Goal: Task Accomplishment & Management: Manage account settings

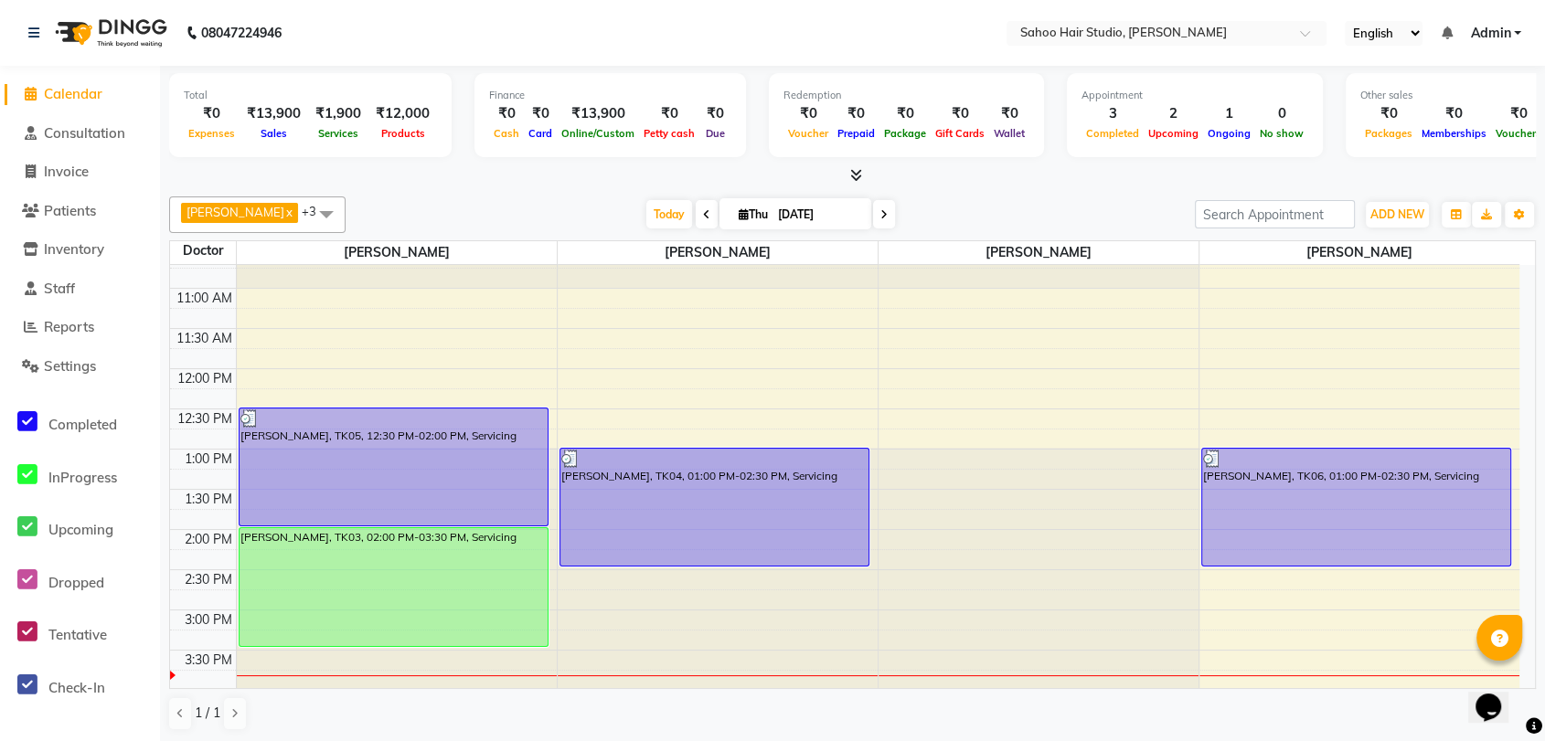
scroll to position [130, 0]
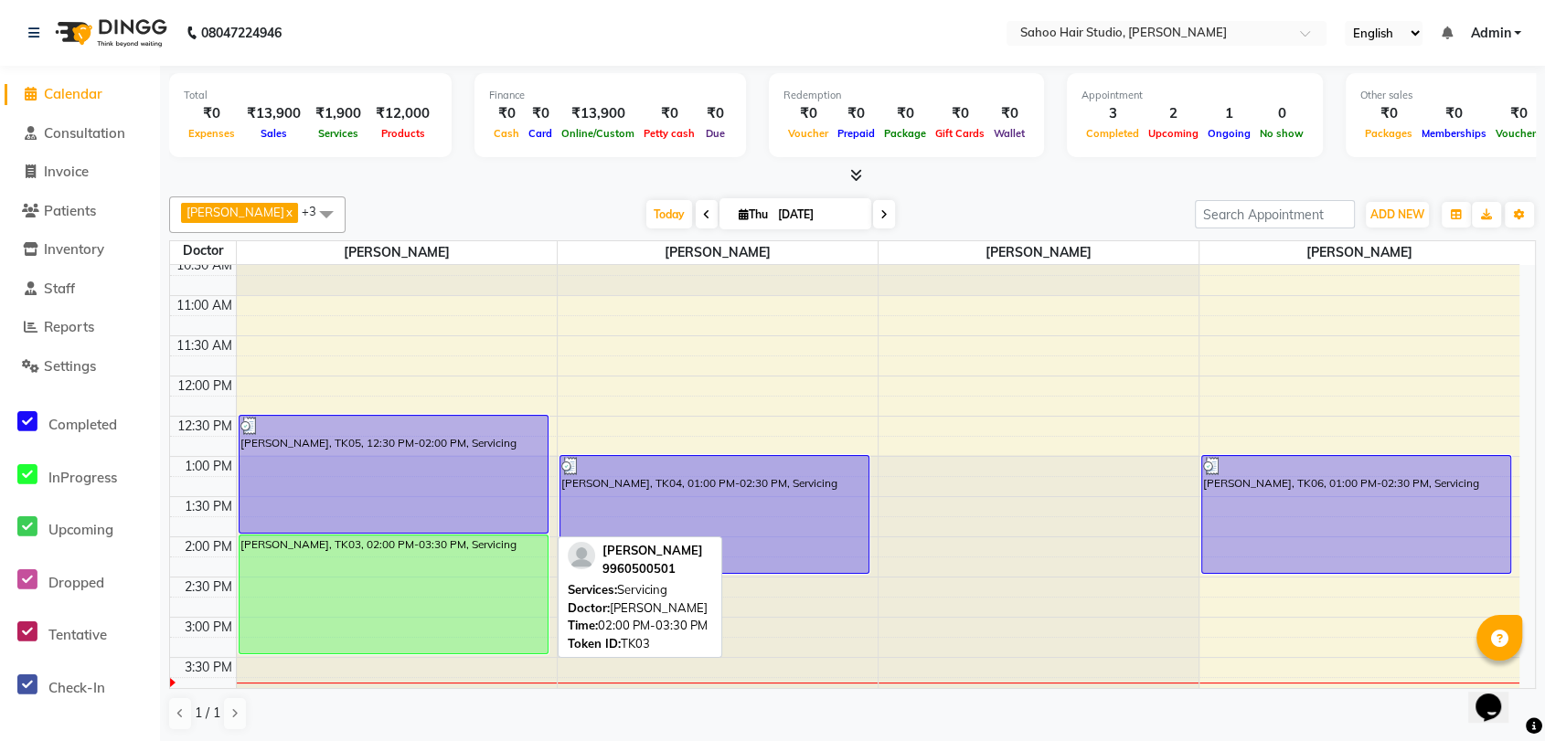
click at [411, 581] on div "[PERSON_NAME], TK03, 02:00 PM-03:30 PM, Servicing" at bounding box center [394, 595] width 308 height 118
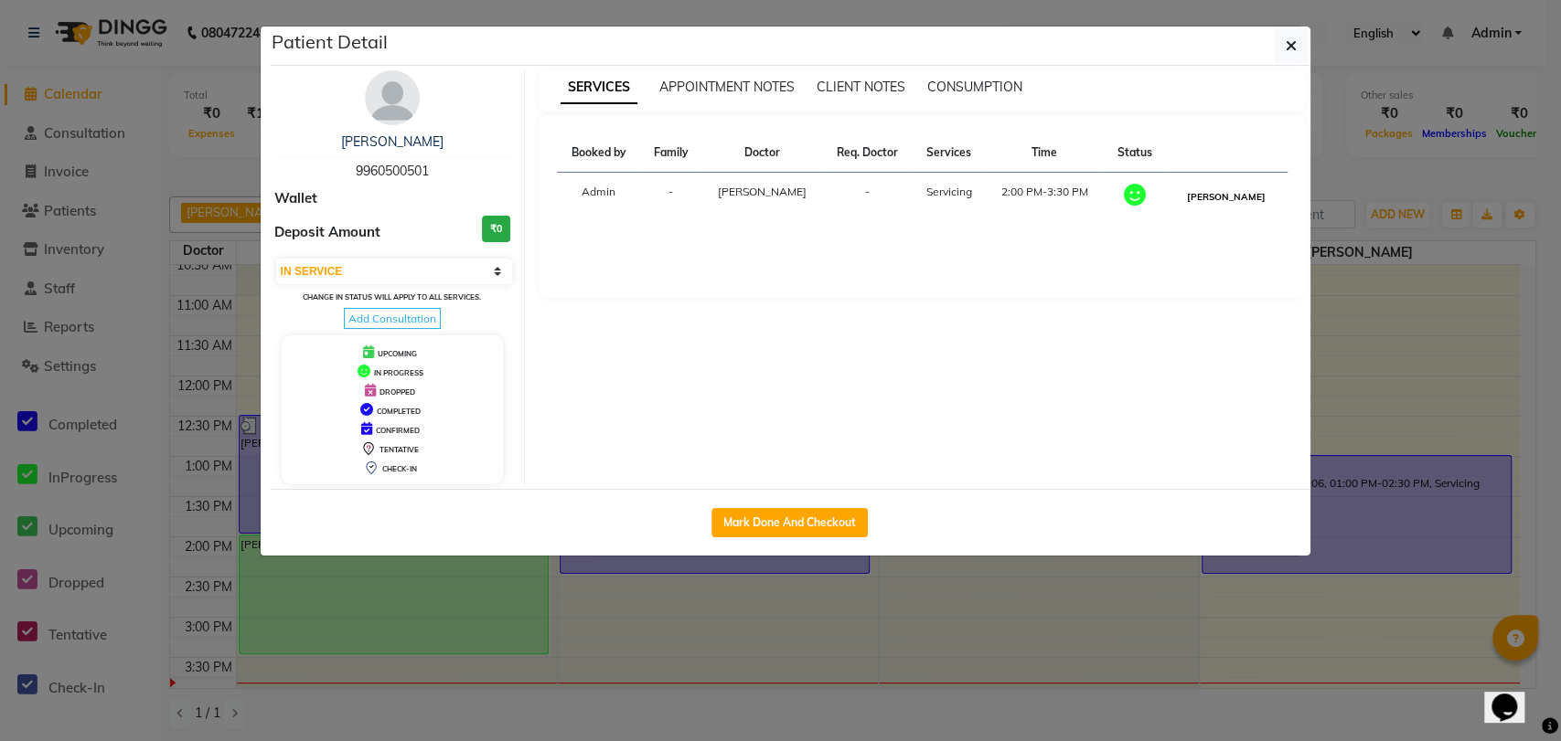
click at [1235, 192] on button "[PERSON_NAME]" at bounding box center [1225, 197] width 87 height 23
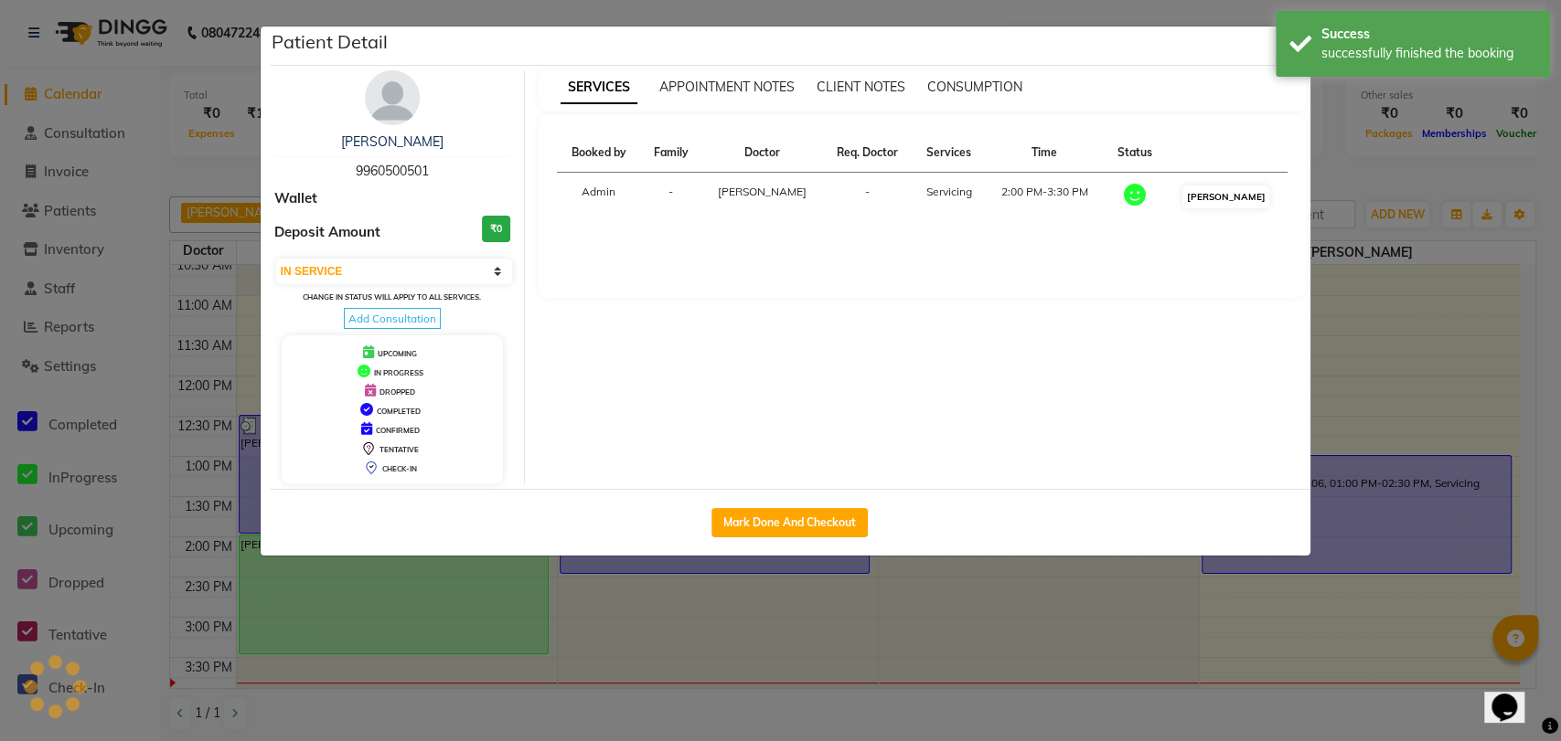
select select "3"
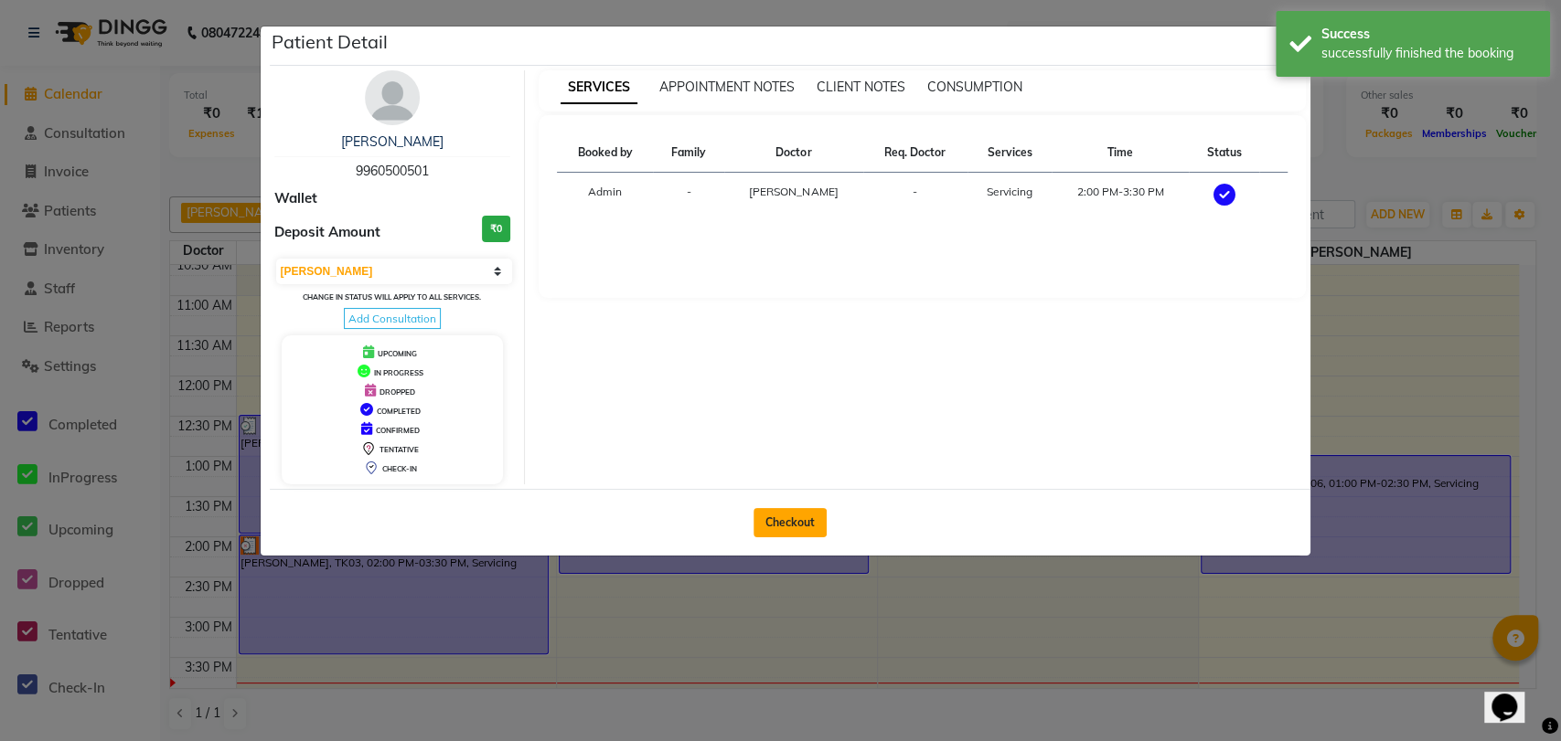
click at [784, 525] on button "Checkout" at bounding box center [789, 522] width 73 height 29
select select "8465"
select select "service"
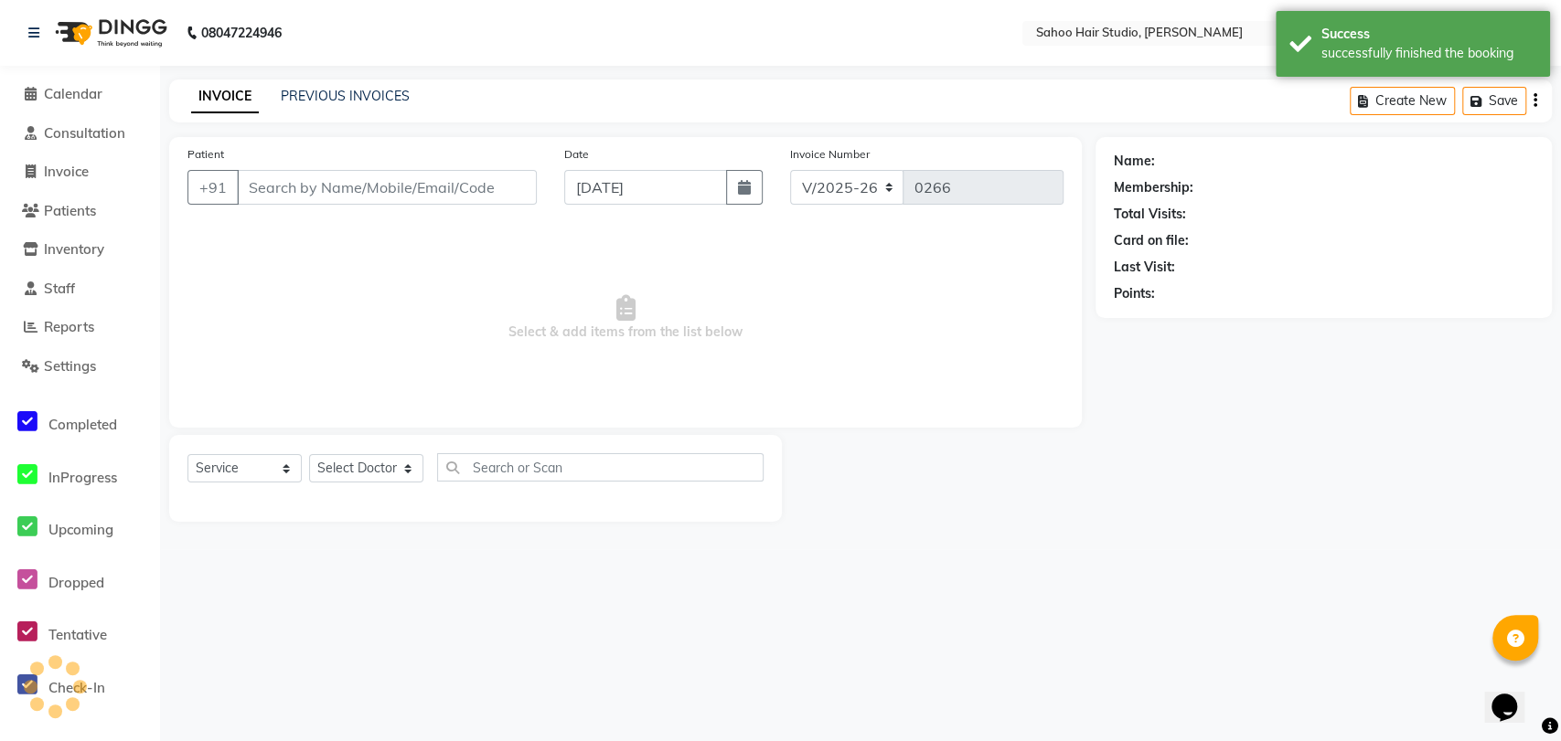
type input "9960500501"
select select "82639"
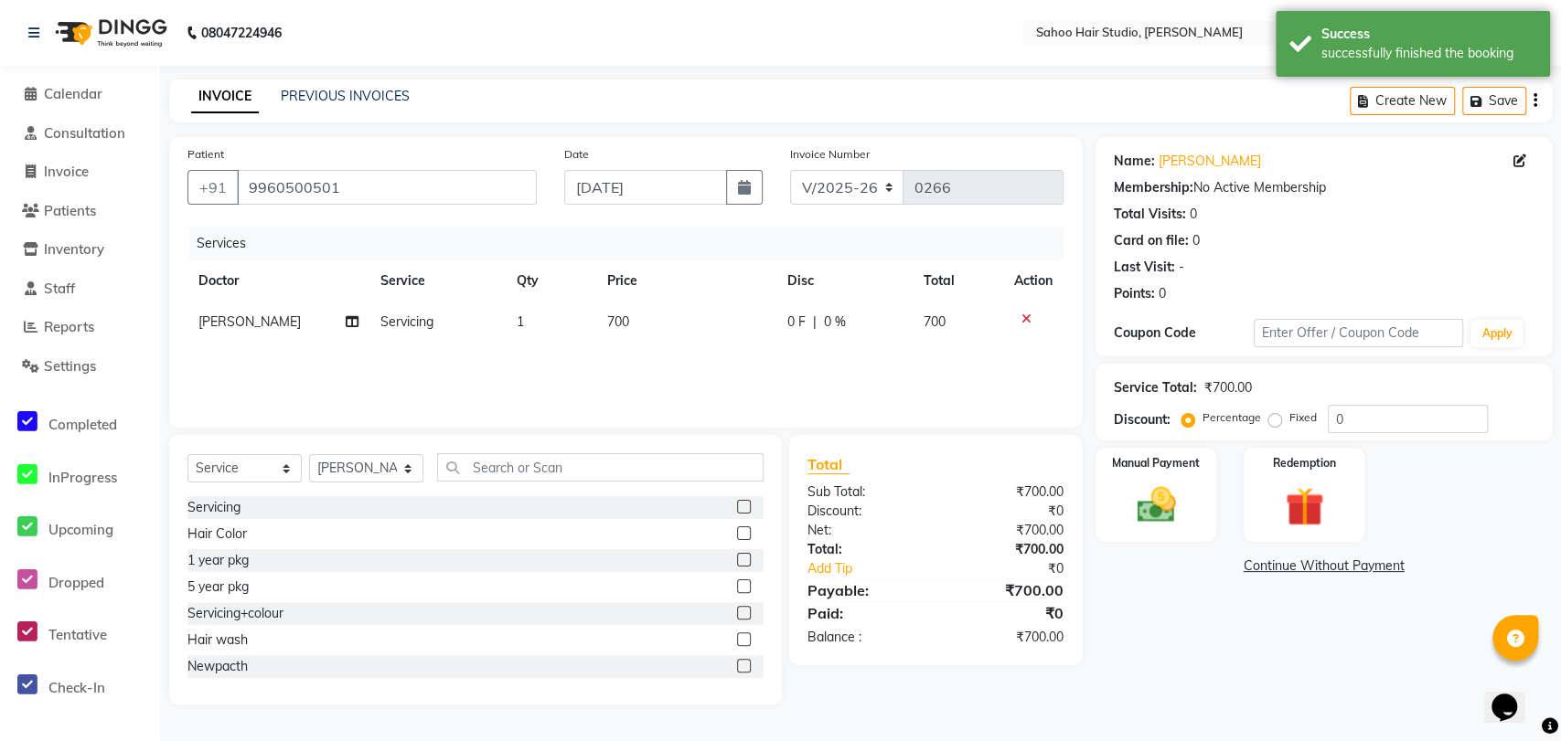
click at [624, 320] on span "700" at bounding box center [618, 322] width 22 height 16
select select "82639"
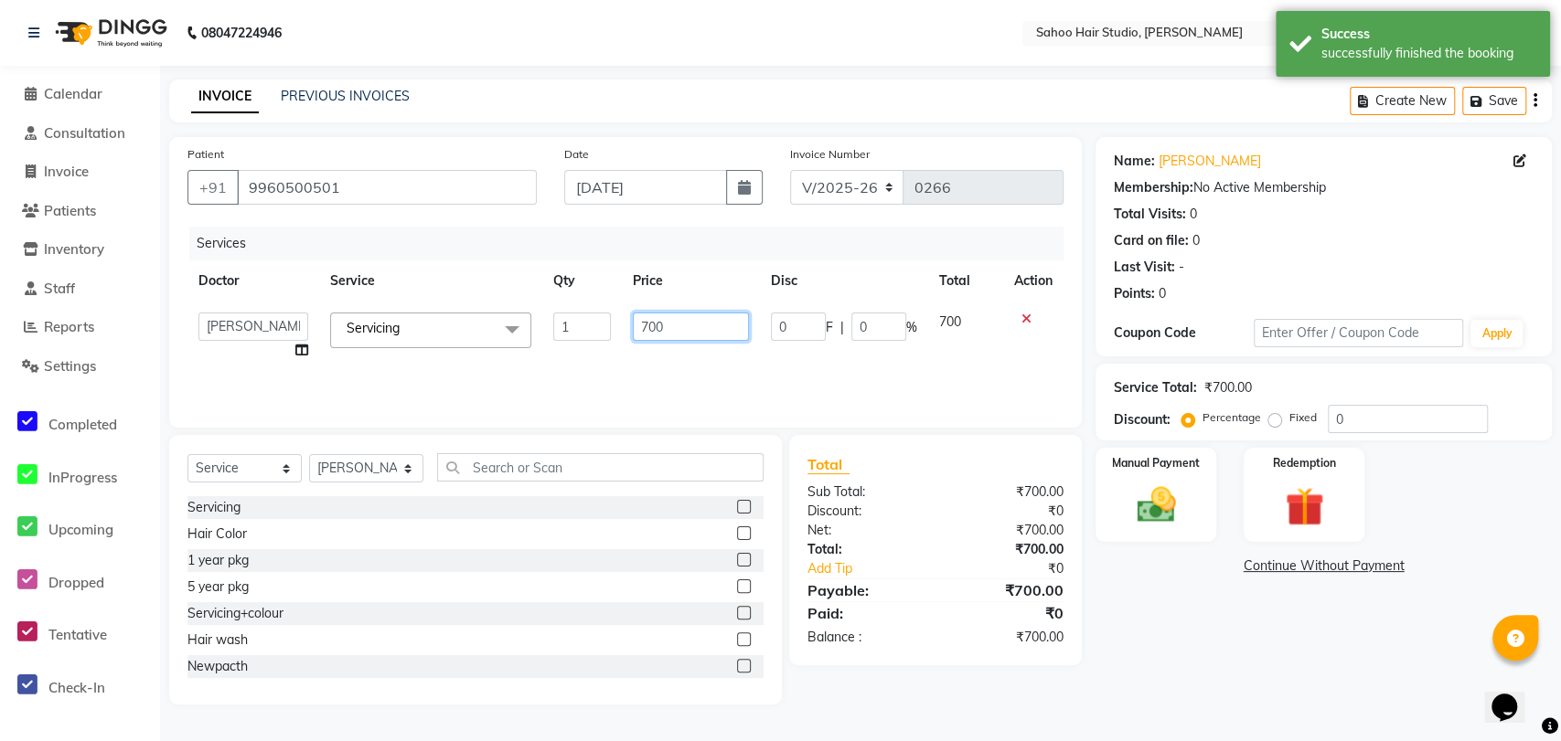
click at [646, 321] on input "700" at bounding box center [691, 327] width 116 height 28
type input "600"
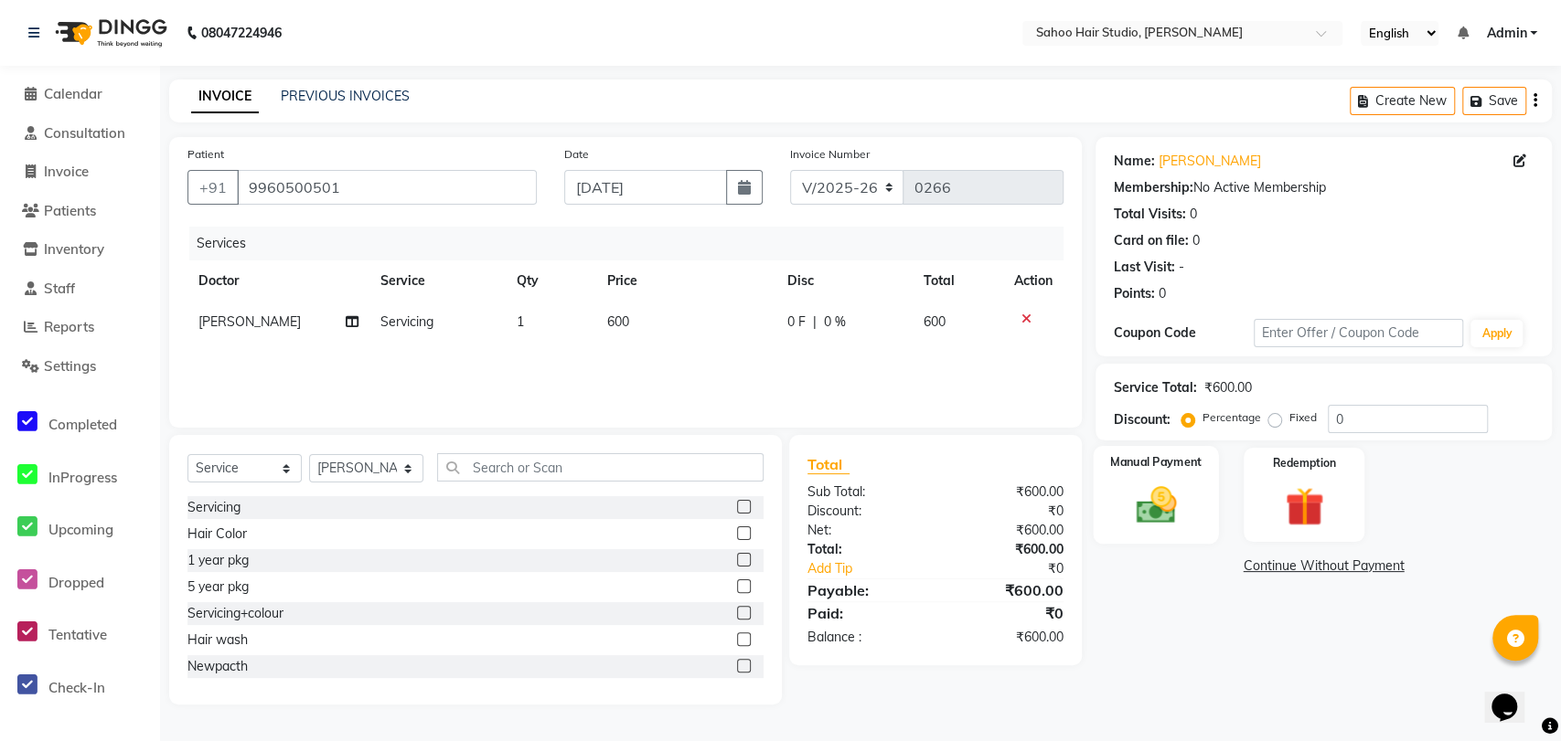
click at [1183, 517] on img at bounding box center [1156, 505] width 66 height 47
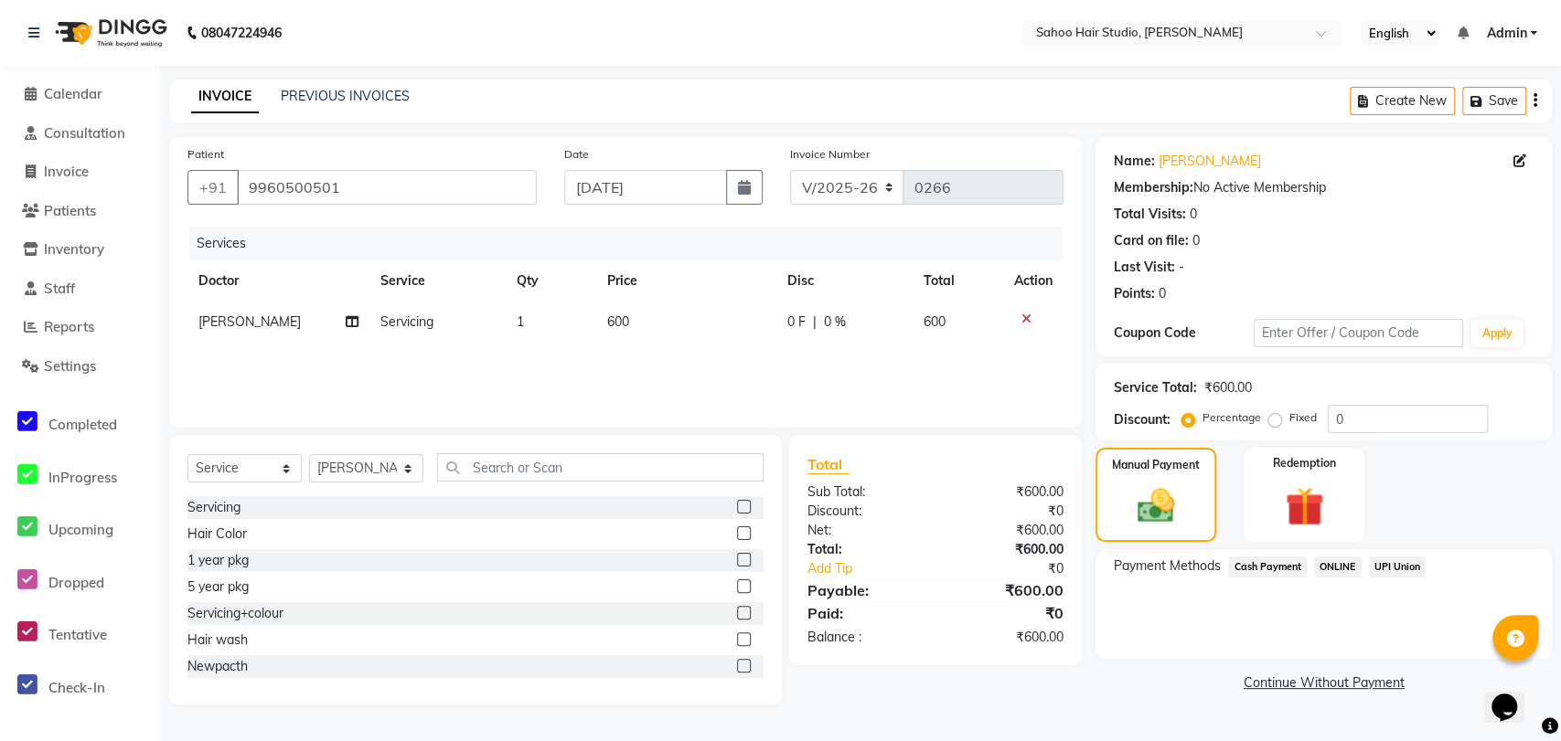
click at [1381, 563] on span "UPI Union" at bounding box center [1398, 567] width 58 height 21
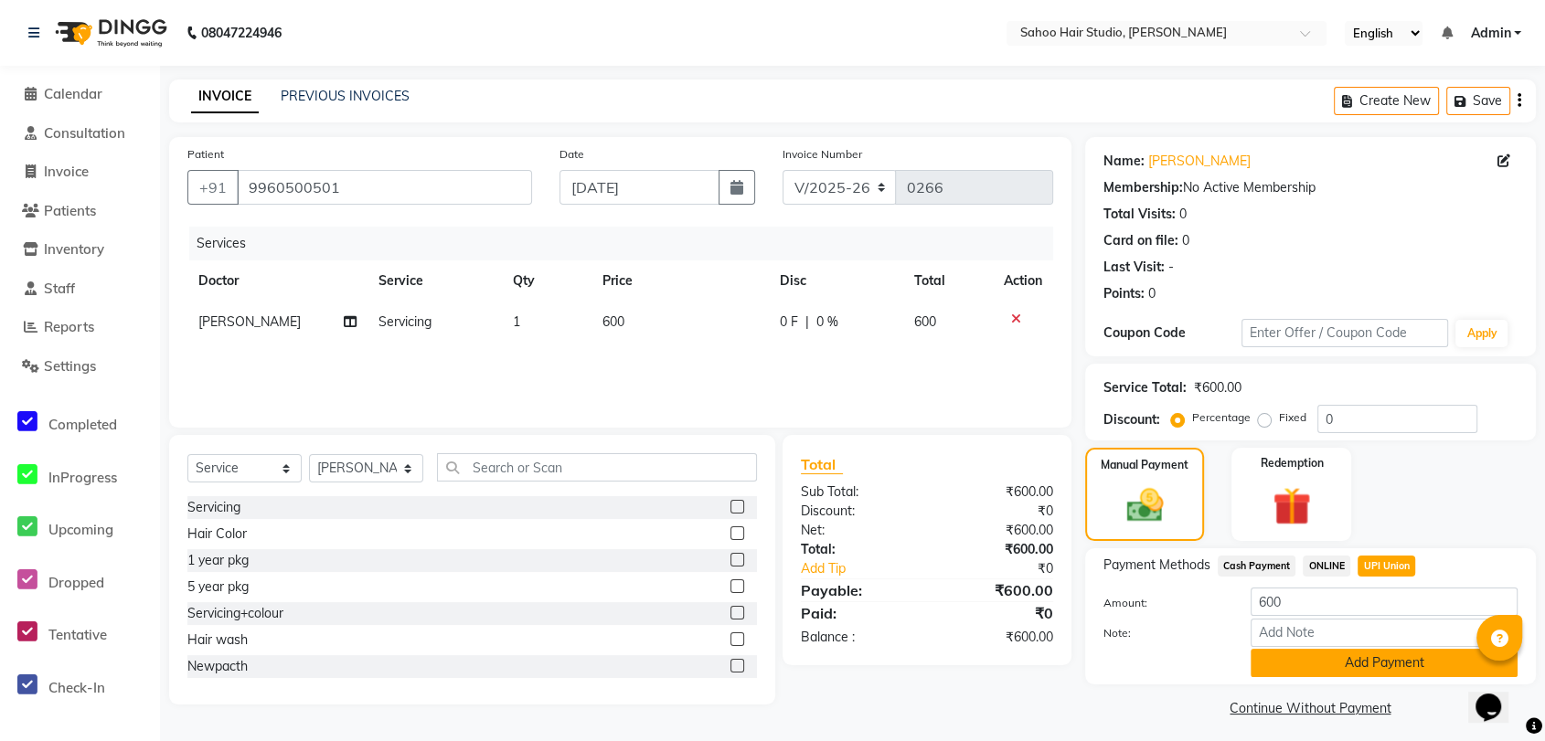
click at [1361, 668] on button "Add Payment" at bounding box center [1384, 663] width 267 height 28
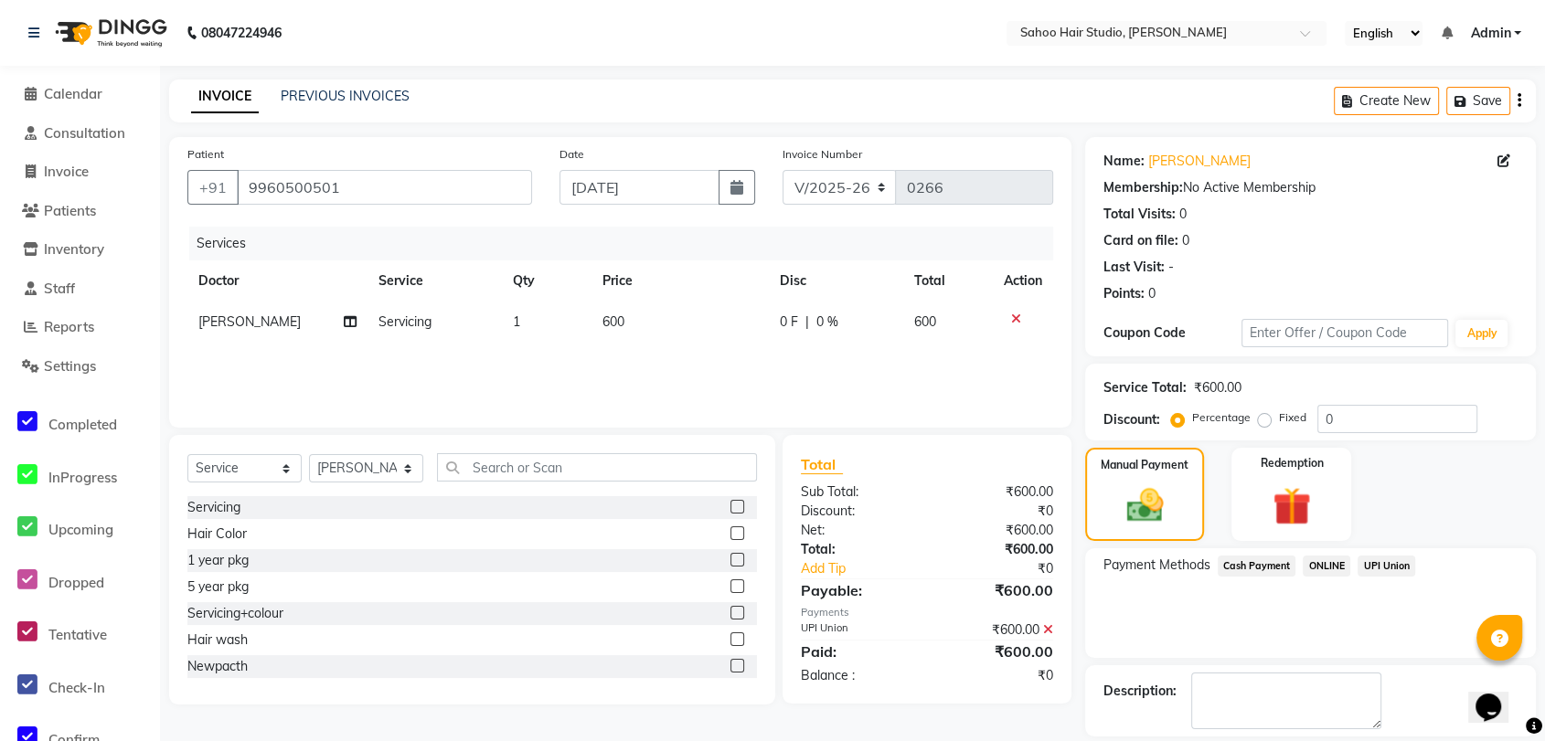
scroll to position [84, 0]
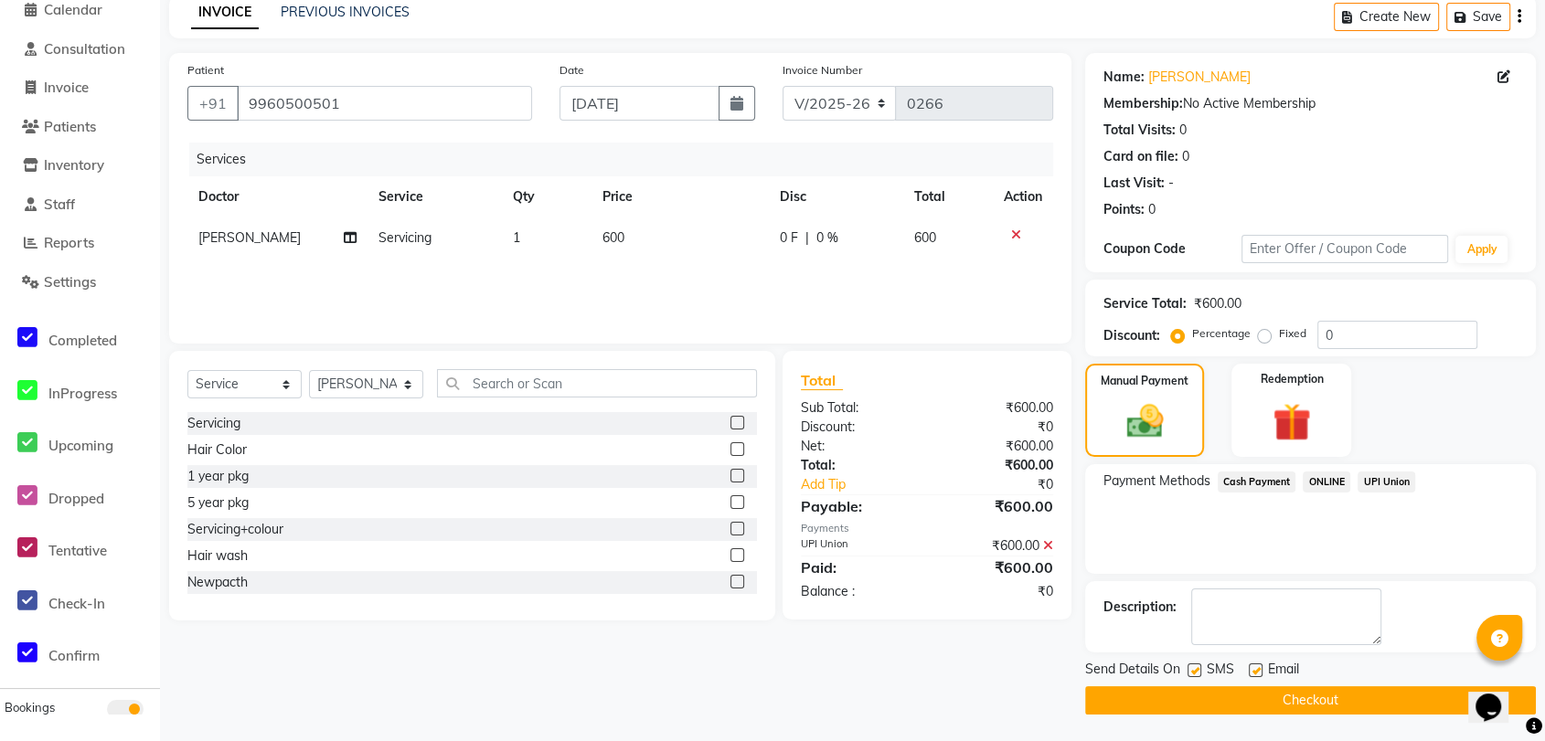
click at [1192, 672] on label at bounding box center [1195, 671] width 14 height 14
click at [1192, 672] on input "checkbox" at bounding box center [1194, 672] width 12 height 12
checkbox input "false"
click at [1212, 688] on button "Checkout" at bounding box center [1310, 701] width 451 height 28
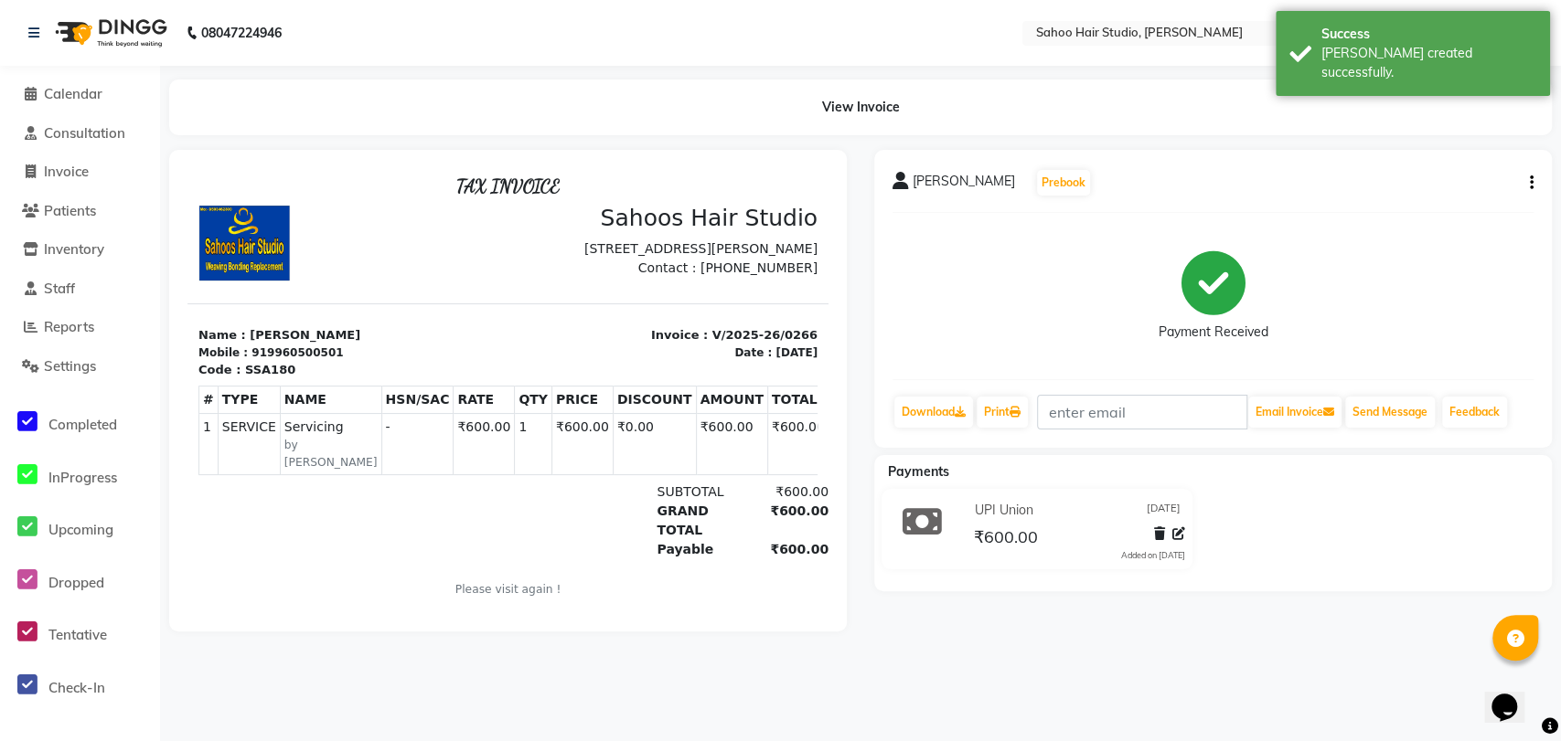
select select "8465"
select select "service"
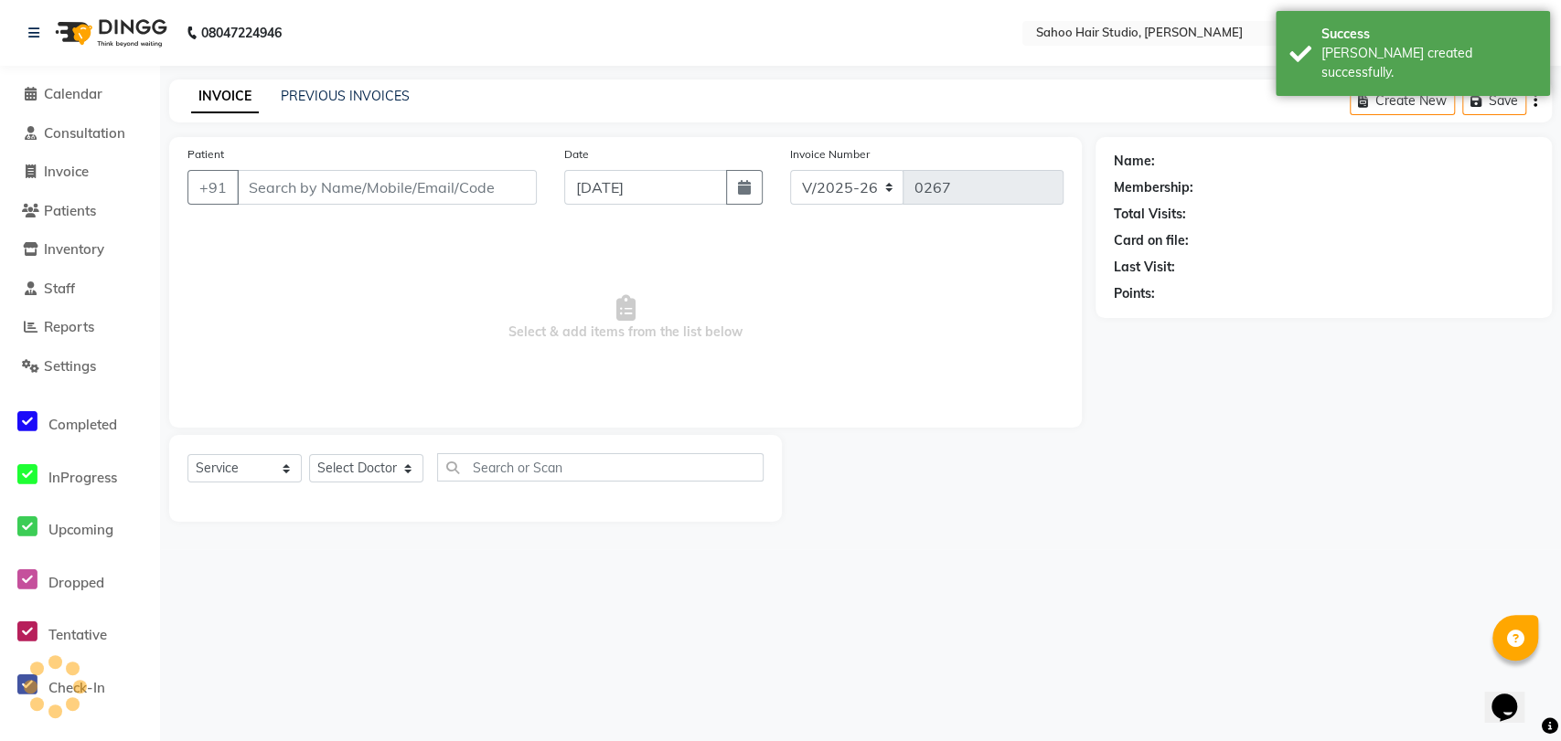
type input "9960500501"
select select "82639"
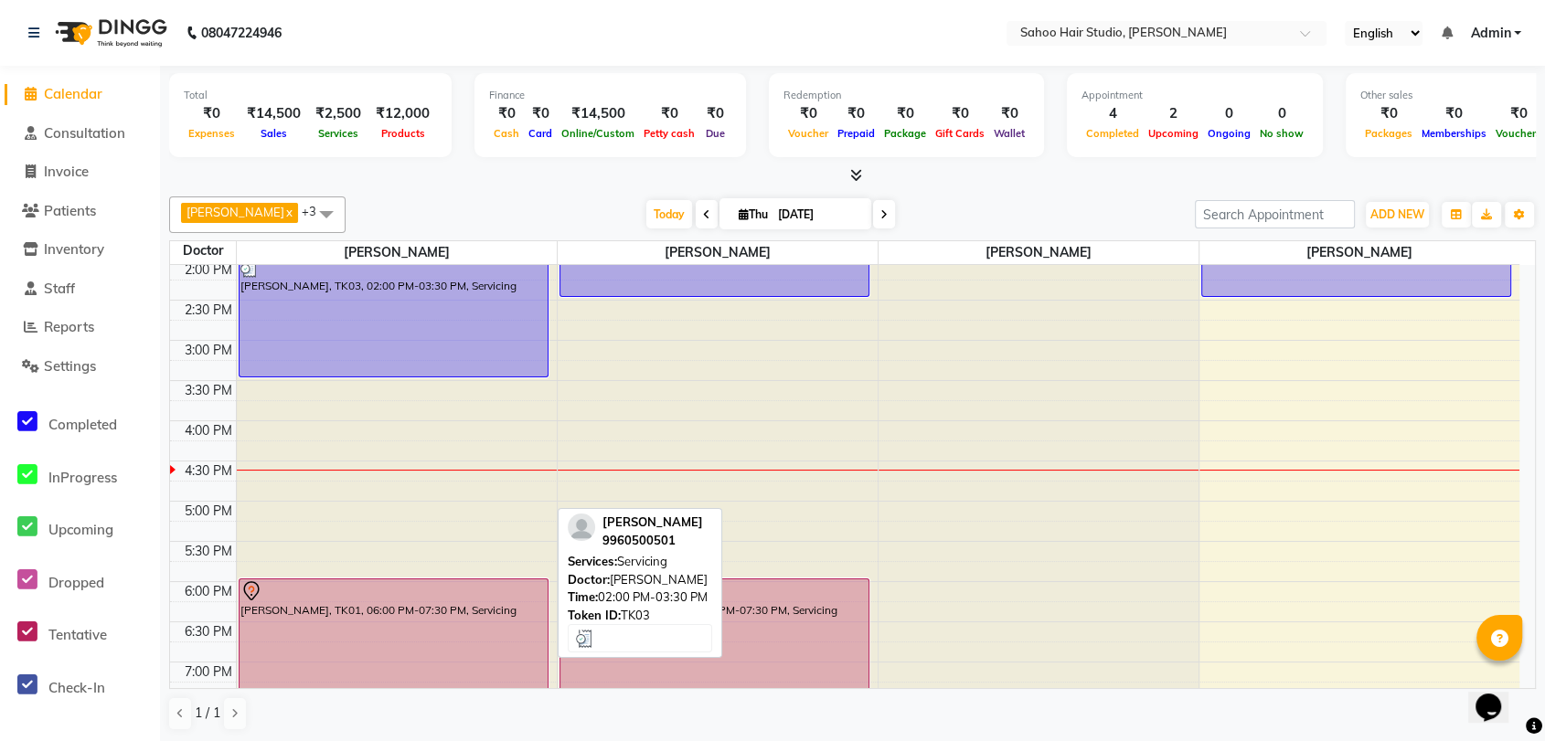
scroll to position [434, 0]
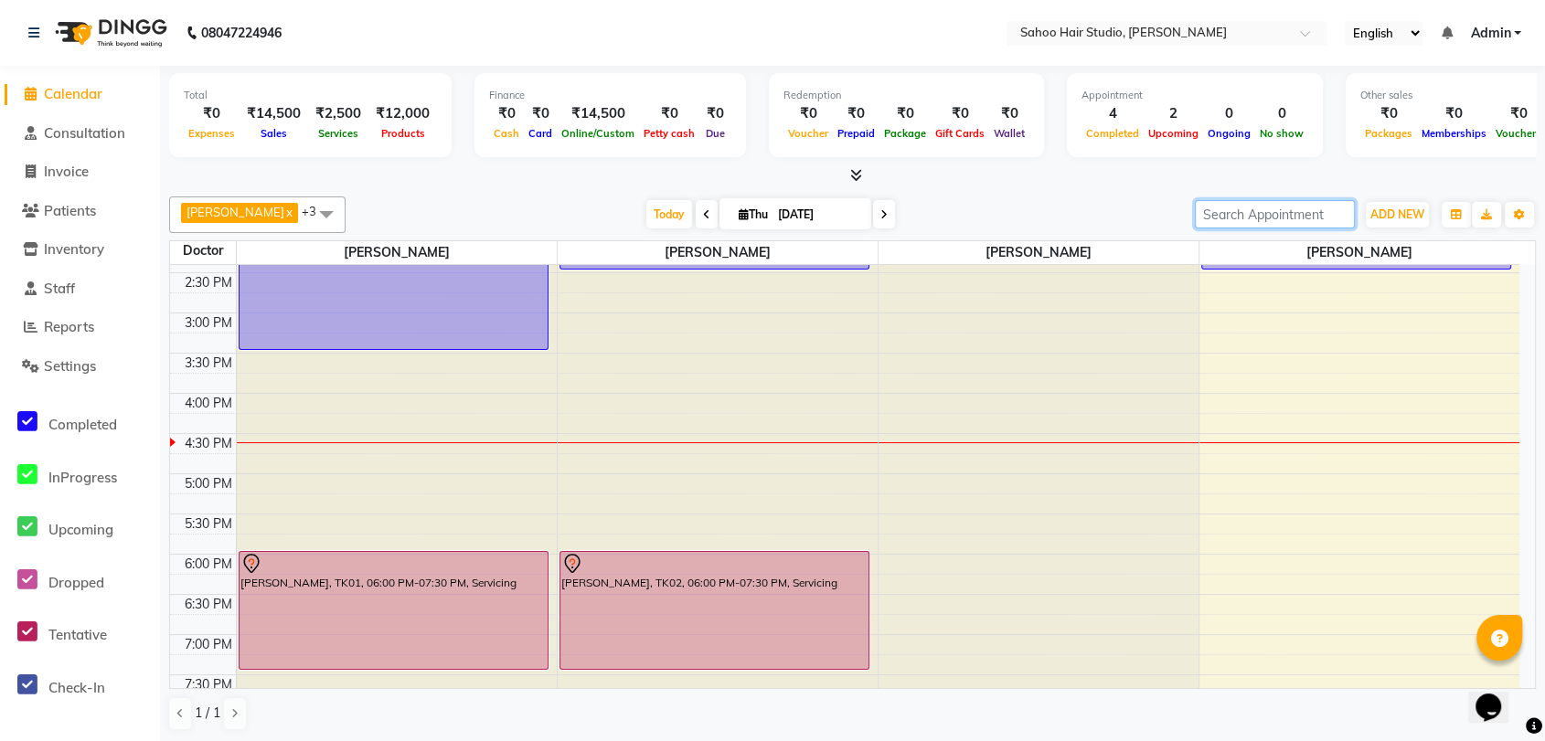
click at [1221, 218] on input "search" at bounding box center [1275, 214] width 160 height 28
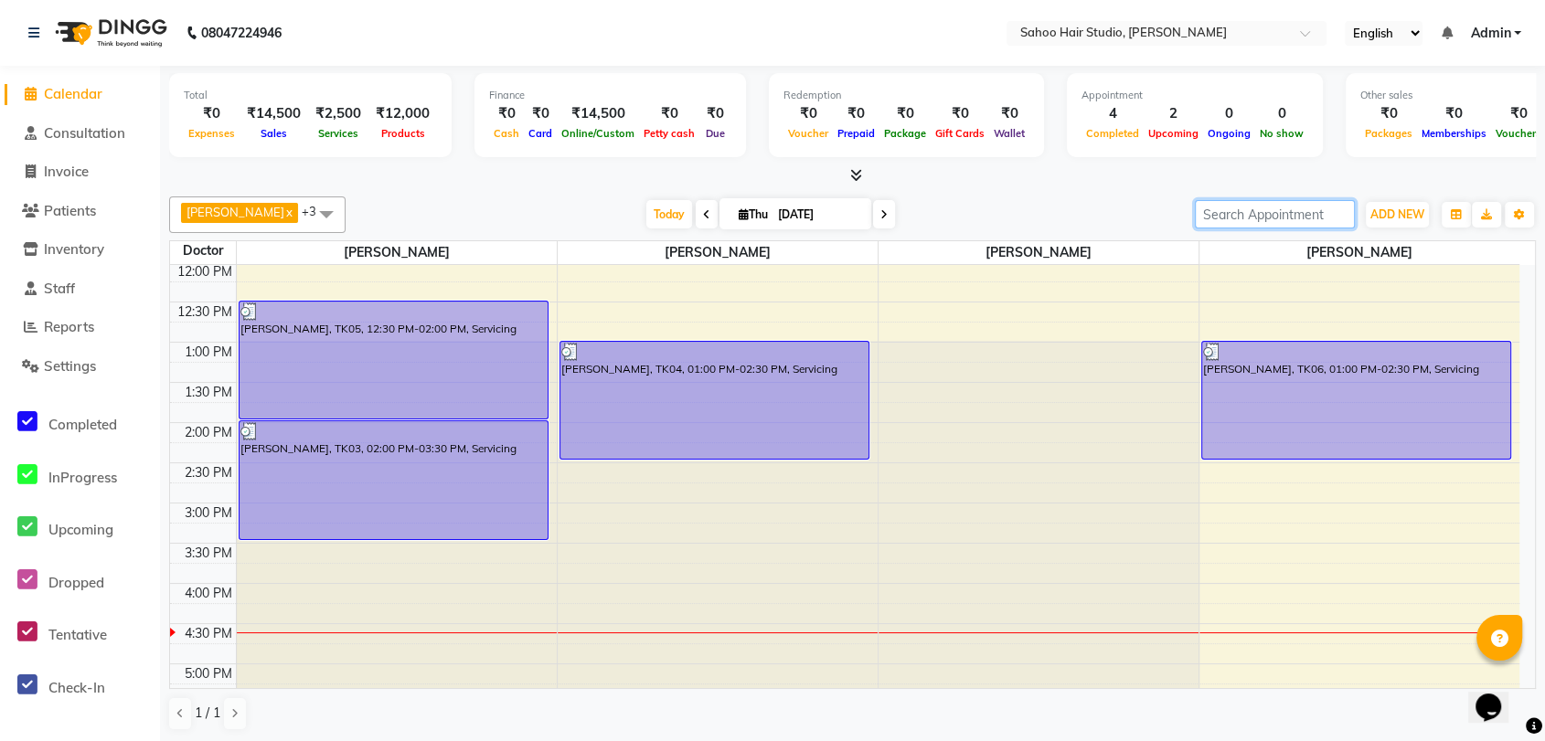
scroll to position [231, 0]
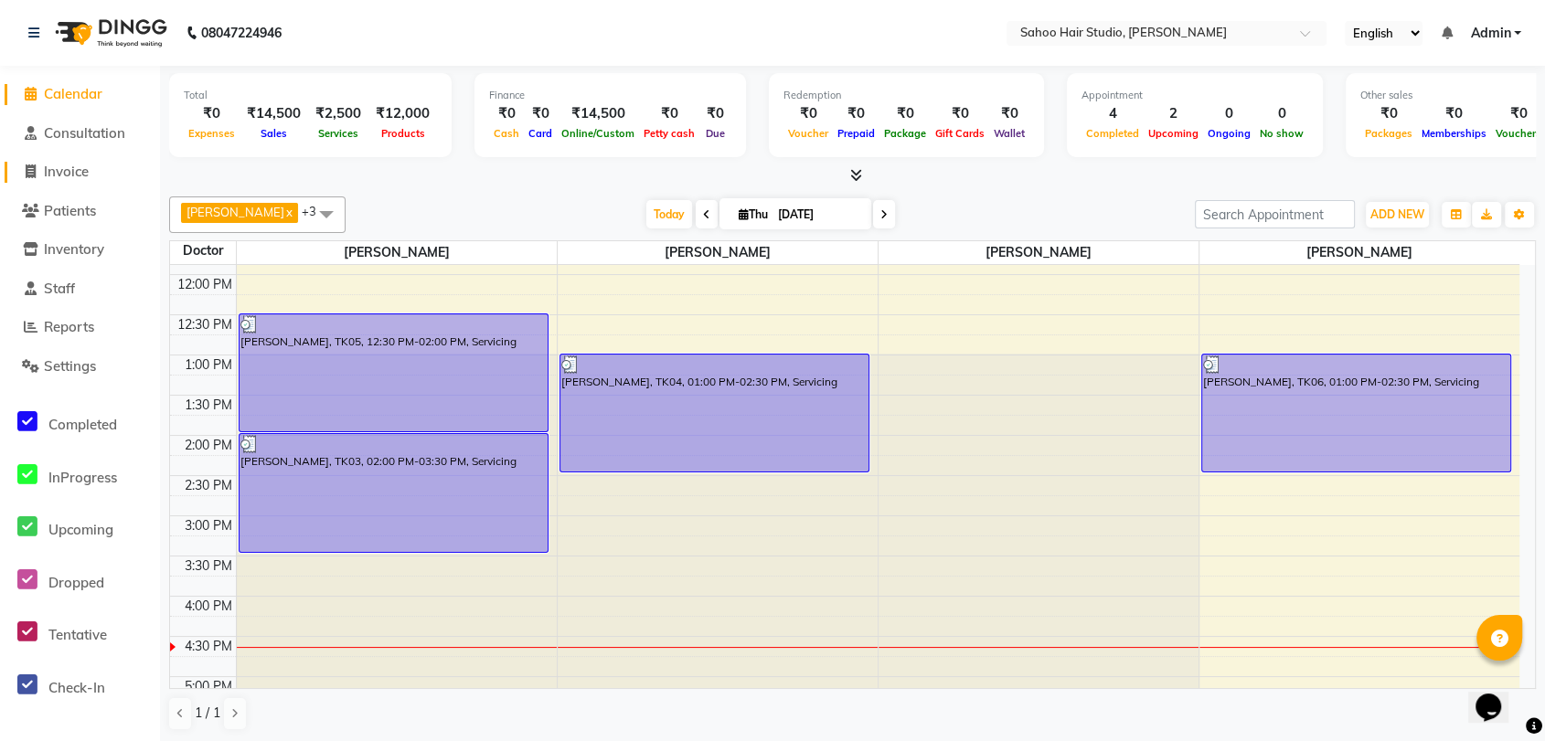
click at [80, 163] on span "Invoice" at bounding box center [66, 171] width 45 height 17
select select "service"
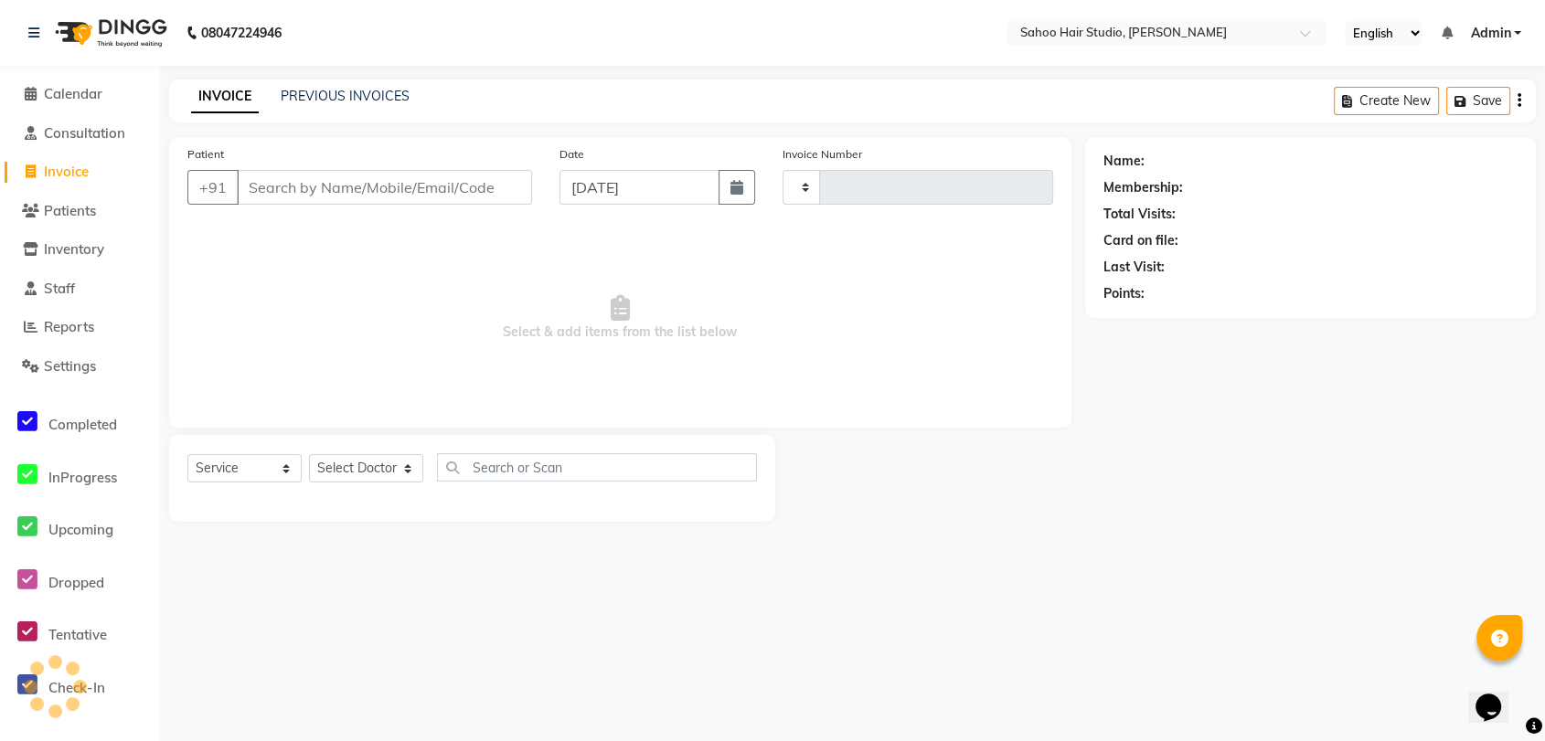
type input "0267"
select select "8465"
click at [357, 94] on link "PREVIOUS INVOICES" at bounding box center [345, 96] width 129 height 16
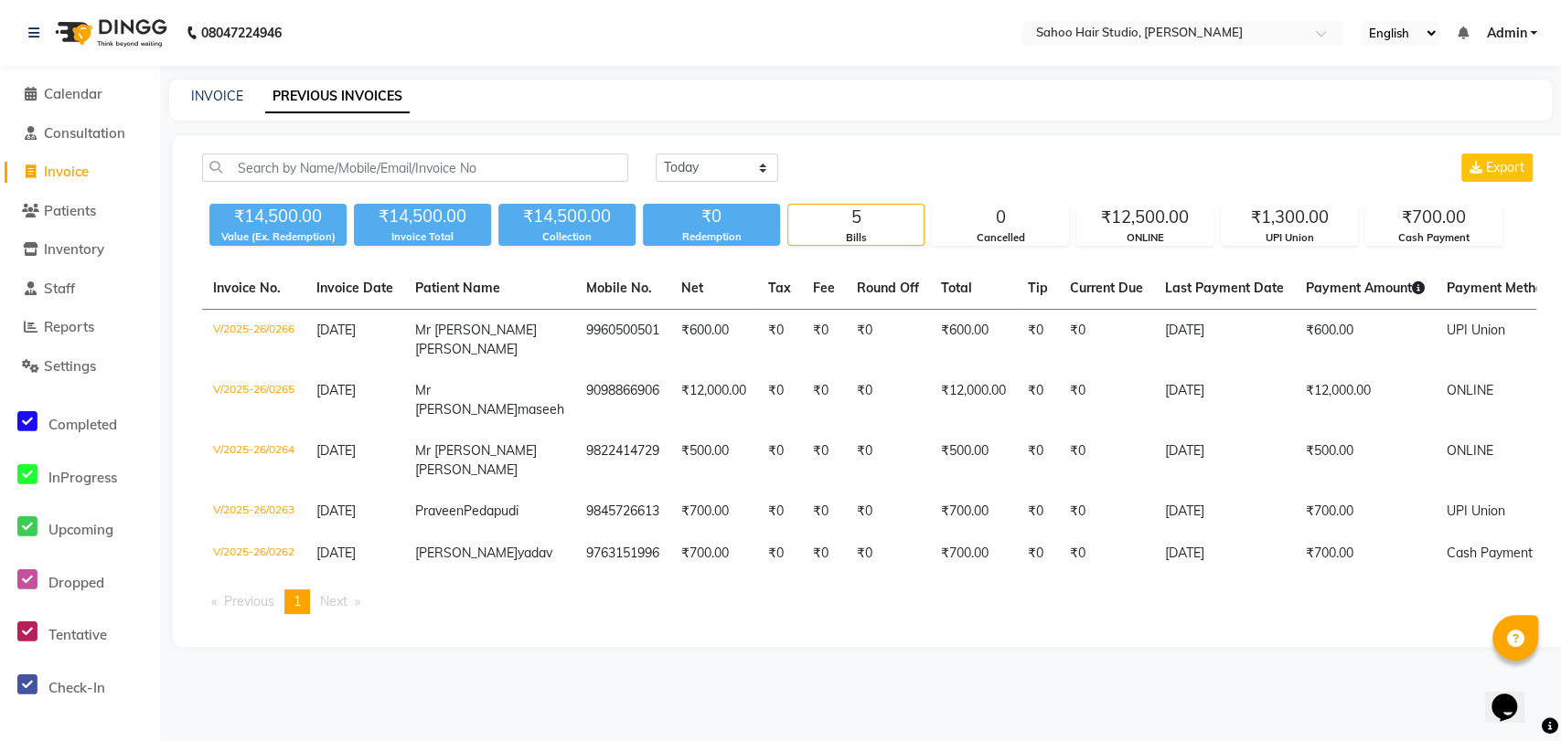
click at [185, 331] on div "[DATE] [DATE] Custom Range Export ₹14,500.00 Value (Ex. Redemption) ₹14,500.00 …" at bounding box center [869, 391] width 1392 height 512
click at [85, 221] on li "Patients" at bounding box center [80, 211] width 160 height 39
click at [83, 209] on span "Patients" at bounding box center [70, 210] width 52 height 17
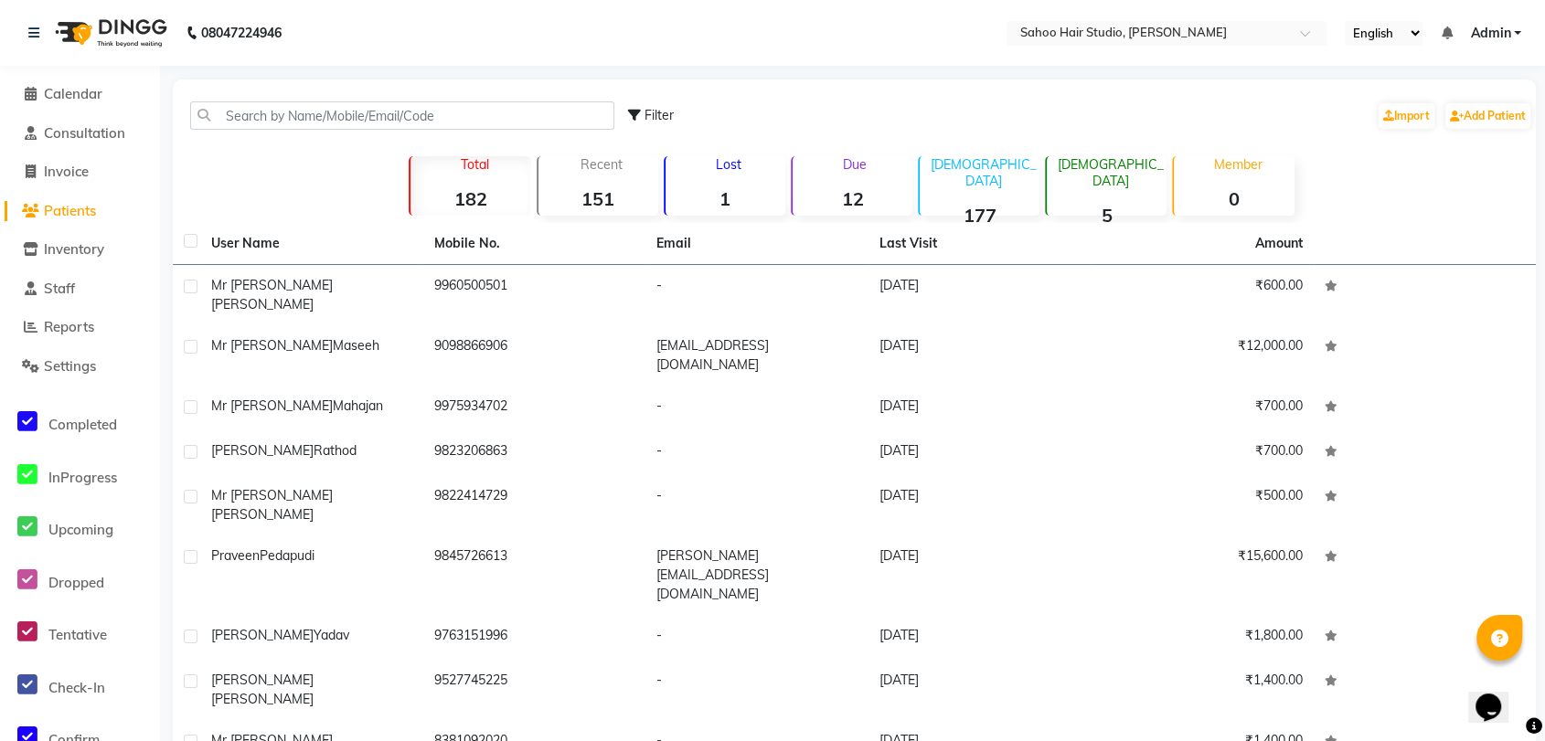
click at [855, 179] on div "Due 12" at bounding box center [852, 185] width 122 height 59
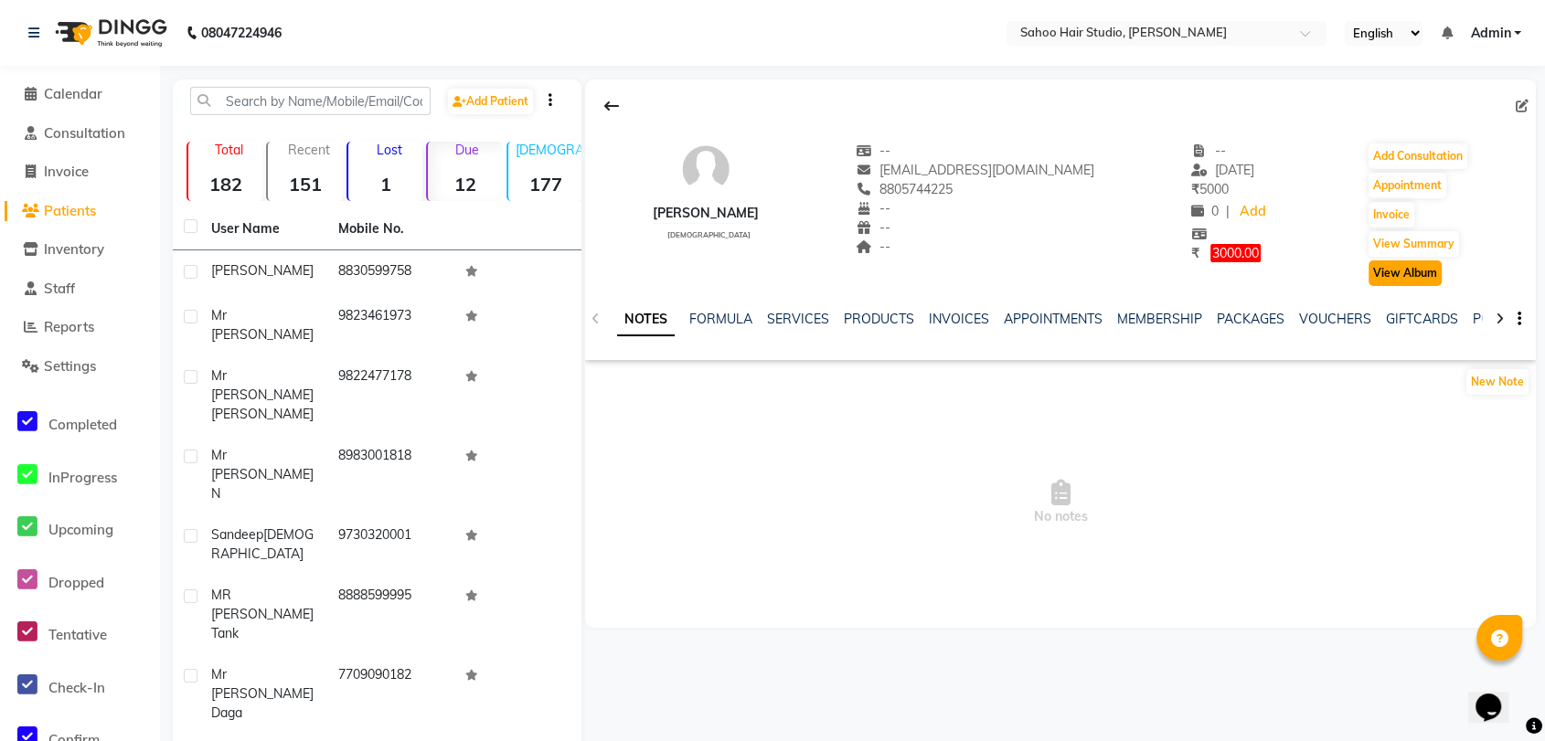
click at [1379, 275] on button "View Album" at bounding box center [1405, 274] width 73 height 26
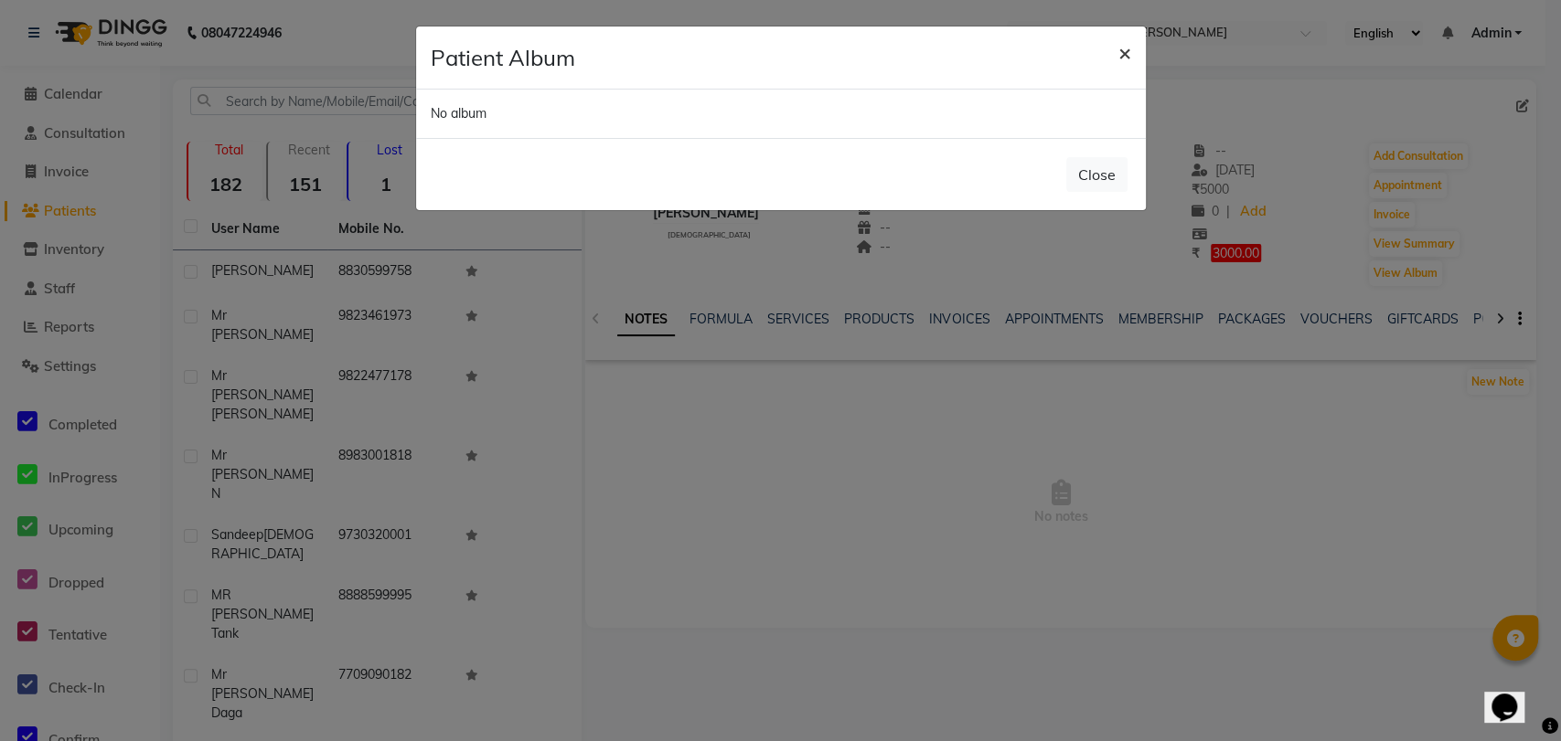
click at [1123, 57] on span "×" at bounding box center [1124, 51] width 13 height 27
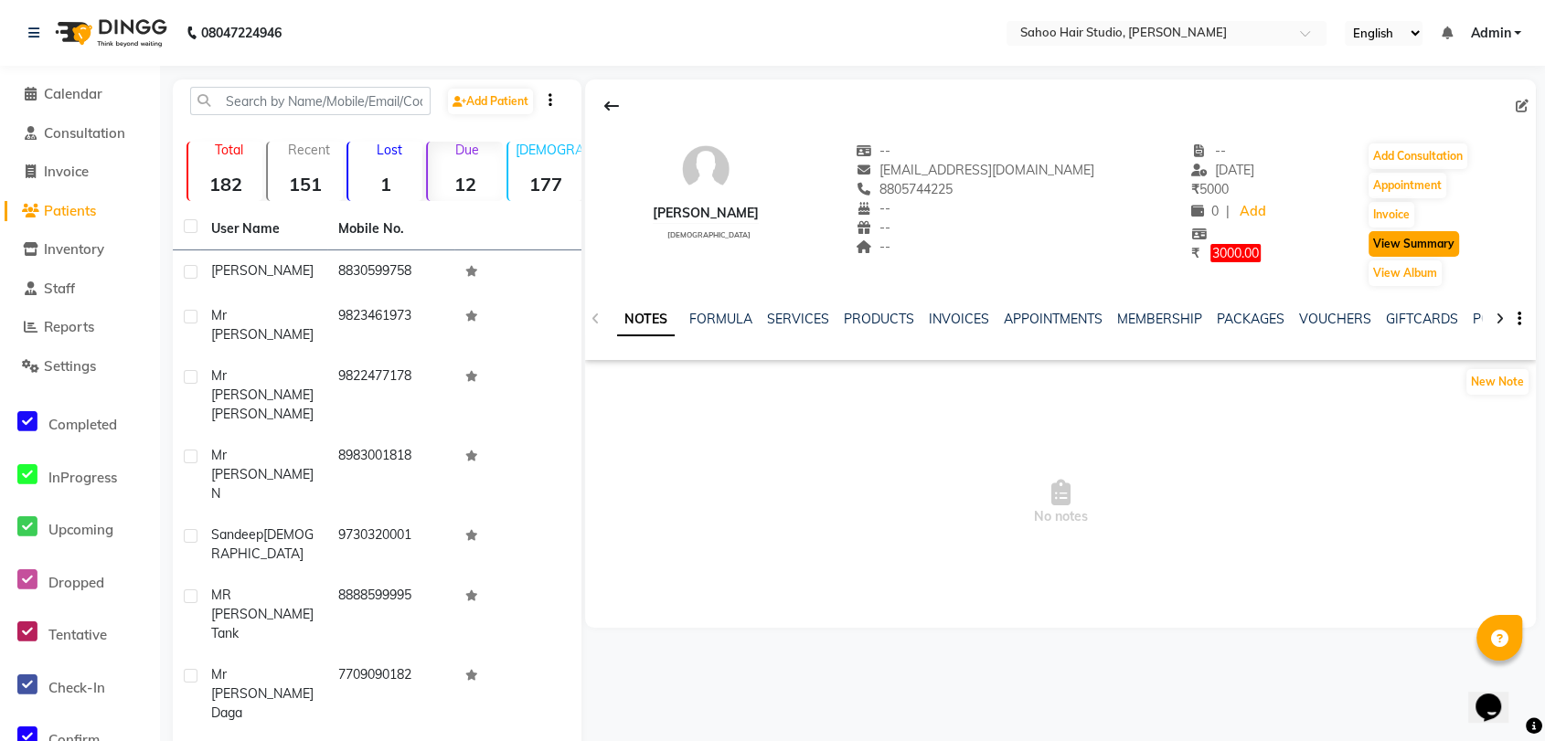
click at [1397, 241] on button "View Summary" at bounding box center [1414, 244] width 91 height 26
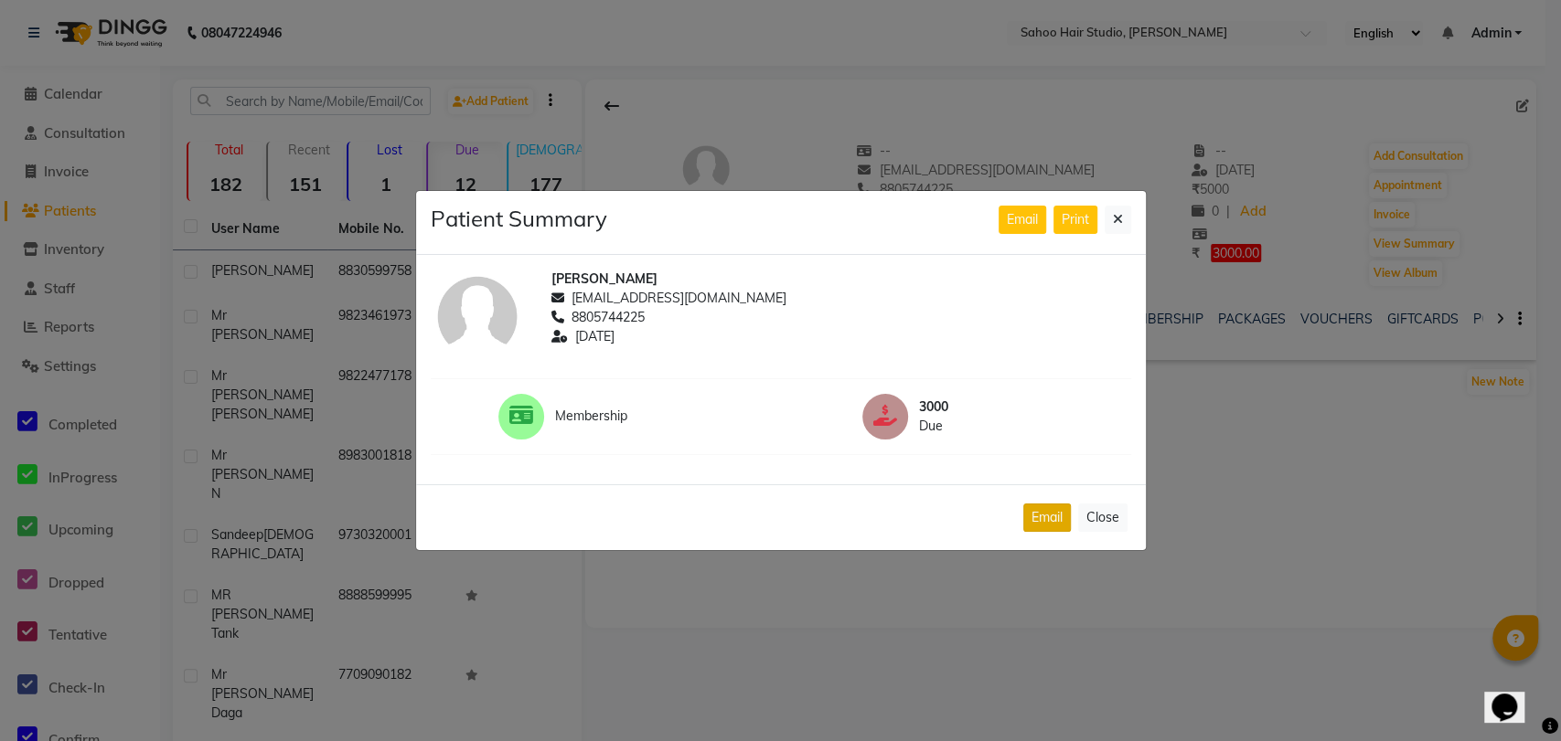
click at [1032, 511] on span "Email" at bounding box center [1046, 517] width 31 height 16
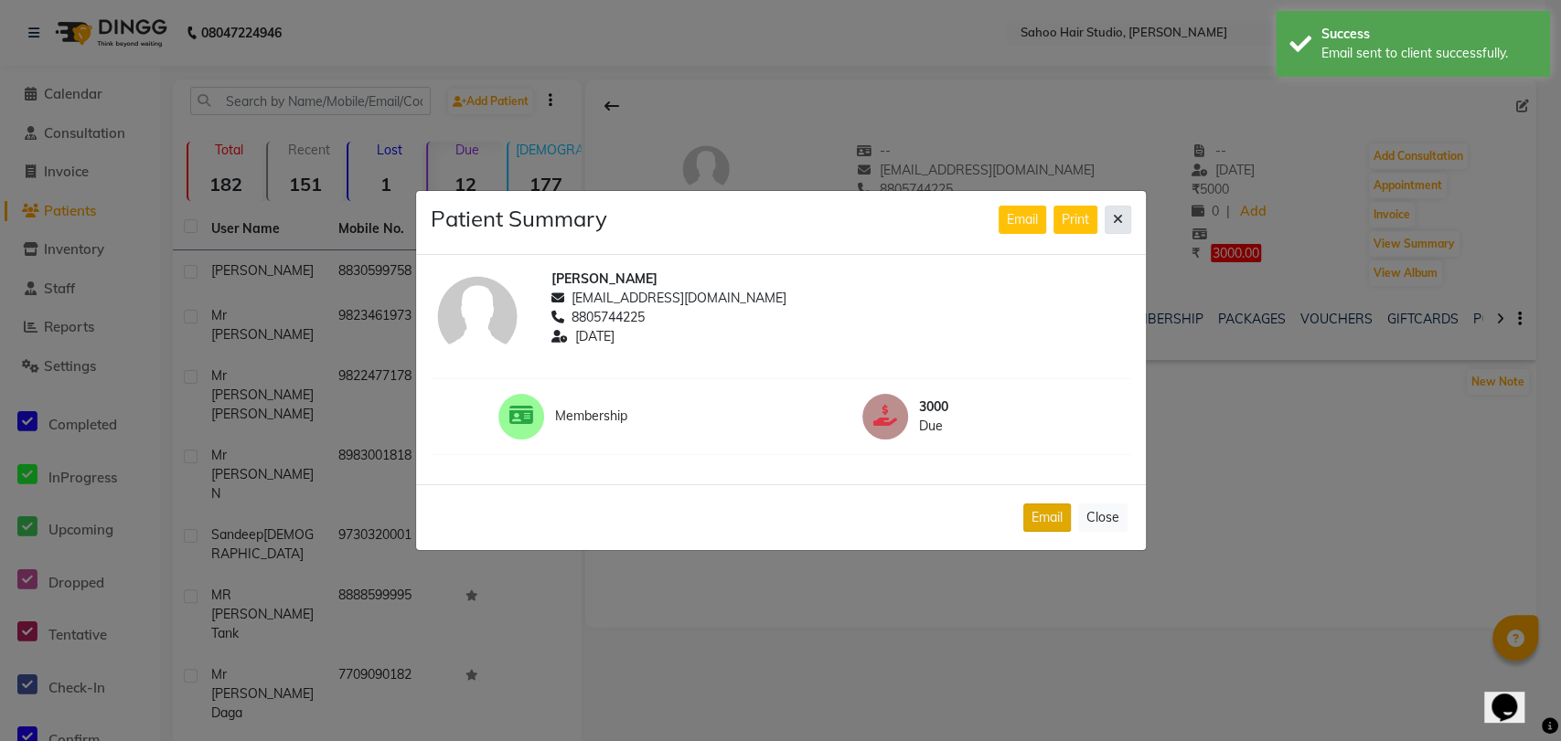
click at [1129, 223] on button at bounding box center [1117, 220] width 27 height 28
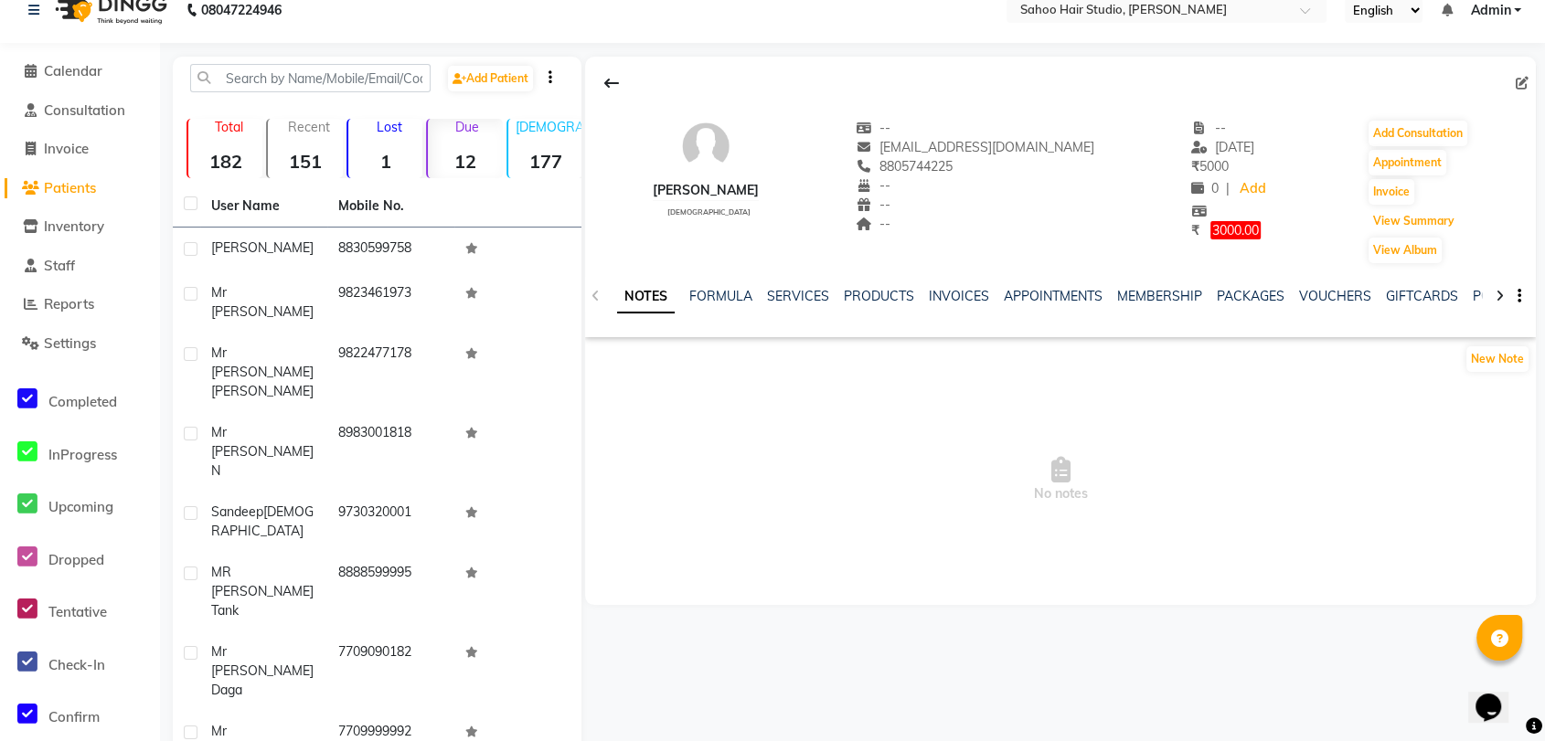
scroll to position [36, 0]
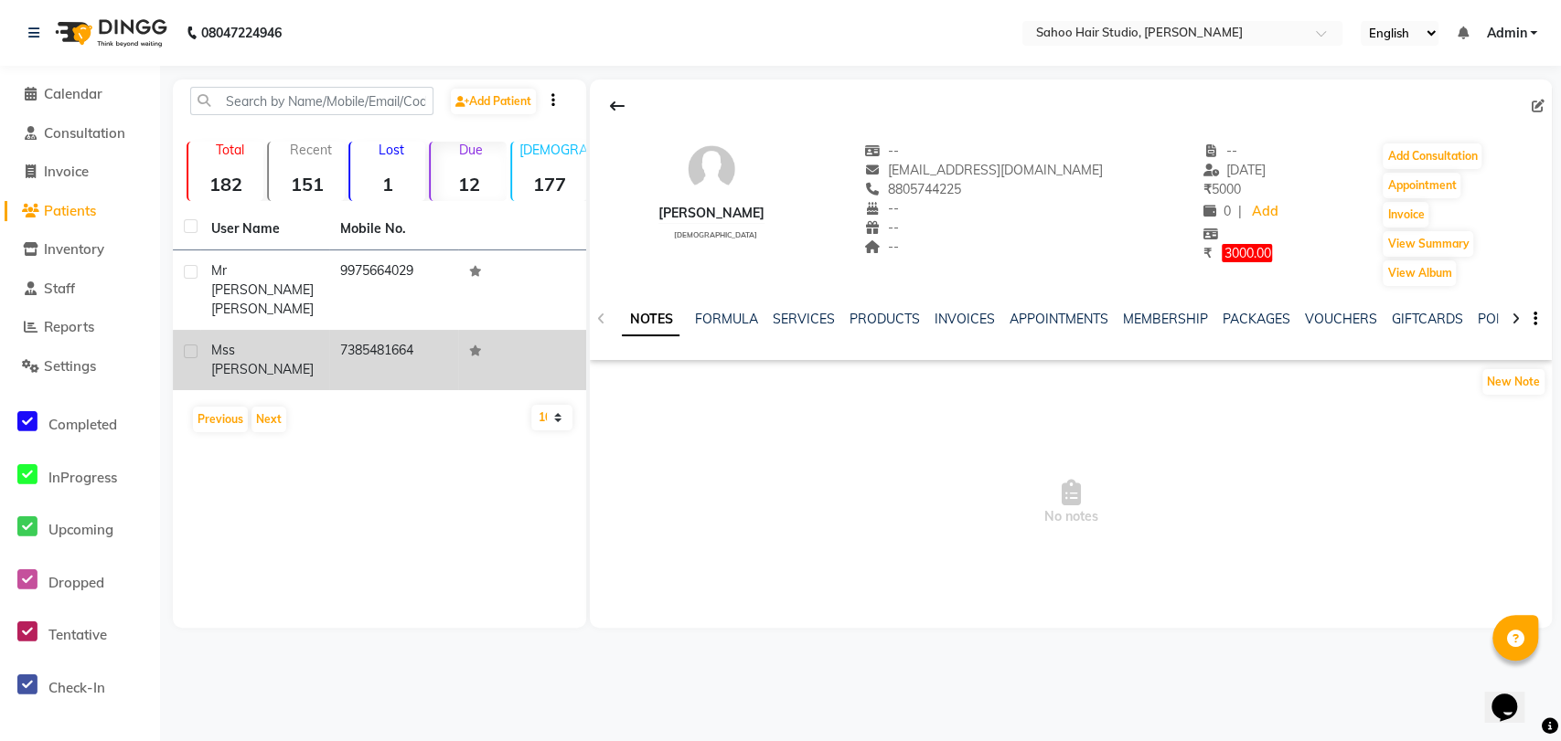
click at [388, 330] on td "7385481664" at bounding box center [393, 360] width 129 height 60
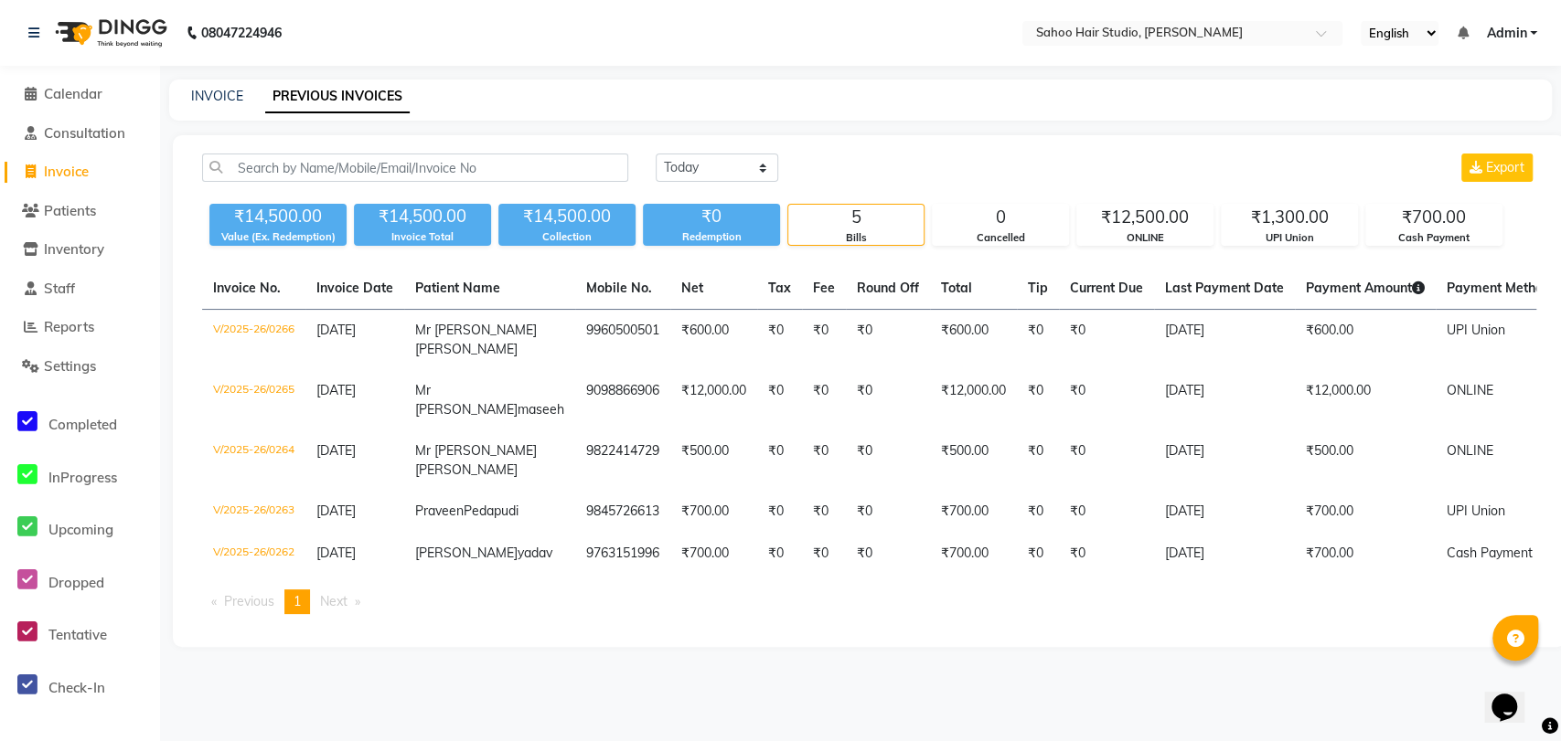
select select "8465"
select select "service"
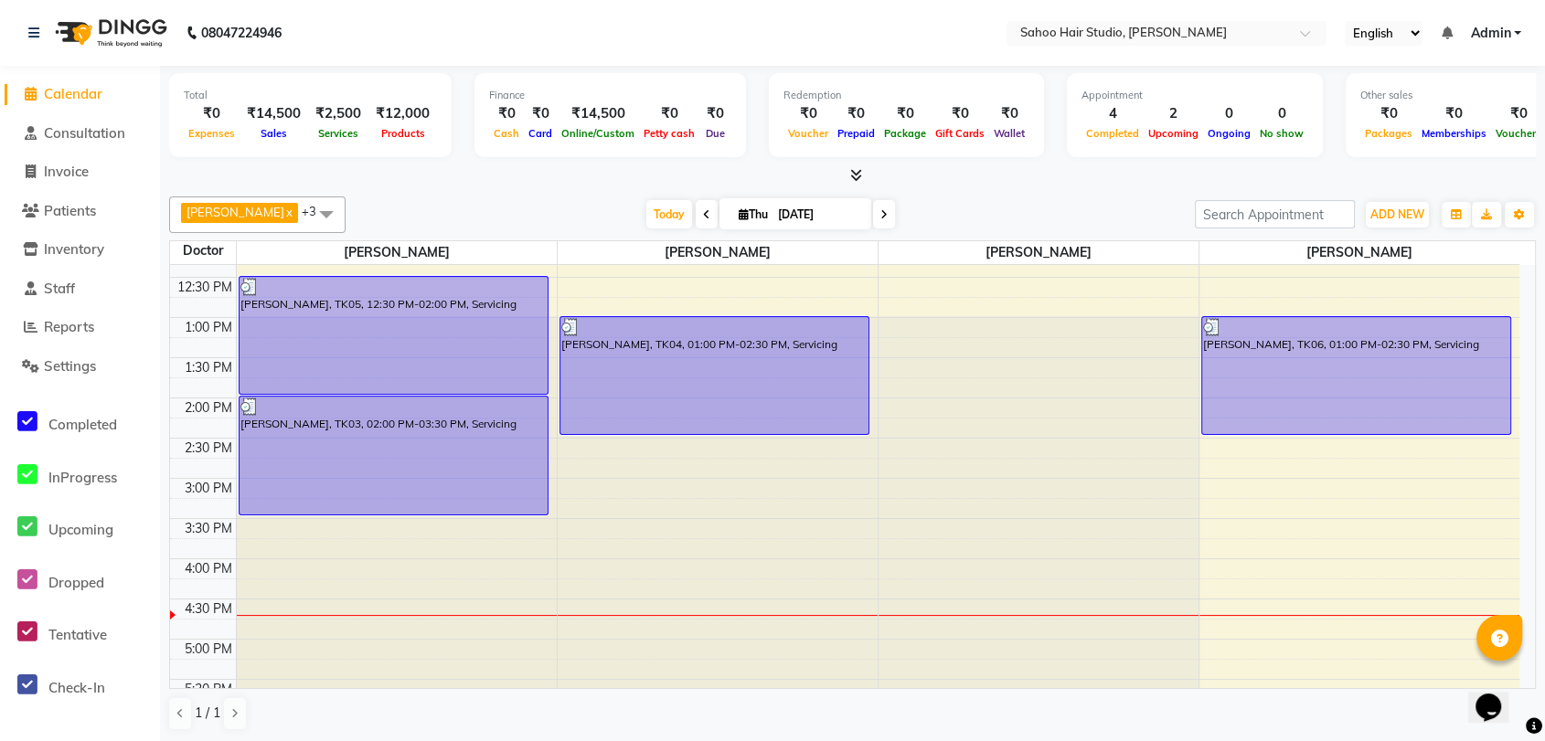
scroll to position [203, 0]
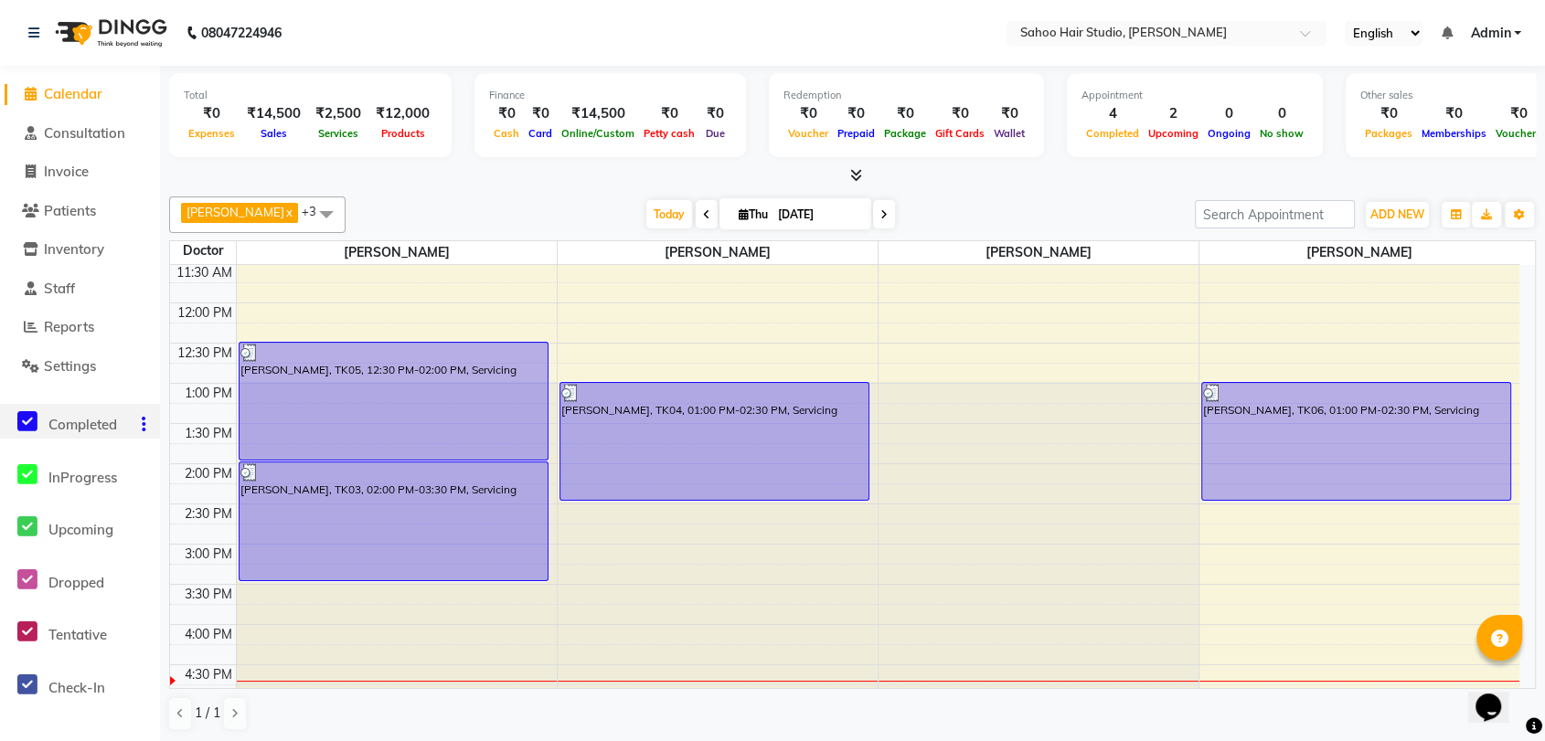
click at [142, 425] on icon at bounding box center [144, 424] width 5 height 1
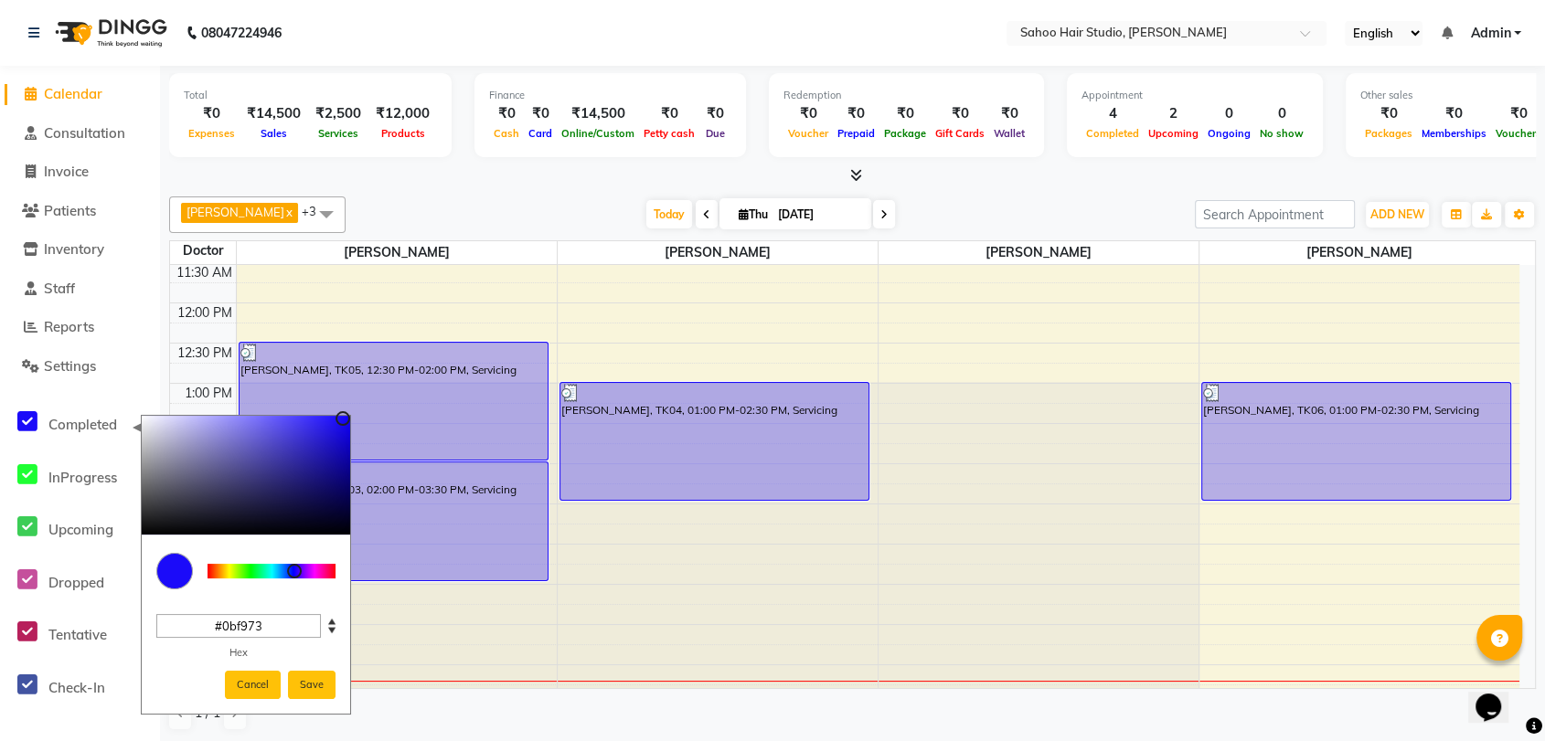
click at [260, 566] on div at bounding box center [272, 571] width 128 height 15
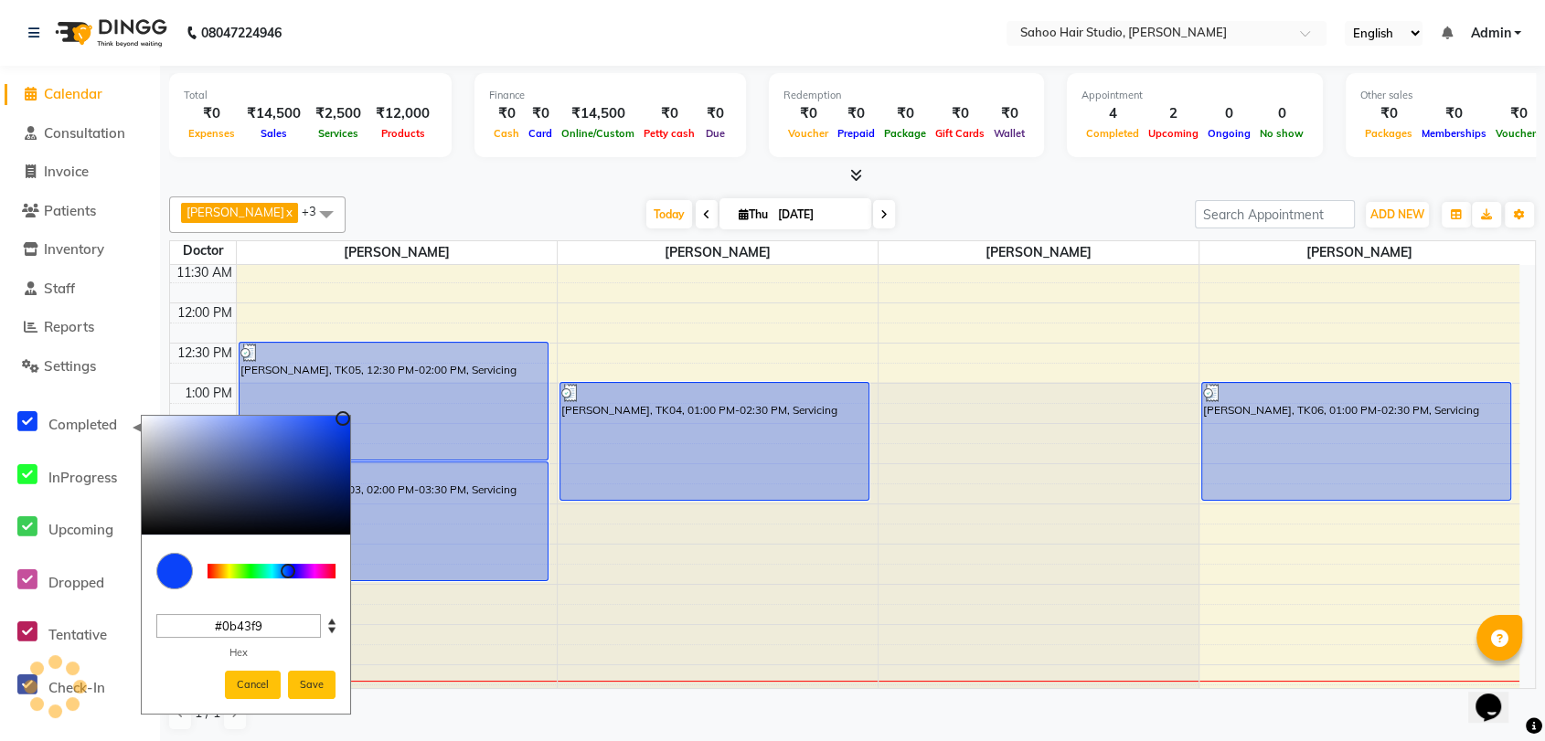
click at [288, 570] on div at bounding box center [272, 571] width 128 height 15
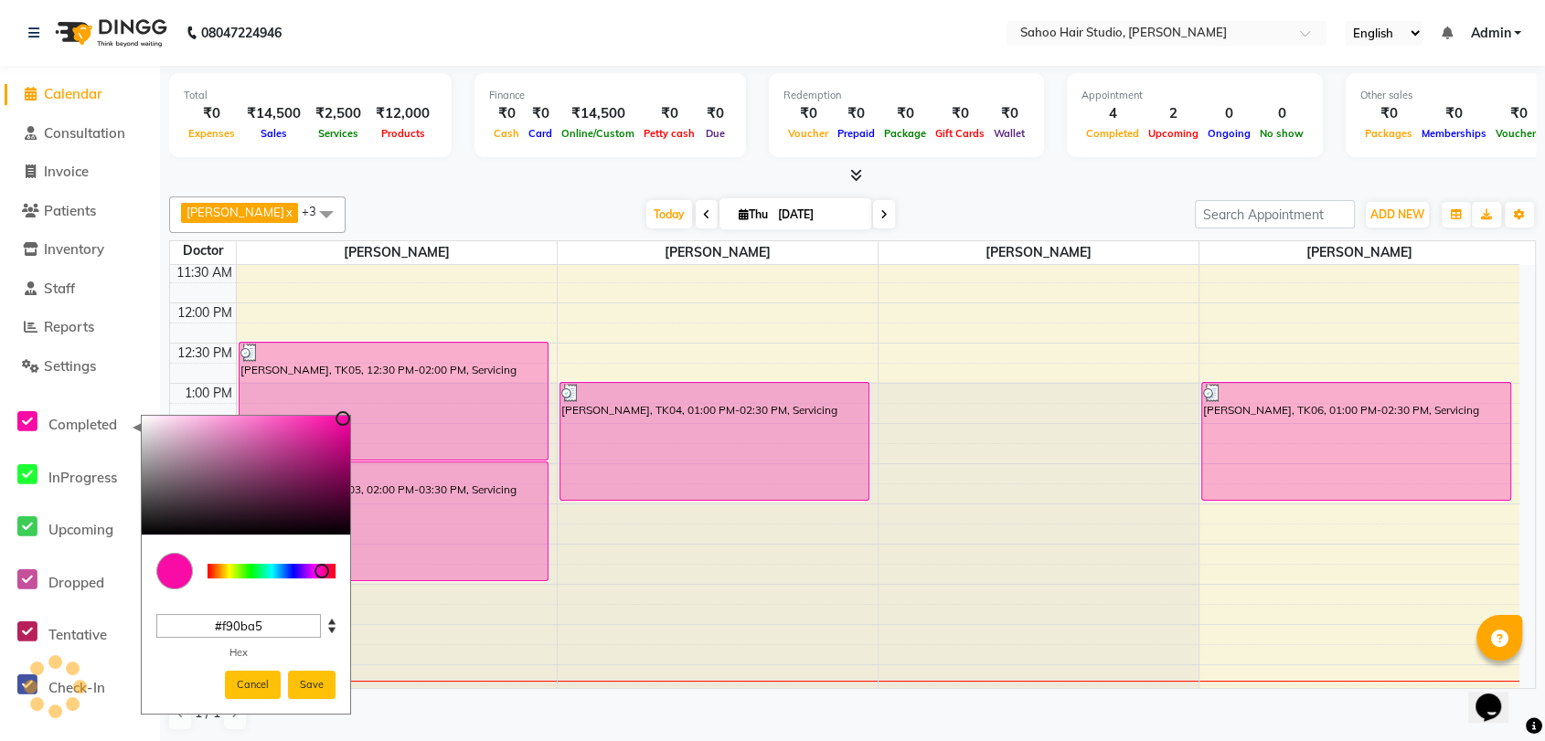
click at [322, 568] on div at bounding box center [272, 571] width 128 height 15
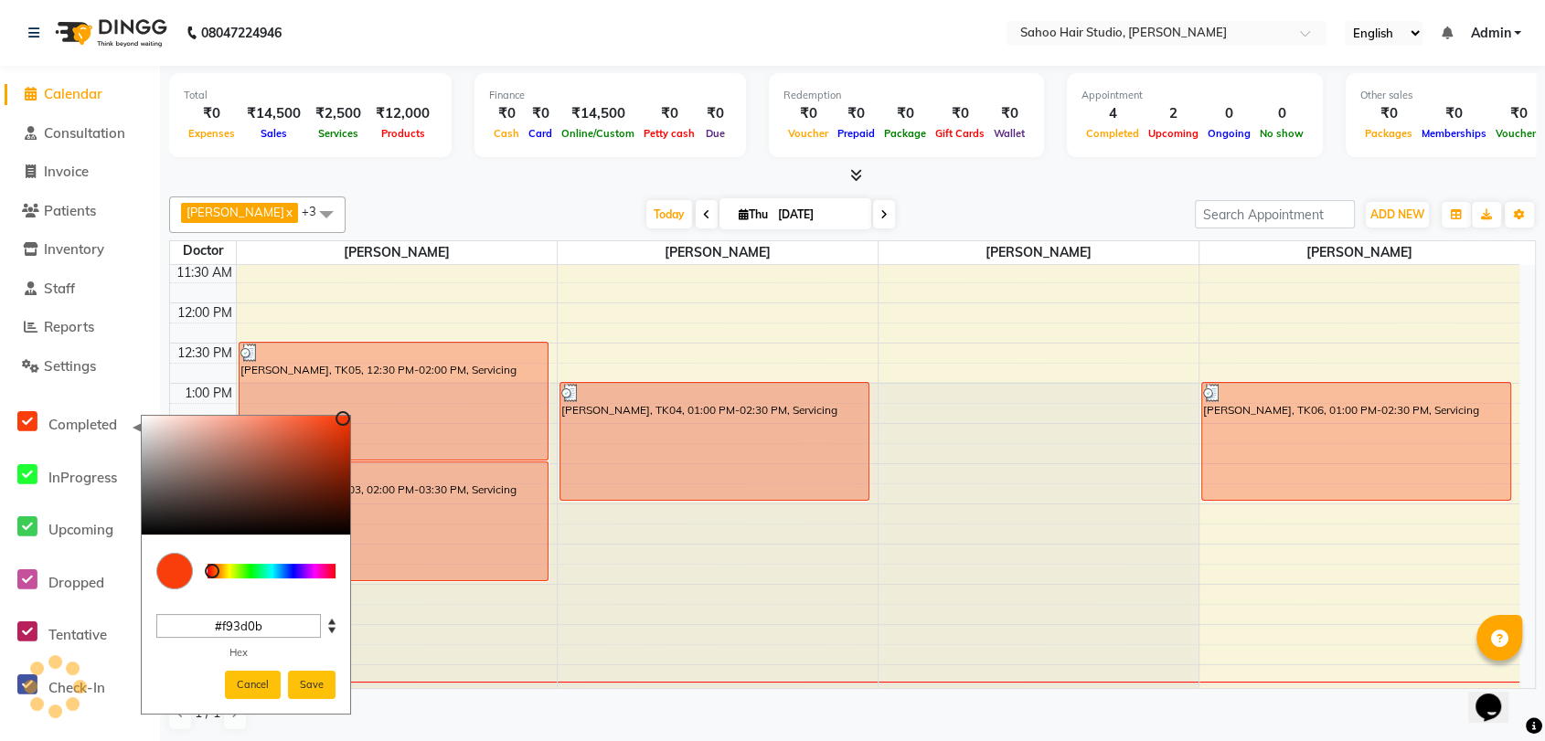
click at [212, 566] on div at bounding box center [272, 571] width 128 height 15
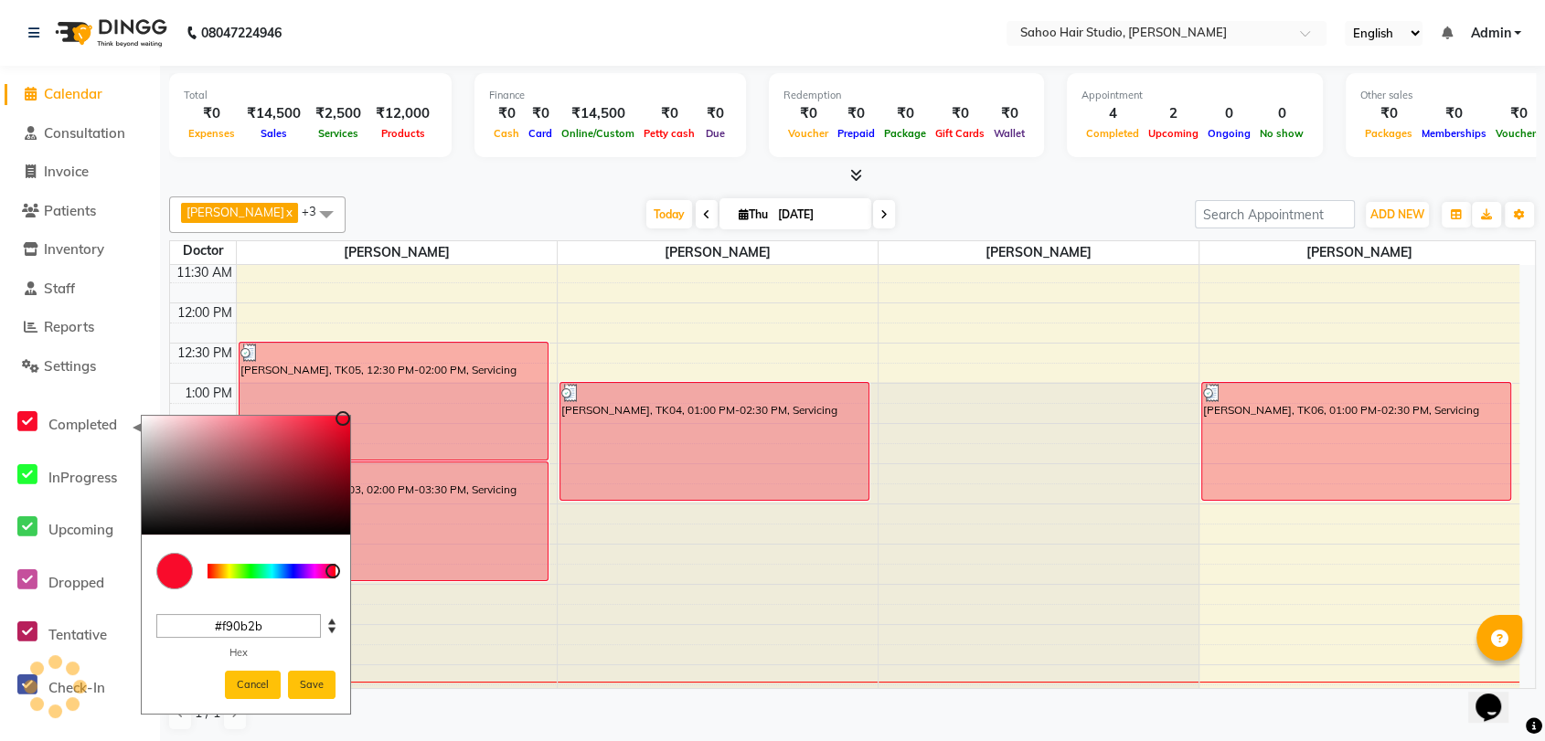
click at [333, 566] on div at bounding box center [272, 571] width 128 height 15
click at [261, 562] on div at bounding box center [272, 556] width 128 height 15
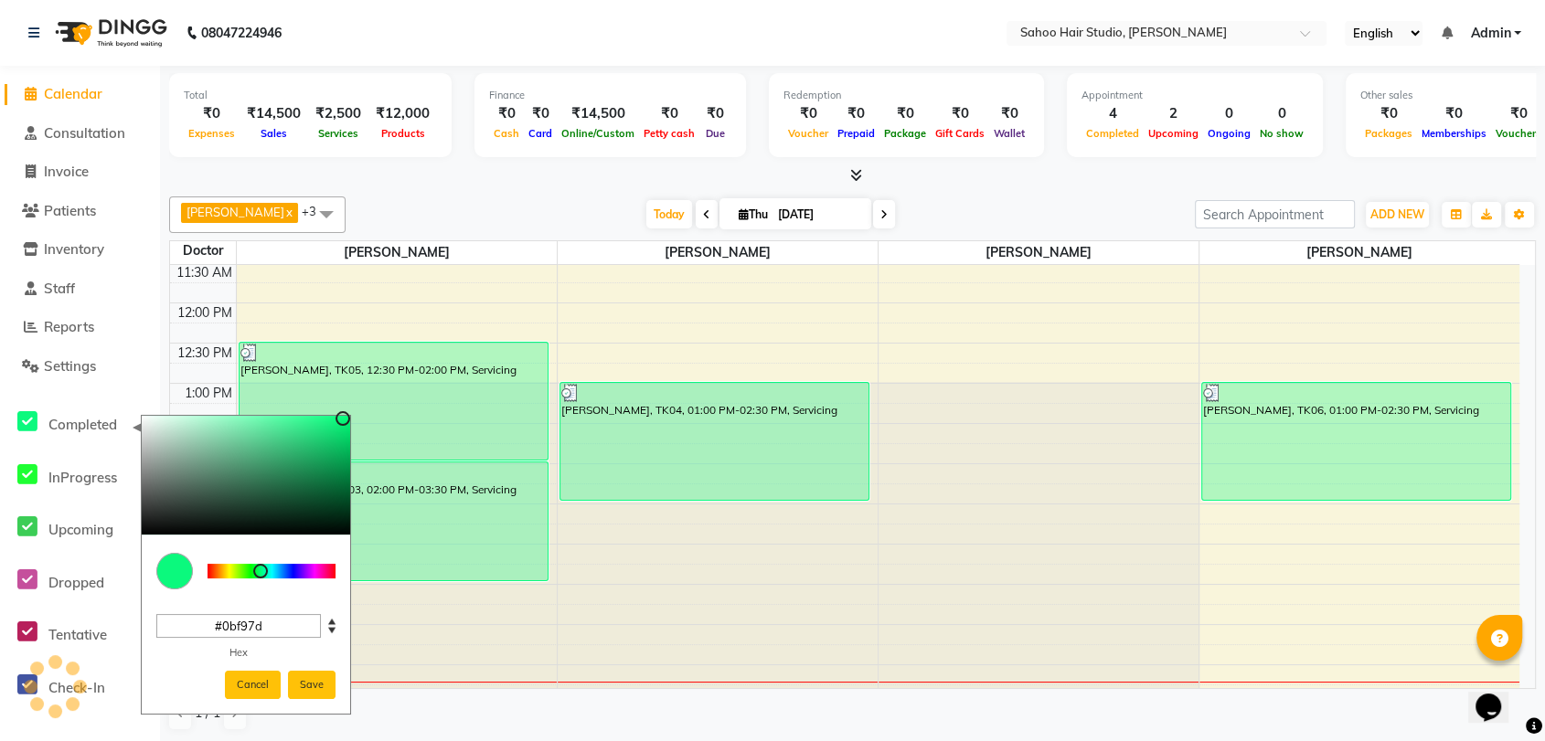
click at [261, 565] on div at bounding box center [272, 571] width 128 height 15
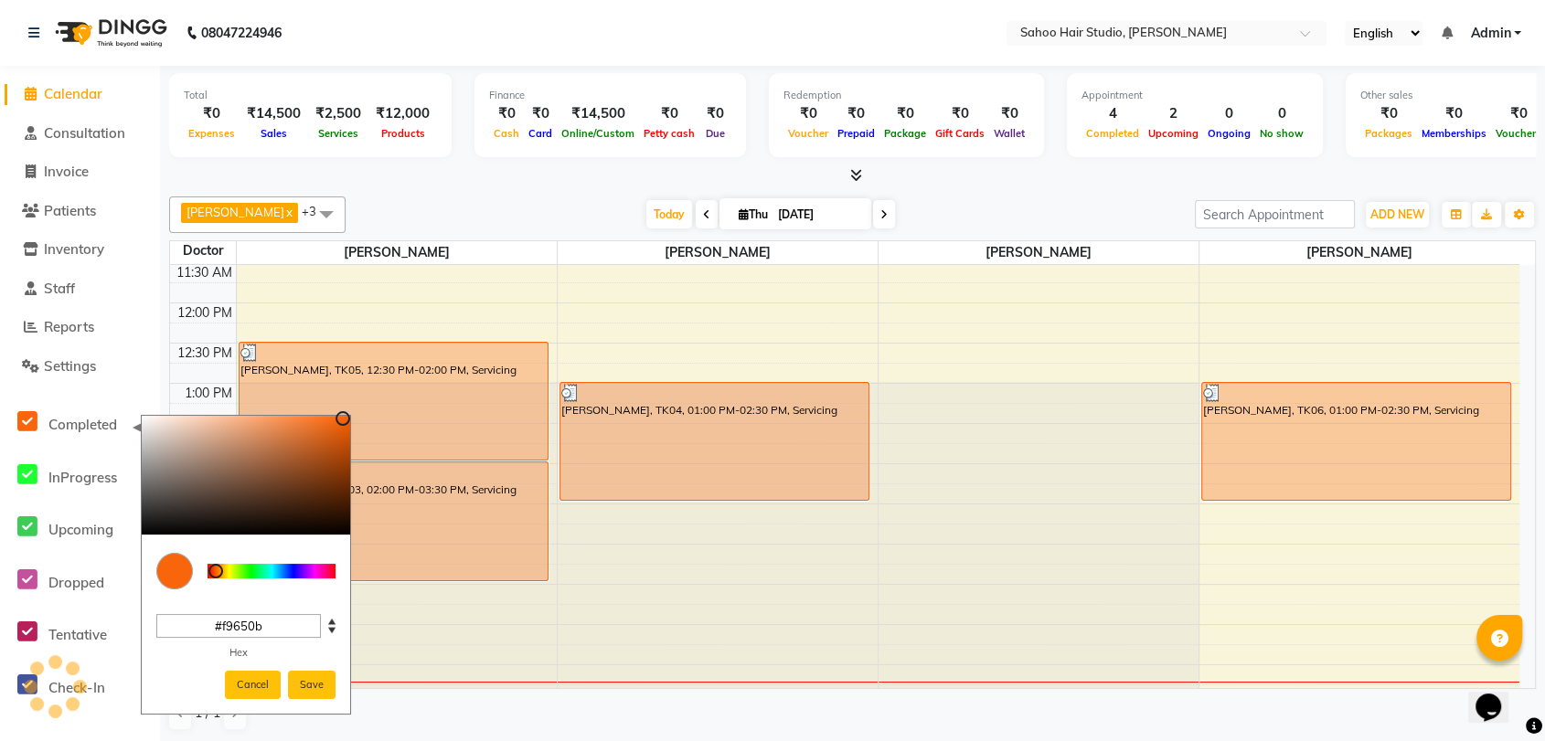
click at [216, 569] on div at bounding box center [272, 571] width 128 height 15
click at [316, 682] on button "Save" at bounding box center [312, 685] width 48 height 28
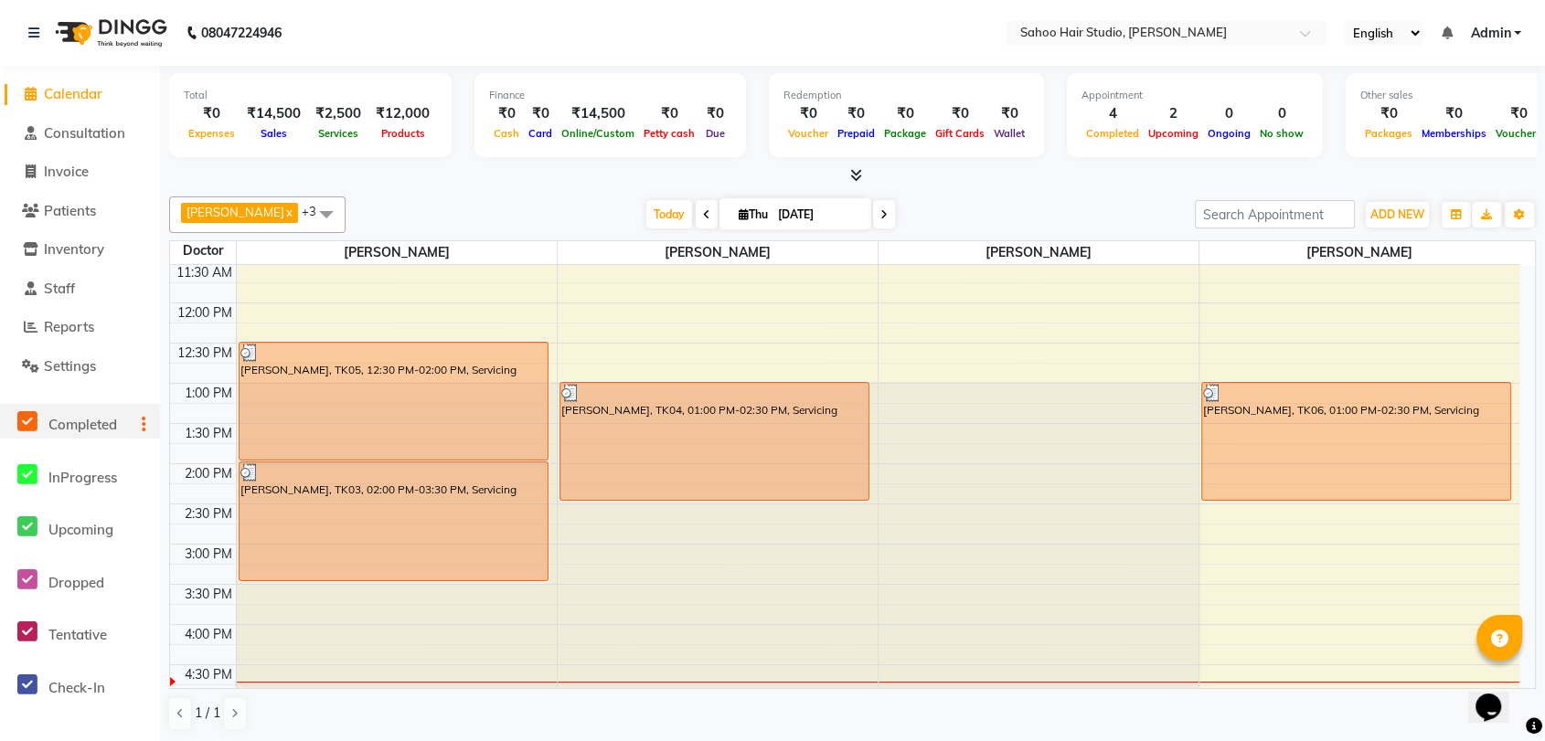
click at [143, 425] on icon at bounding box center [144, 424] width 5 height 1
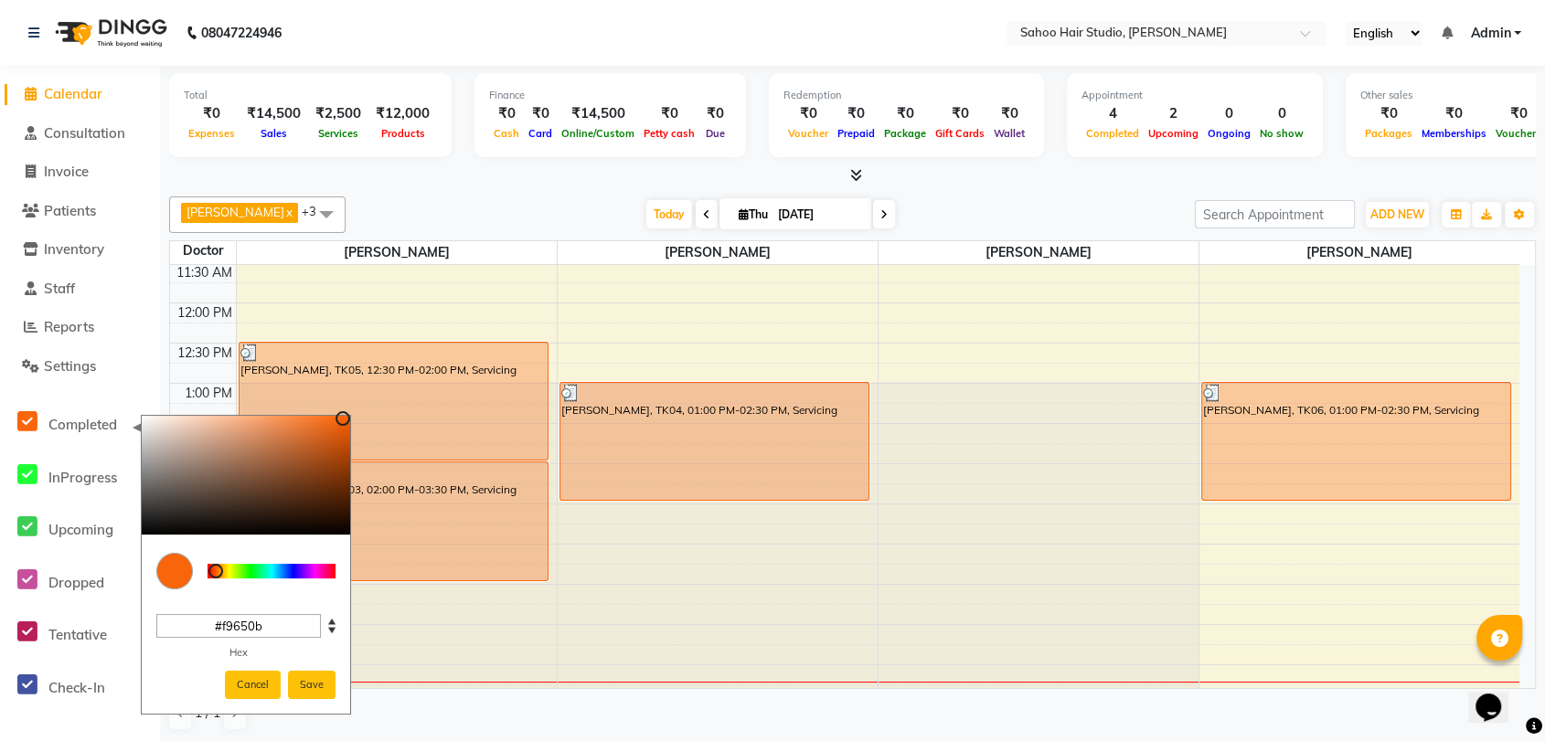
click at [255, 562] on div at bounding box center [272, 556] width 128 height 15
type input "#0bf940"
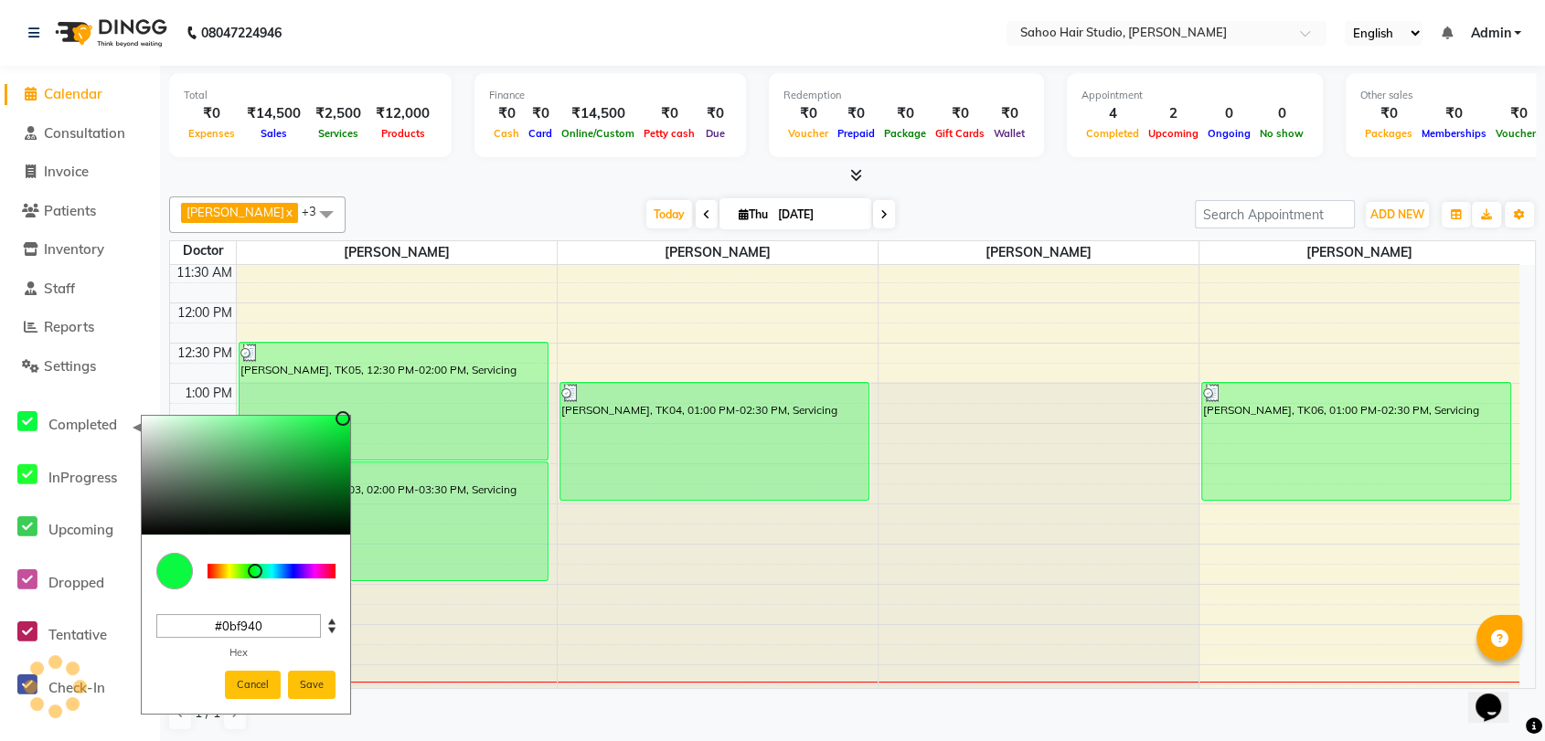
click at [255, 566] on div at bounding box center [272, 571] width 128 height 15
click at [319, 676] on button "Save" at bounding box center [312, 685] width 48 height 28
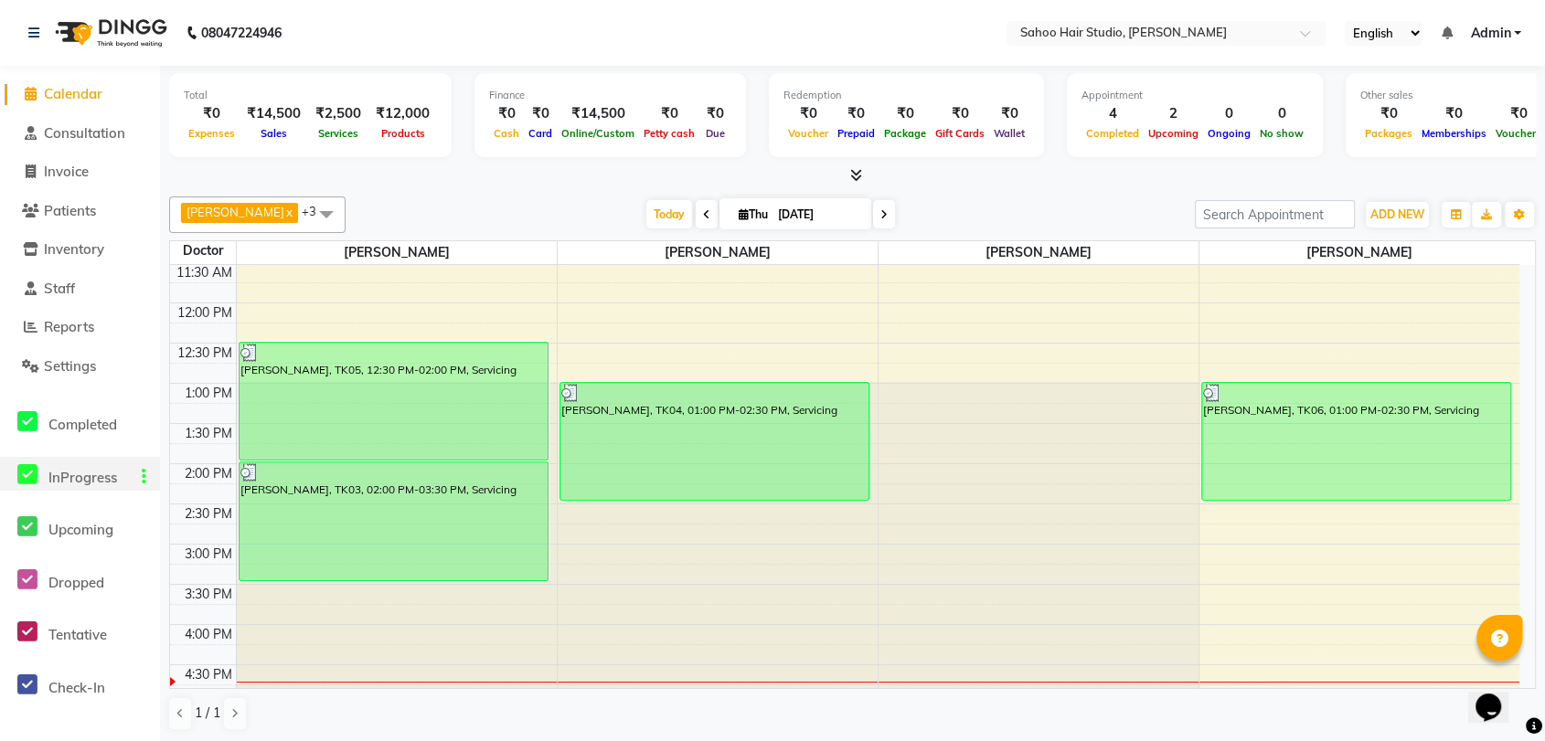
click at [147, 473] on div at bounding box center [140, 477] width 40 height 21
click at [144, 477] on icon at bounding box center [144, 476] width 5 height 1
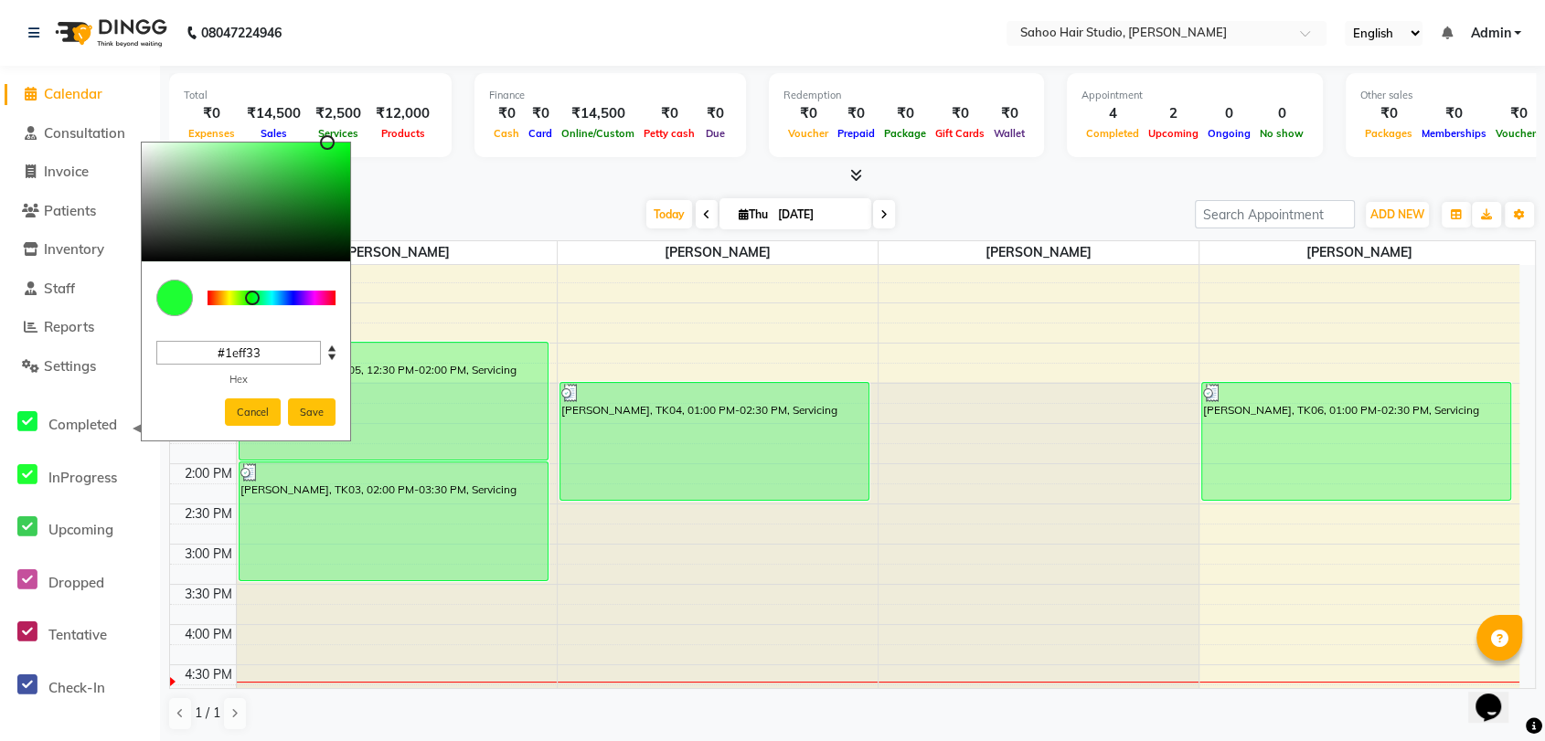
type input "#ff1e6c"
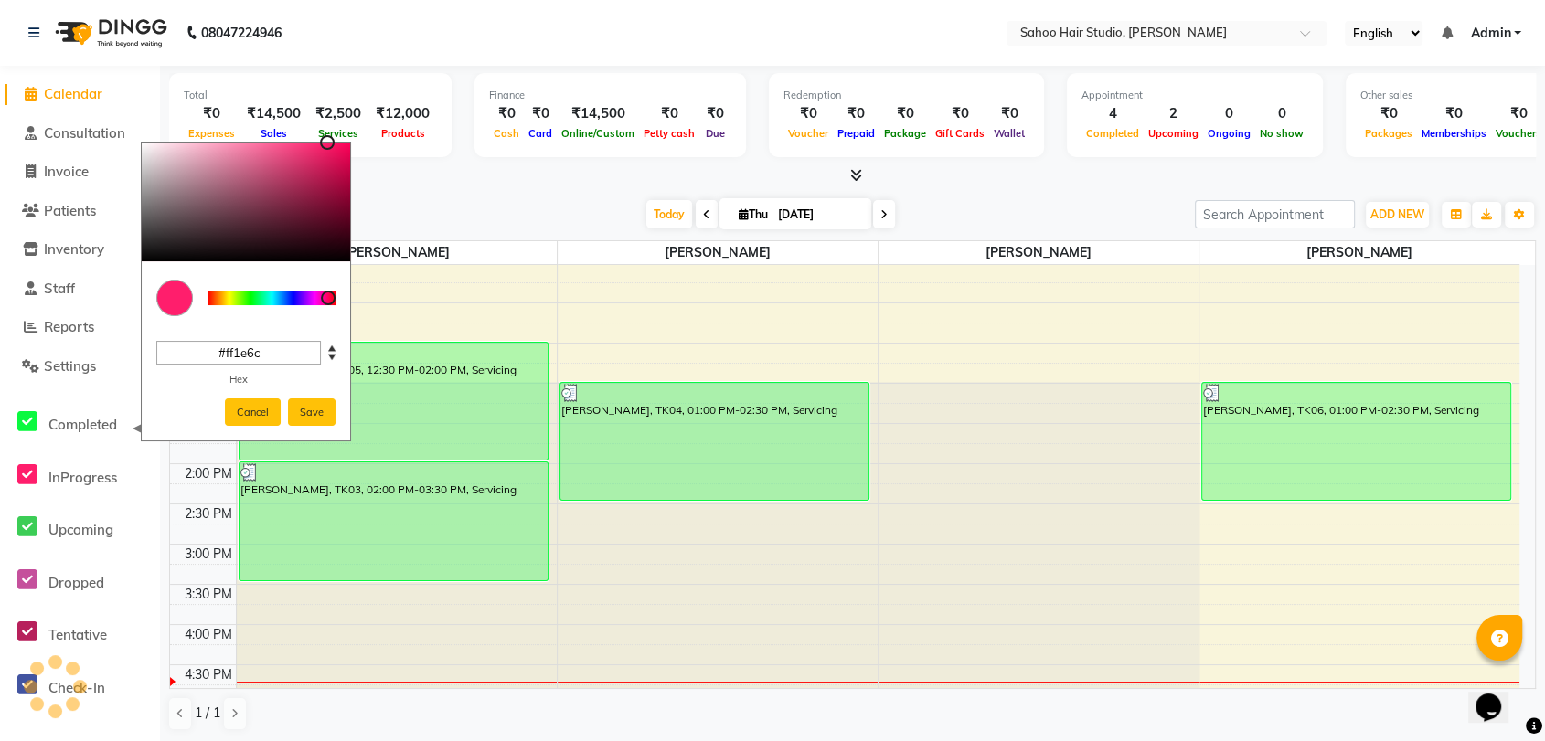
click at [328, 295] on div at bounding box center [272, 298] width 128 height 15
click at [328, 295] on div at bounding box center [328, 298] width 15 height 15
click at [302, 411] on button "Save" at bounding box center [312, 413] width 48 height 28
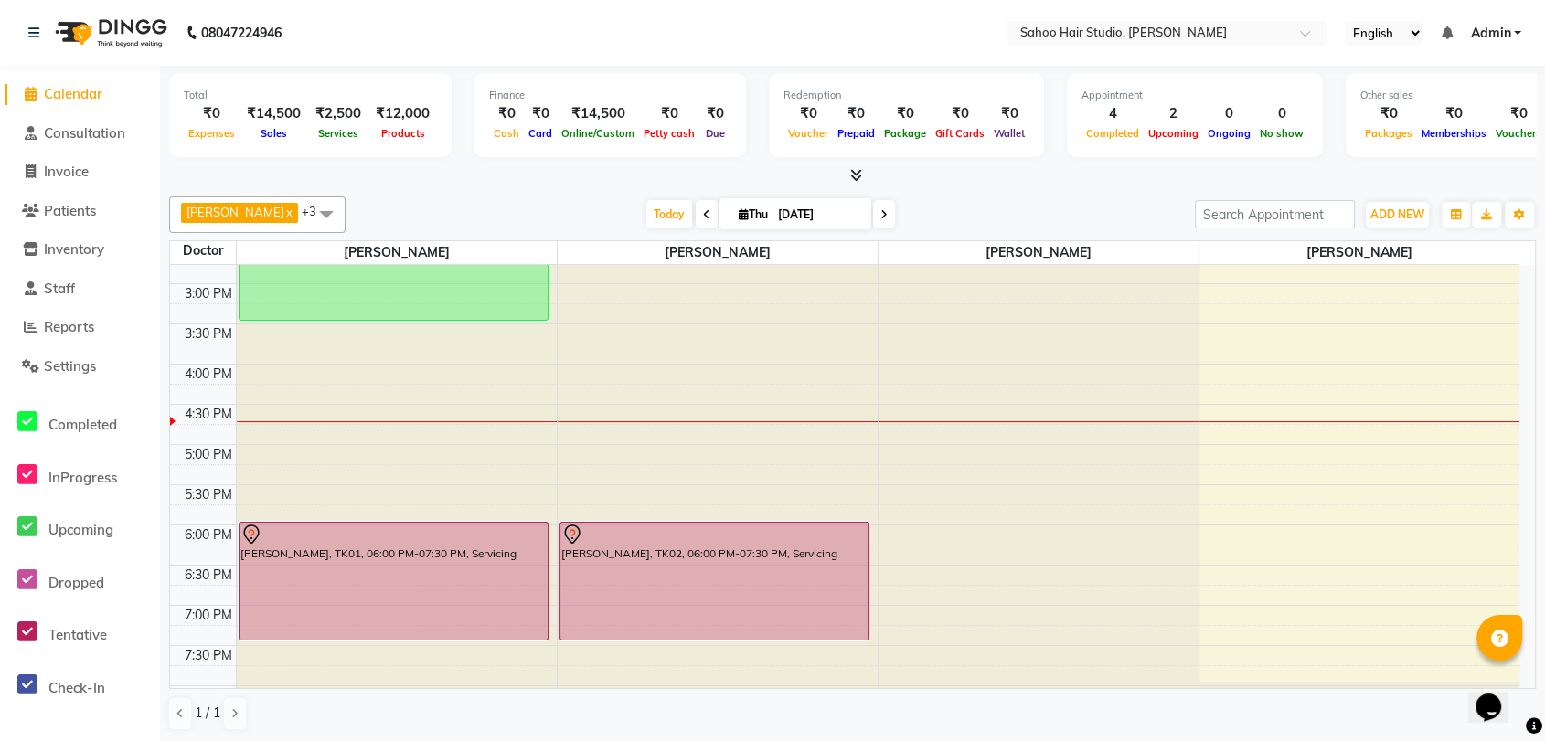
scroll to position [507, 0]
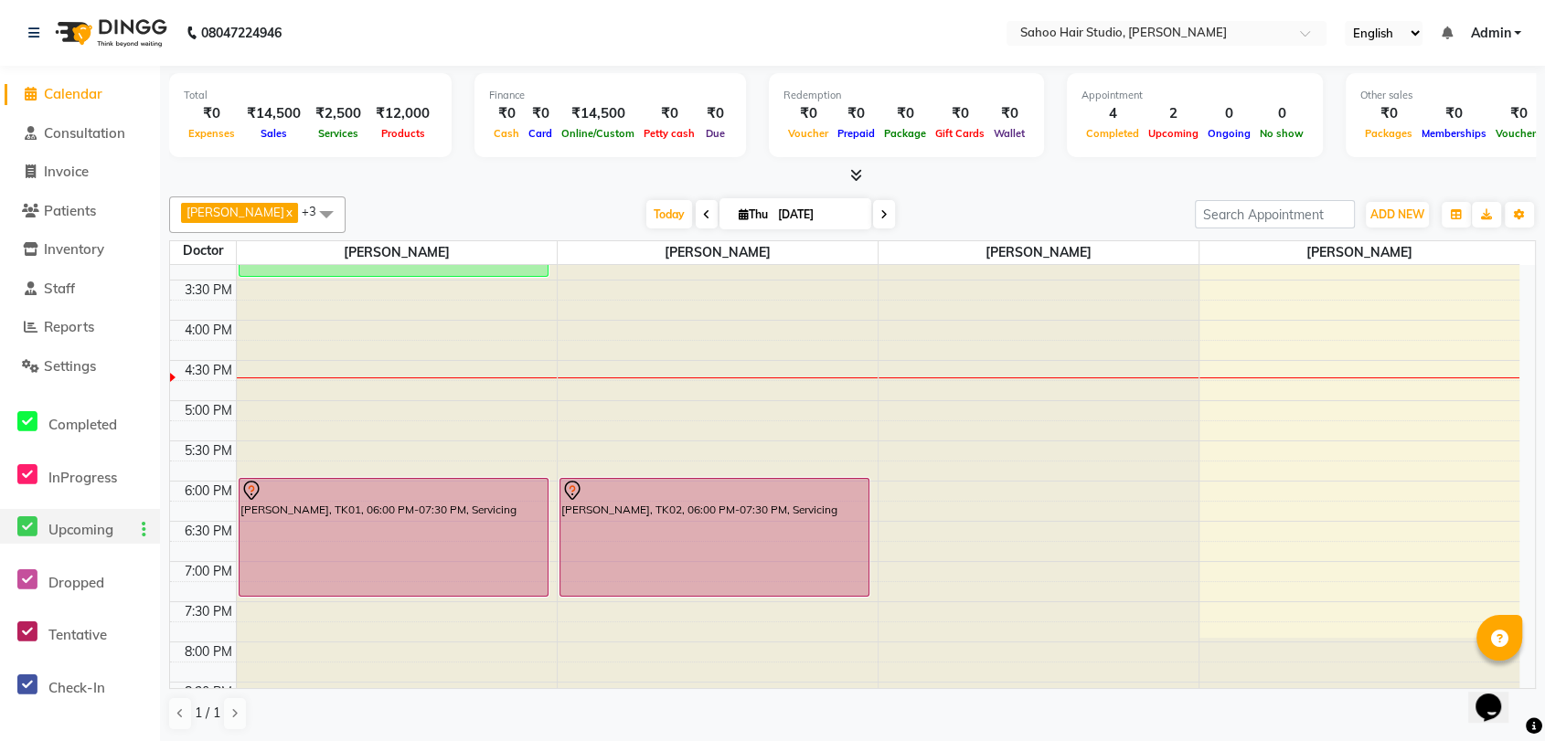
click at [144, 530] on icon at bounding box center [144, 529] width 5 height 1
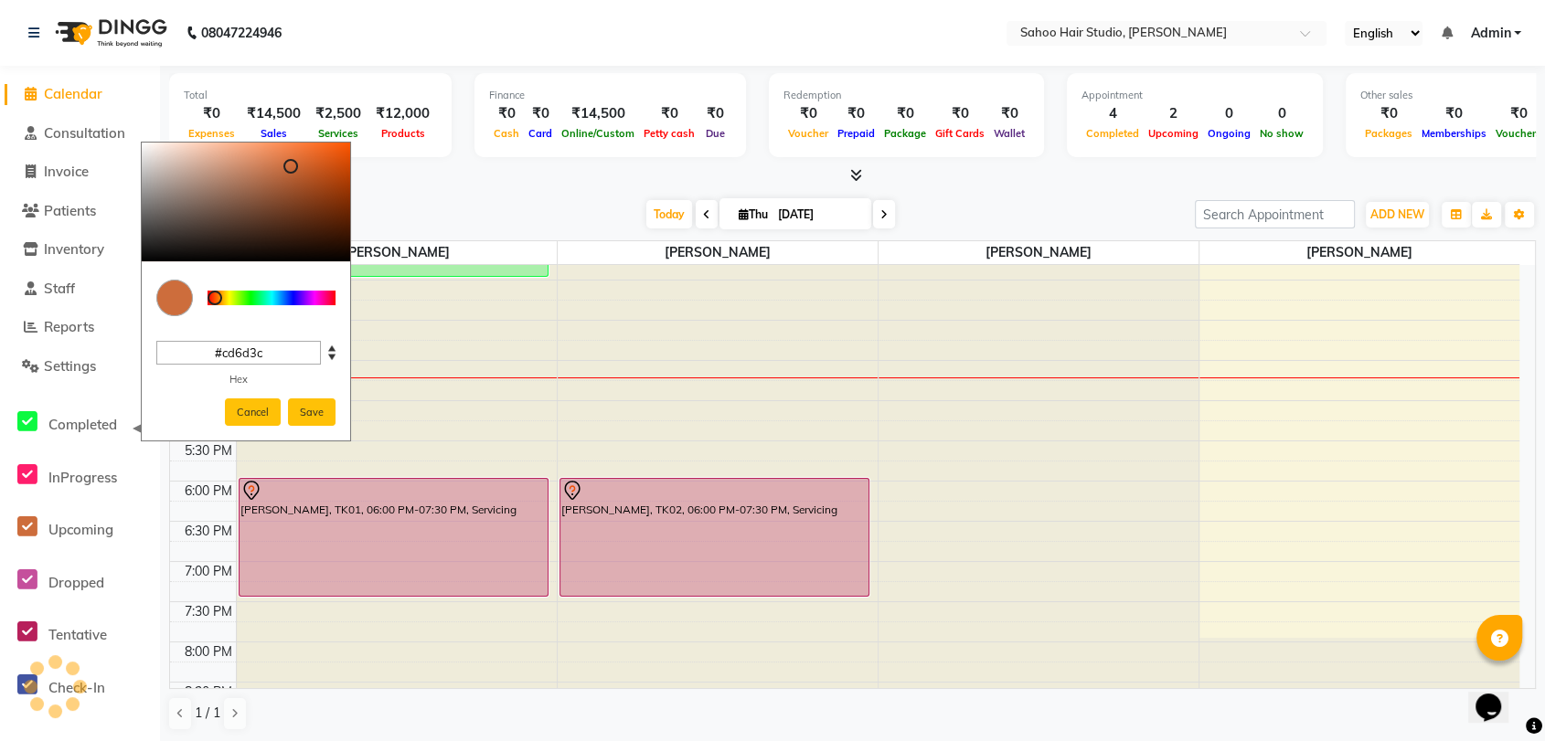
click at [215, 297] on div at bounding box center [272, 298] width 128 height 15
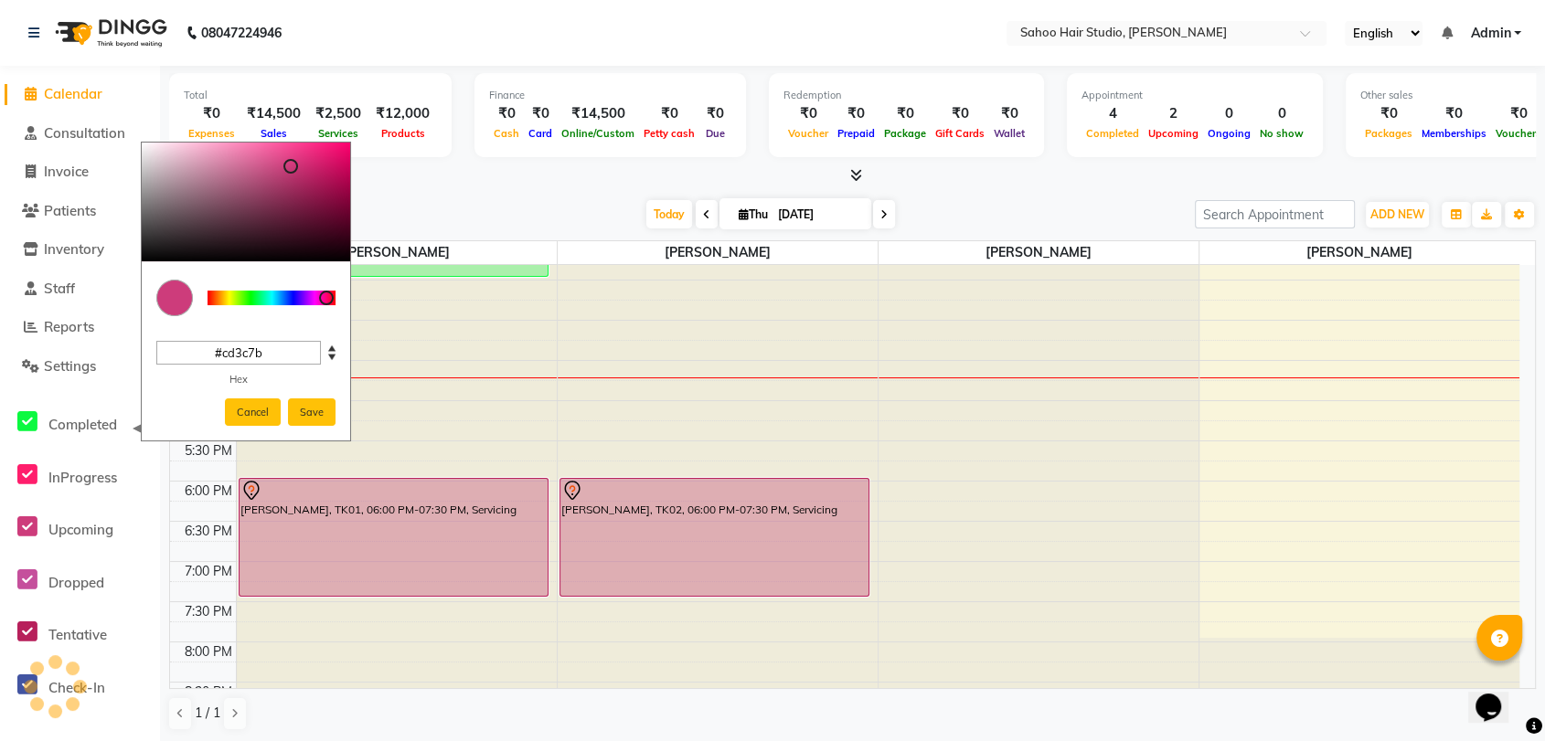
click at [326, 293] on div at bounding box center [272, 298] width 128 height 15
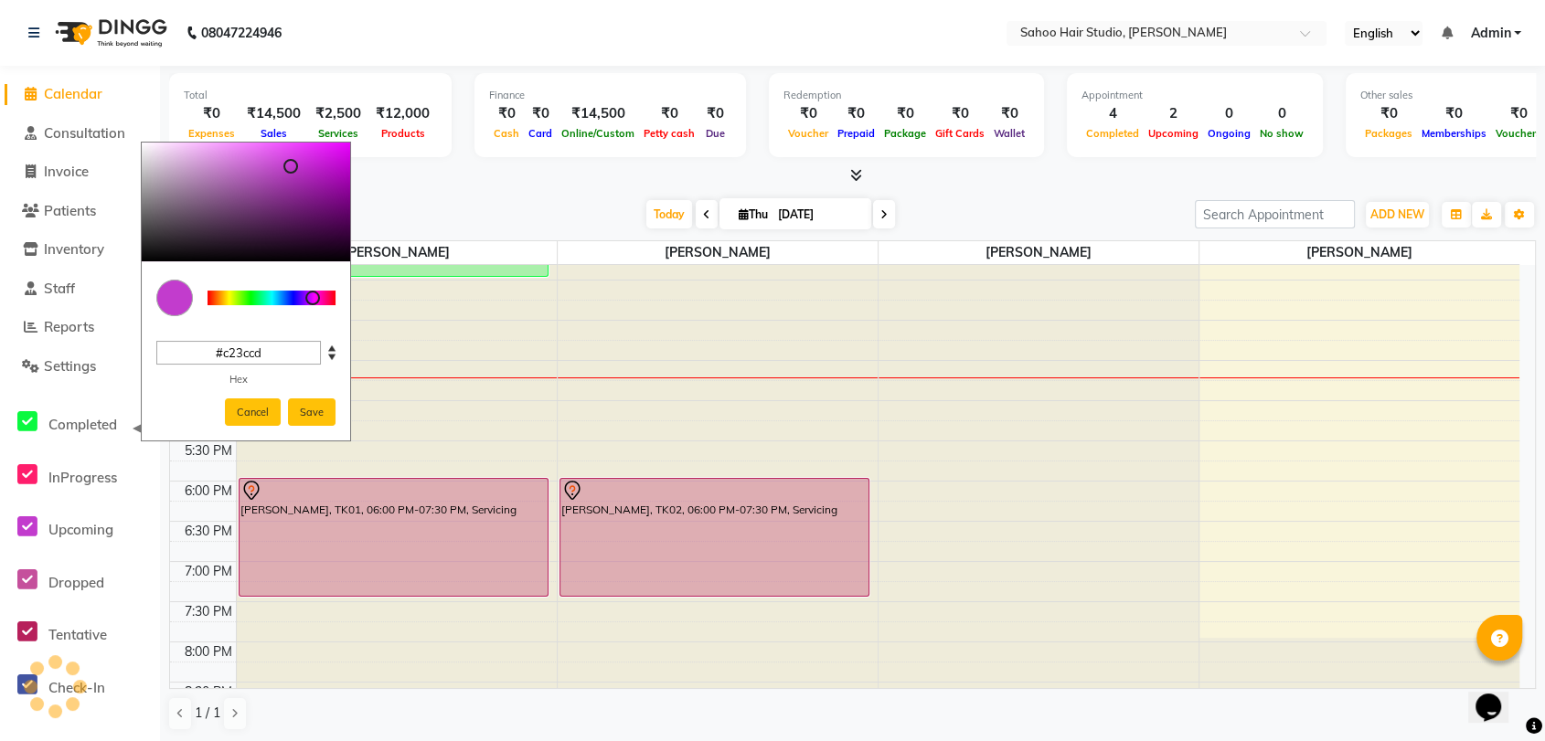
click at [313, 294] on div at bounding box center [272, 298] width 128 height 15
type input "#523ccd"
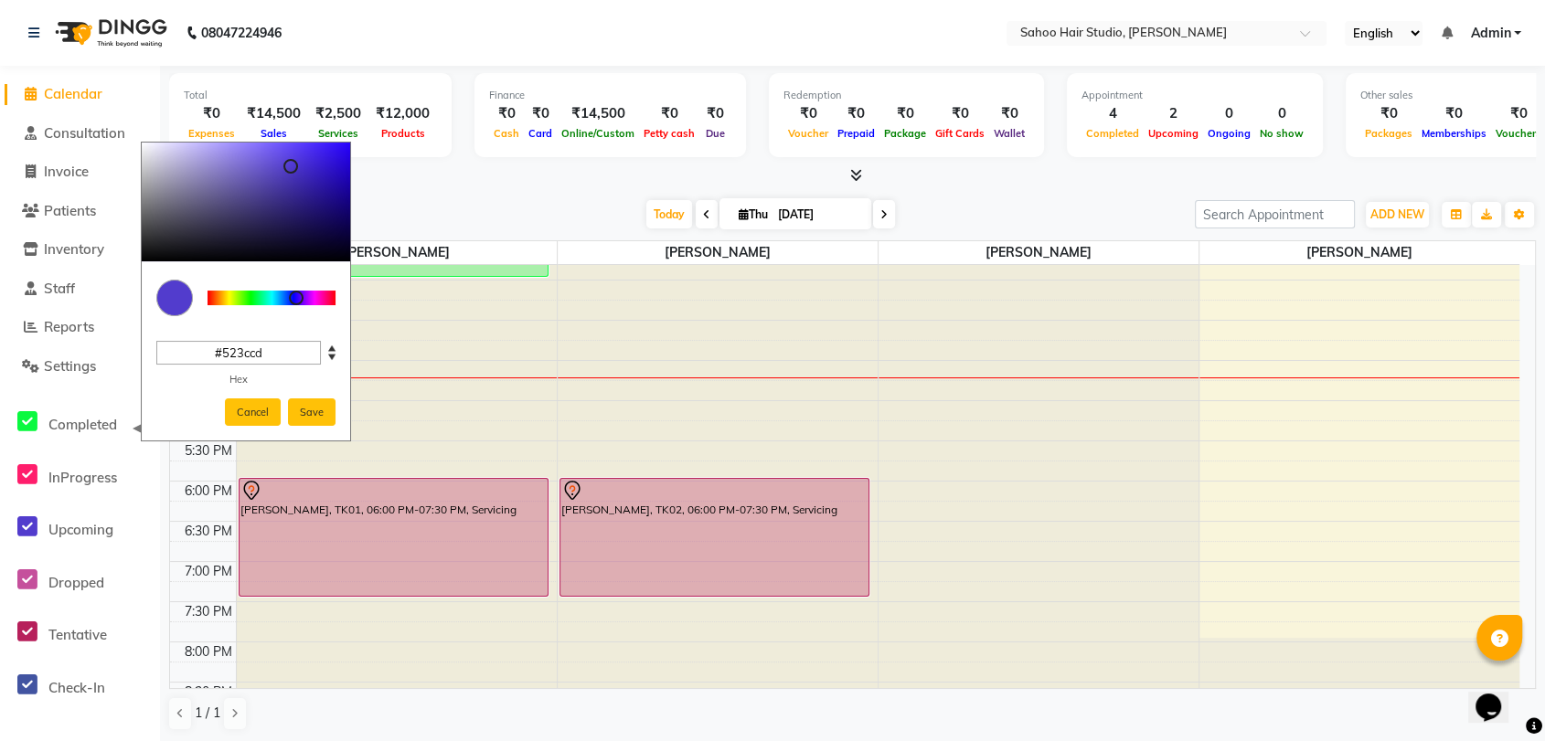
click at [296, 298] on div at bounding box center [272, 298] width 128 height 15
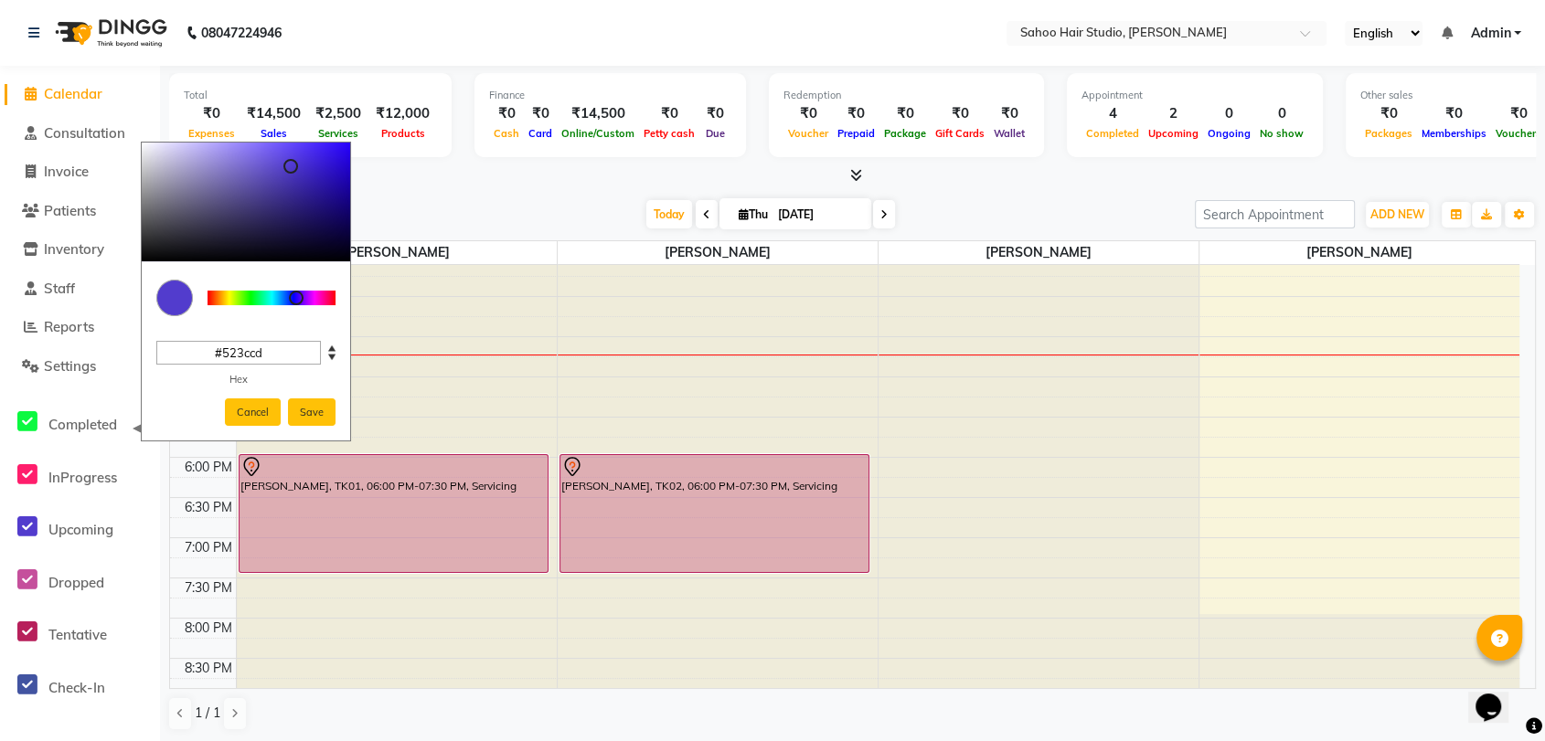
scroll to position [536, 0]
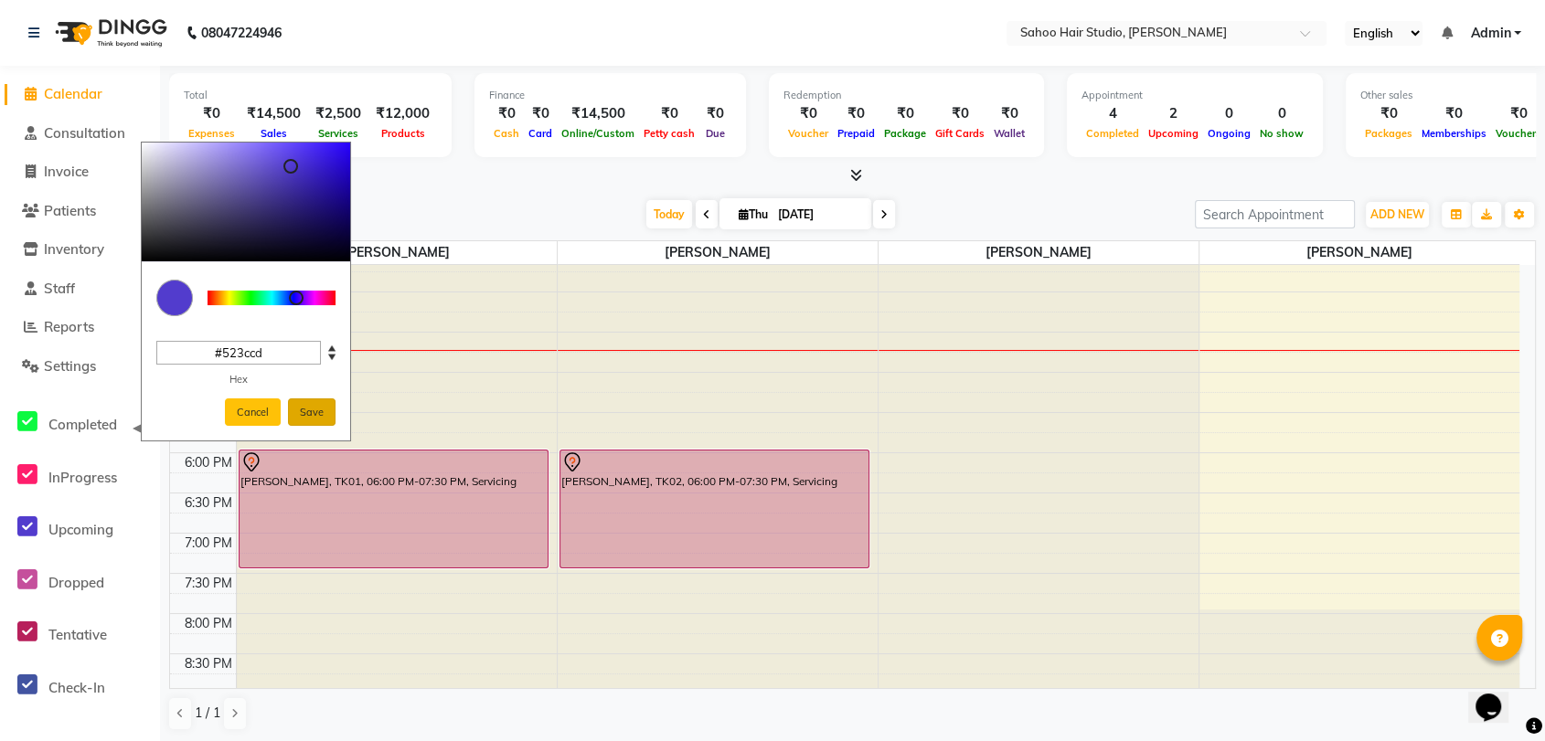
click at [306, 411] on button "Save" at bounding box center [312, 413] width 48 height 28
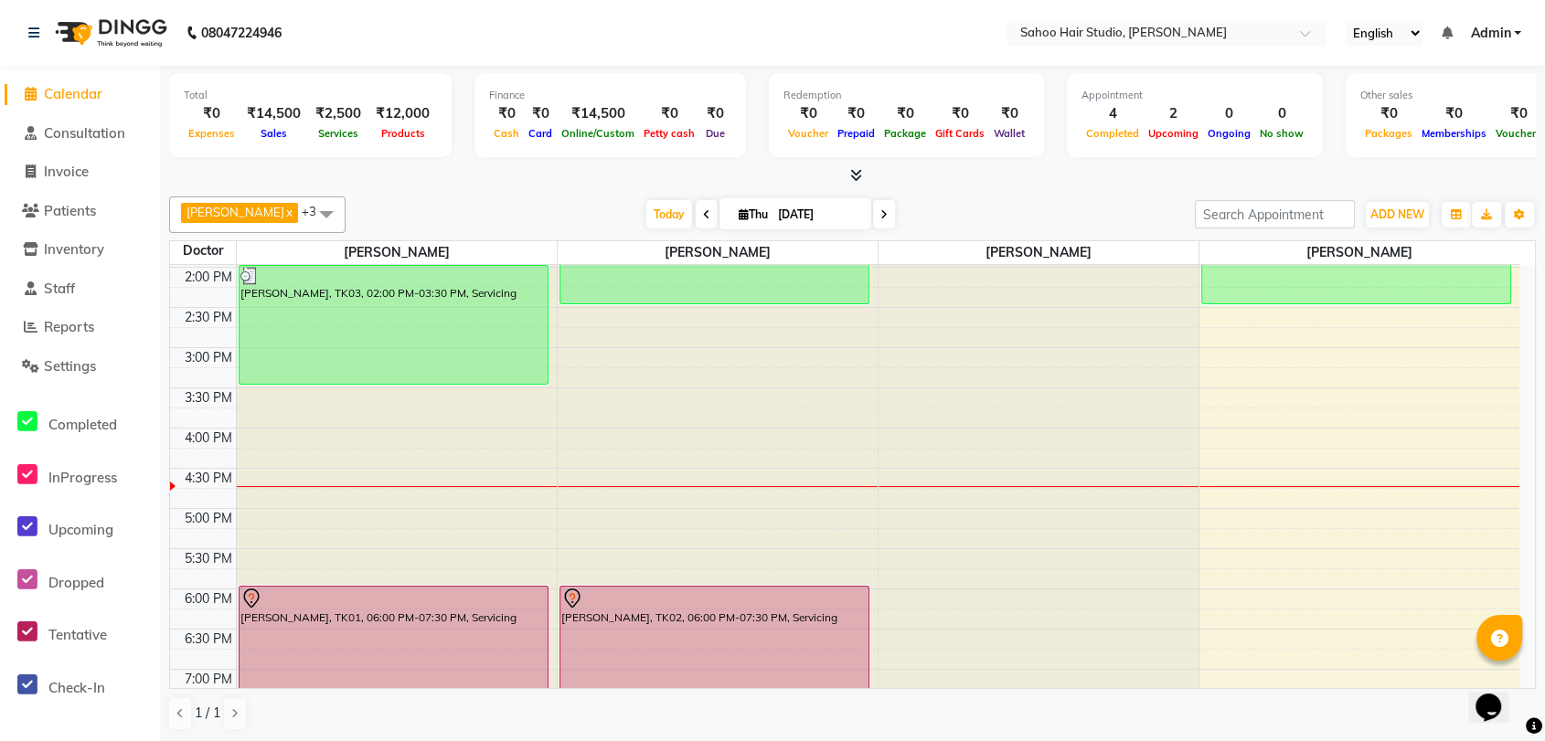
scroll to position [434, 0]
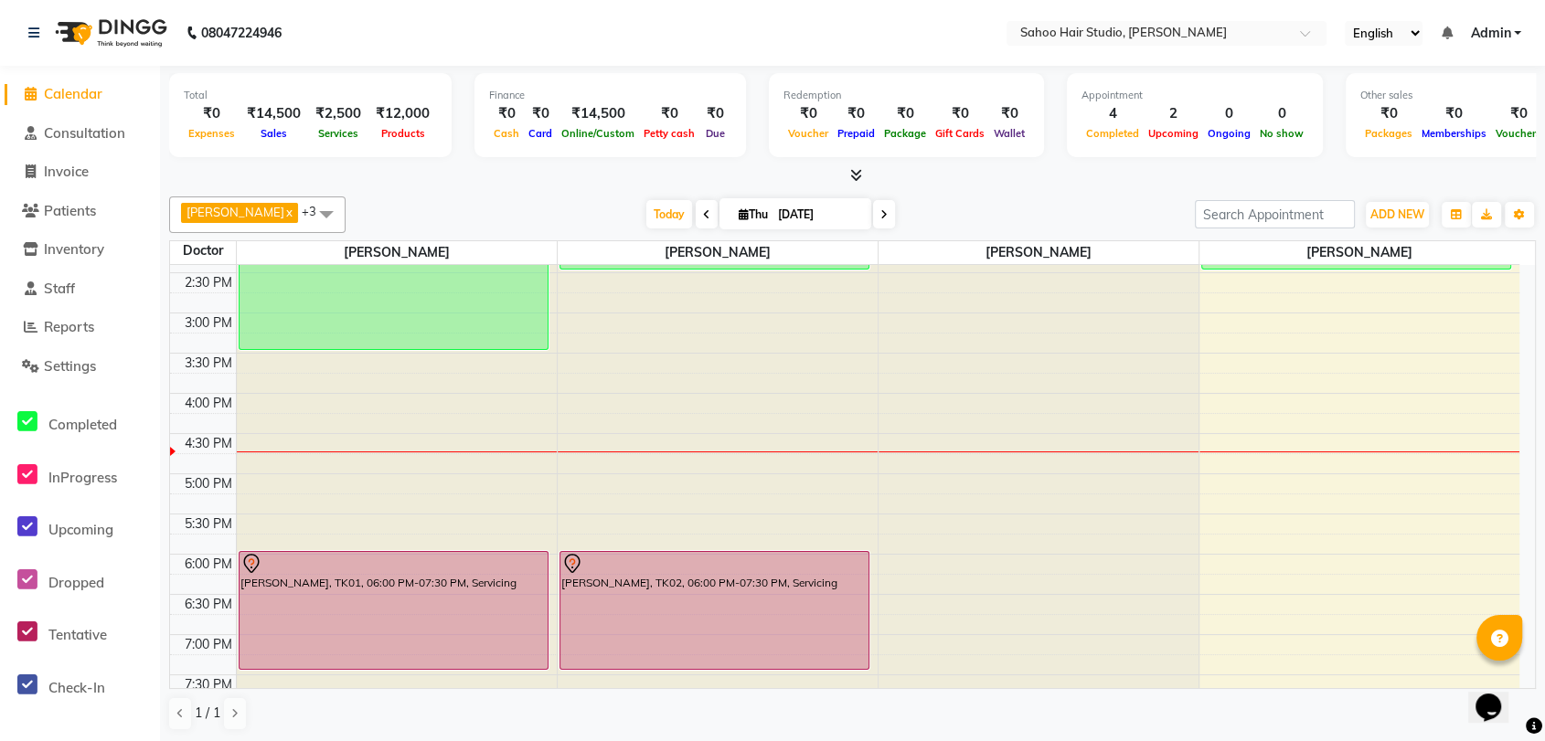
click at [880, 211] on icon at bounding box center [883, 214] width 7 height 11
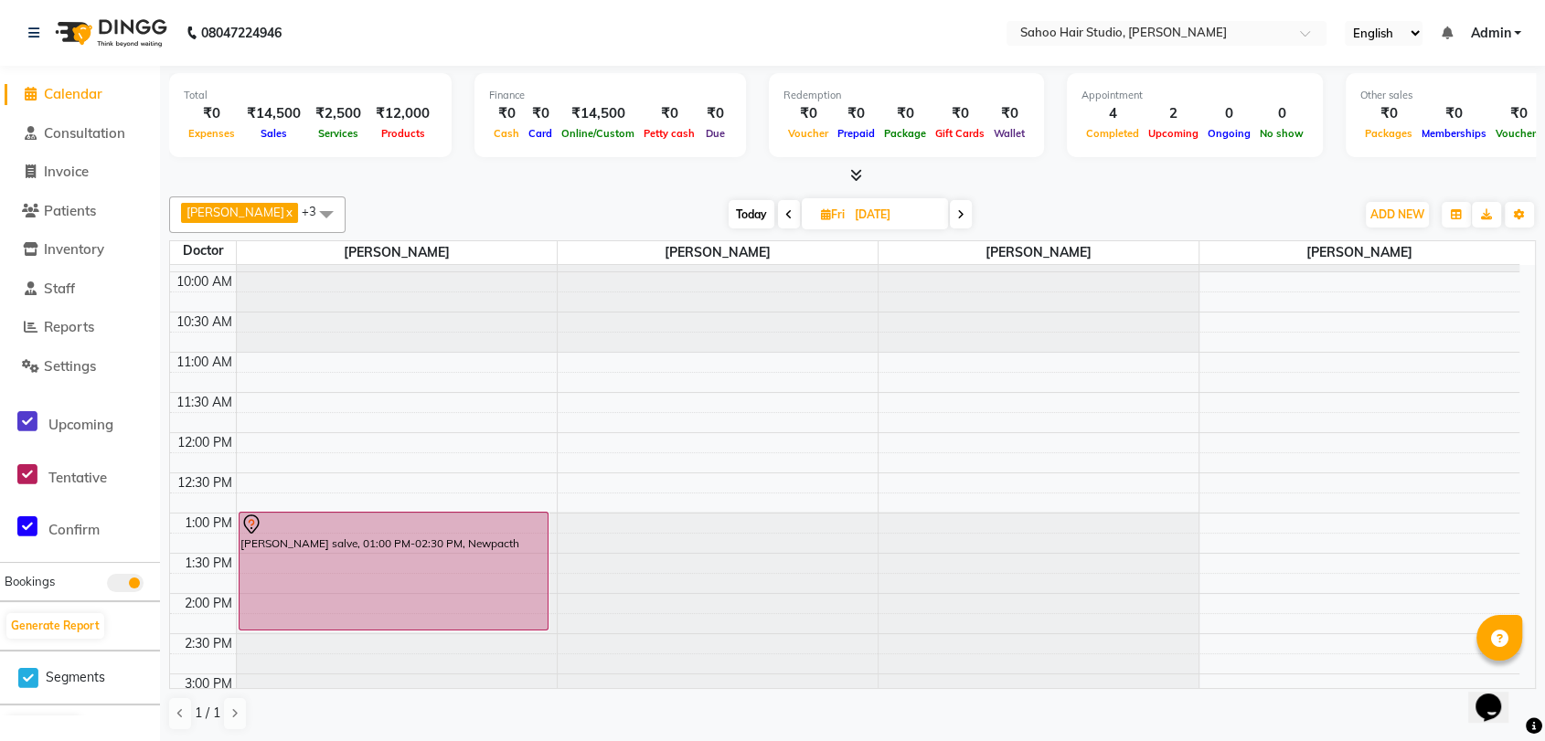
scroll to position [203, 0]
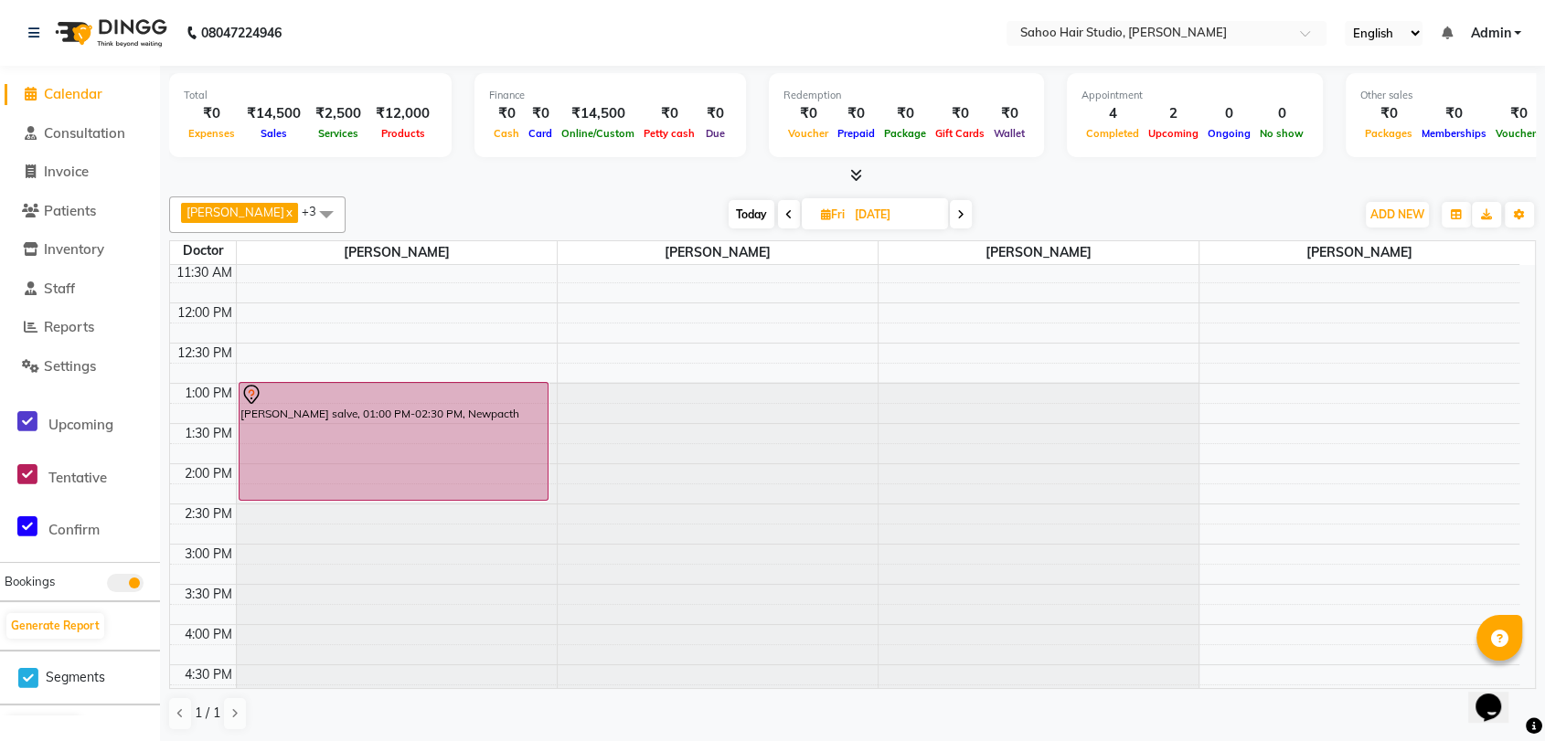
click at [753, 215] on span "Today" at bounding box center [752, 214] width 46 height 28
type input "[DATE]"
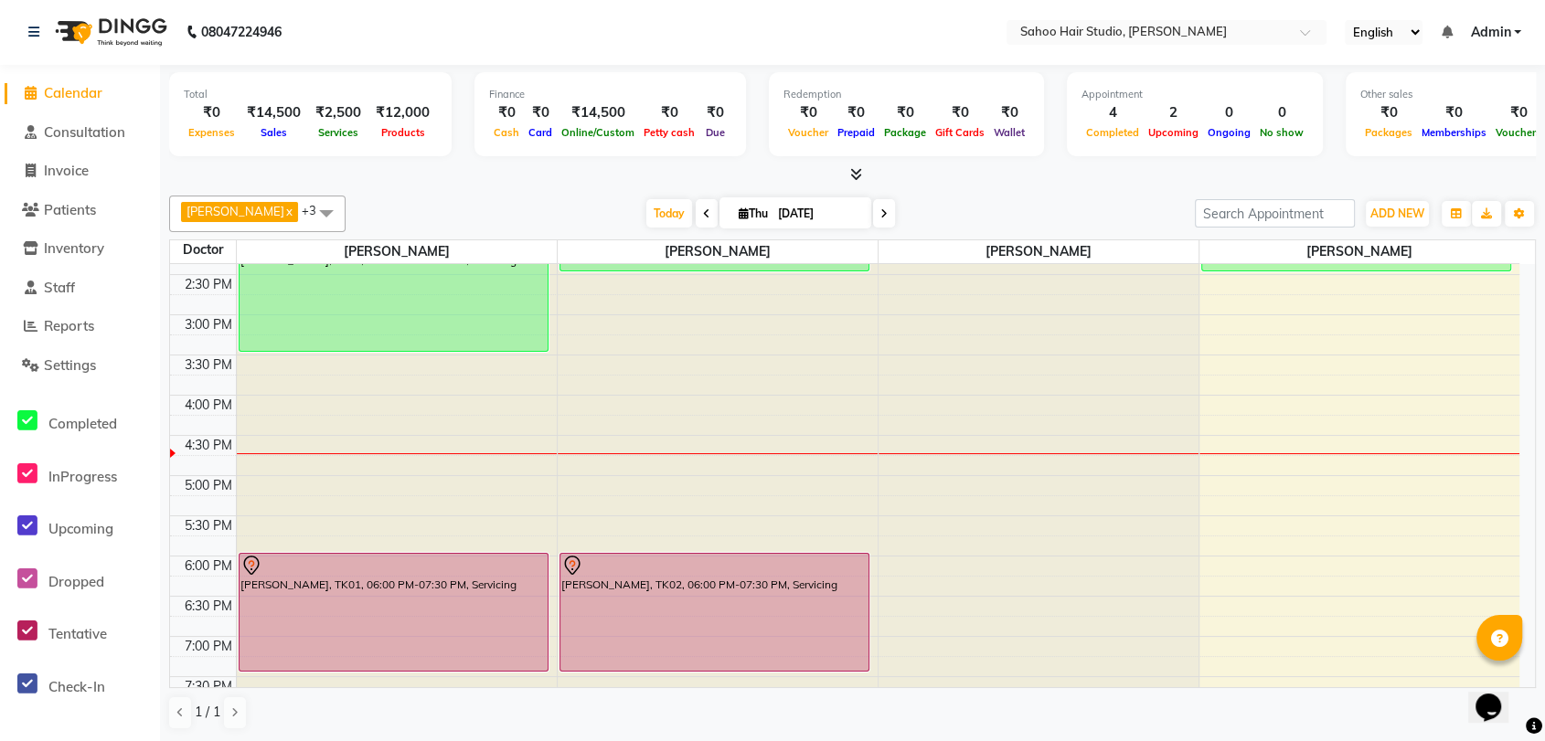
scroll to position [231, 0]
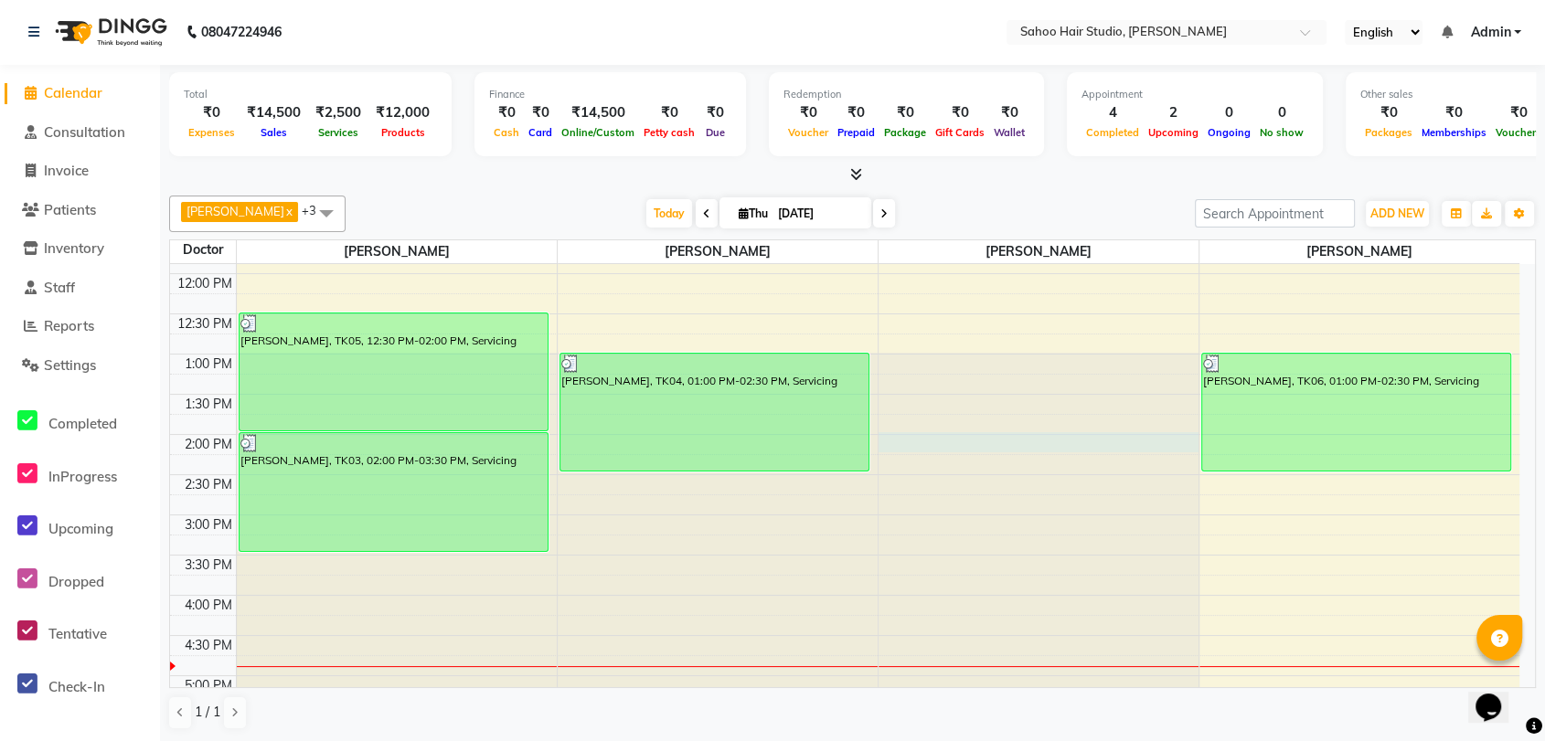
click at [1009, 33] on div at bounding box center [1039, 33] width 320 height 0
select select "82641"
select select "tentative"
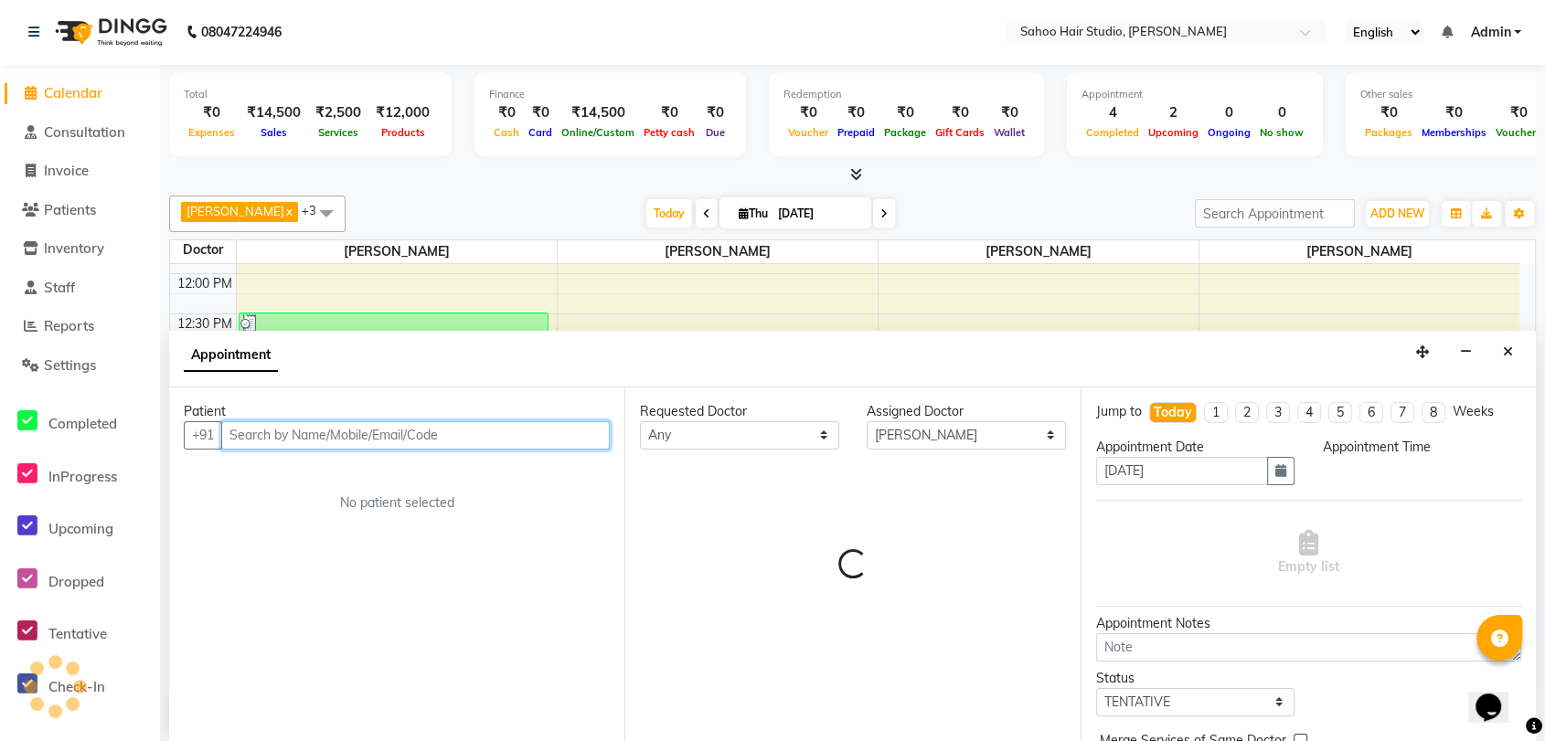
select select "840"
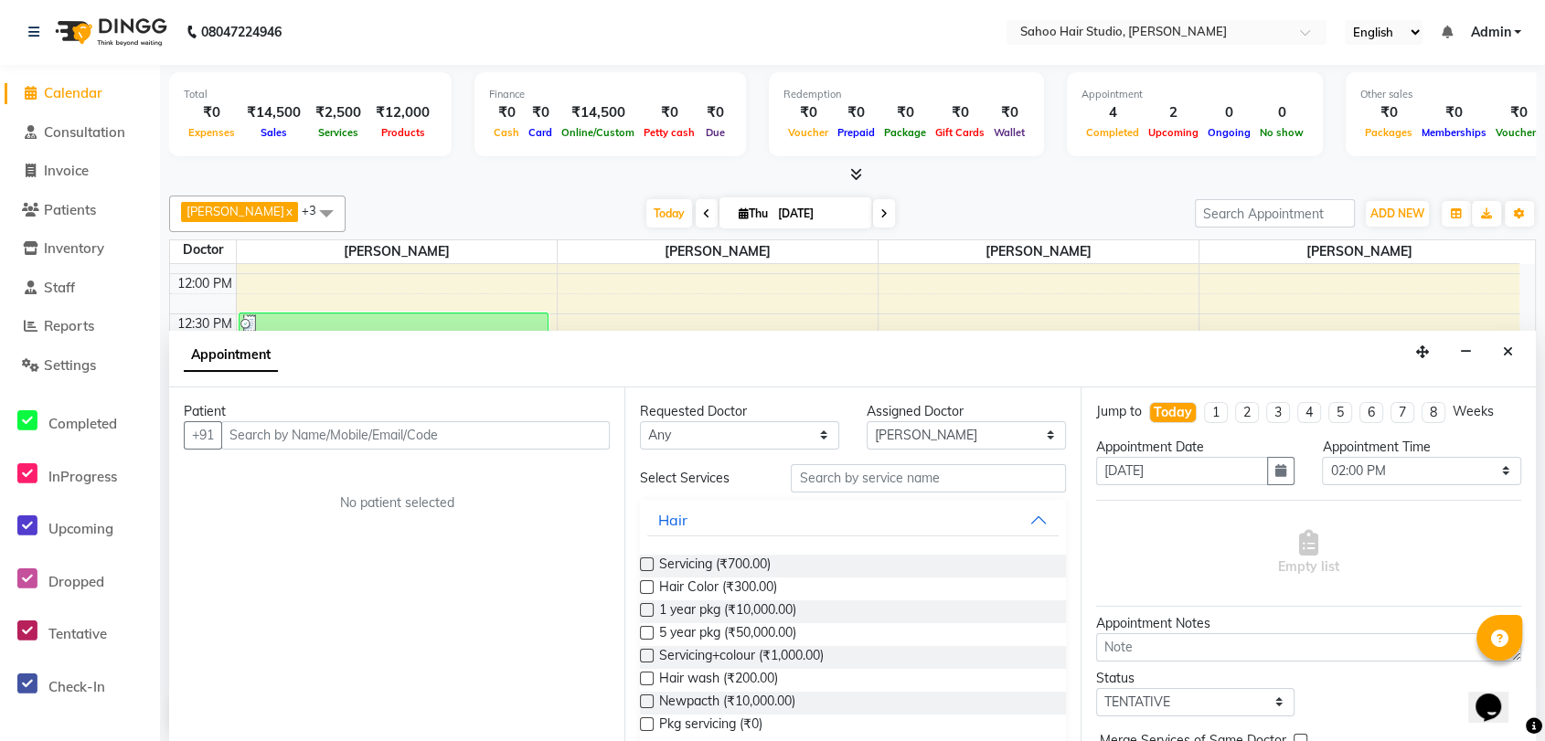
click at [749, 221] on span "[DATE]" at bounding box center [796, 212] width 152 height 31
click at [739, 215] on icon at bounding box center [744, 214] width 10 height 12
select select "9"
select select "2025"
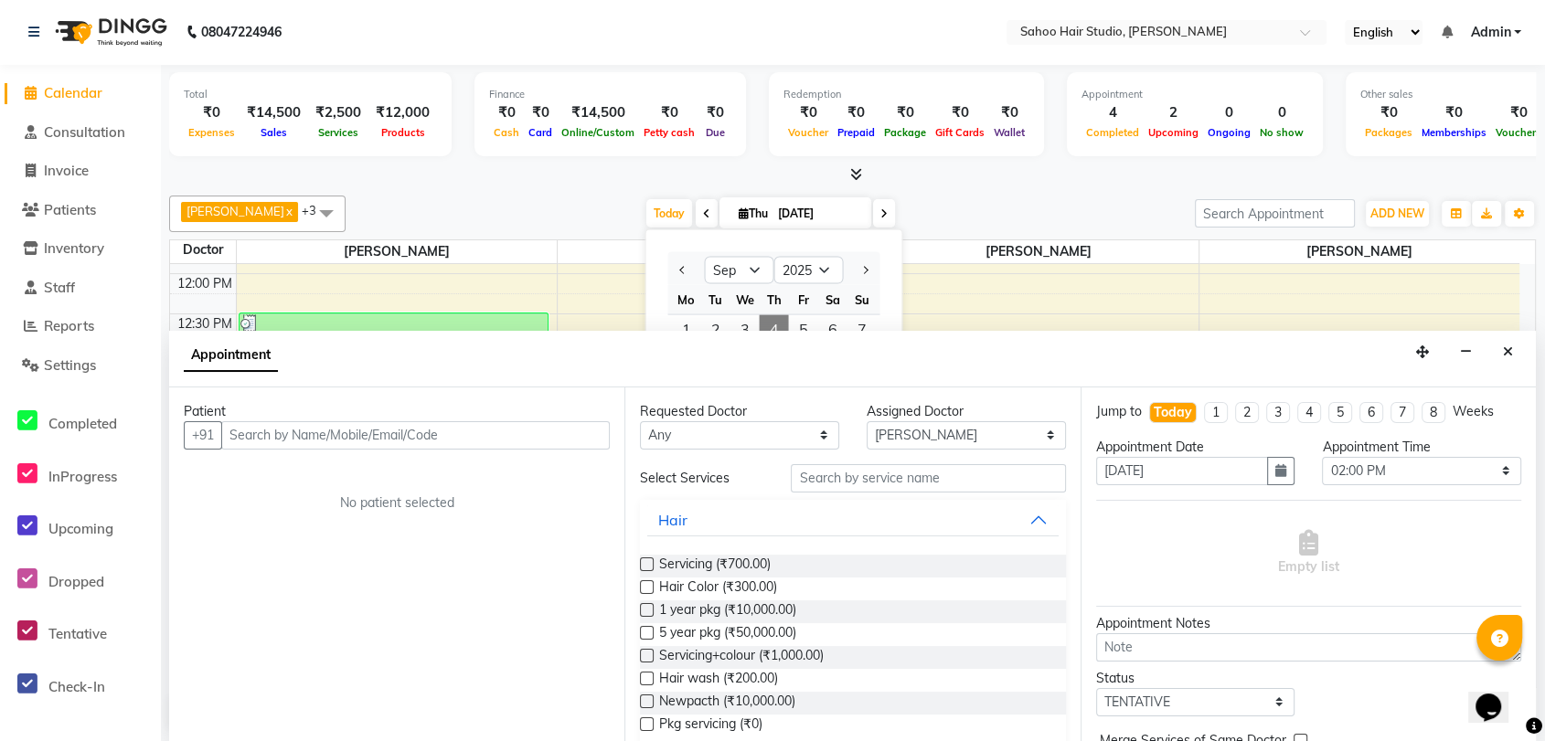
click at [929, 220] on div "[DATE] [DATE] Jan Feb Mar Apr May Jun [DATE] Aug Sep Oct Nov [DATE] 2016 2017 2…" at bounding box center [770, 213] width 831 height 27
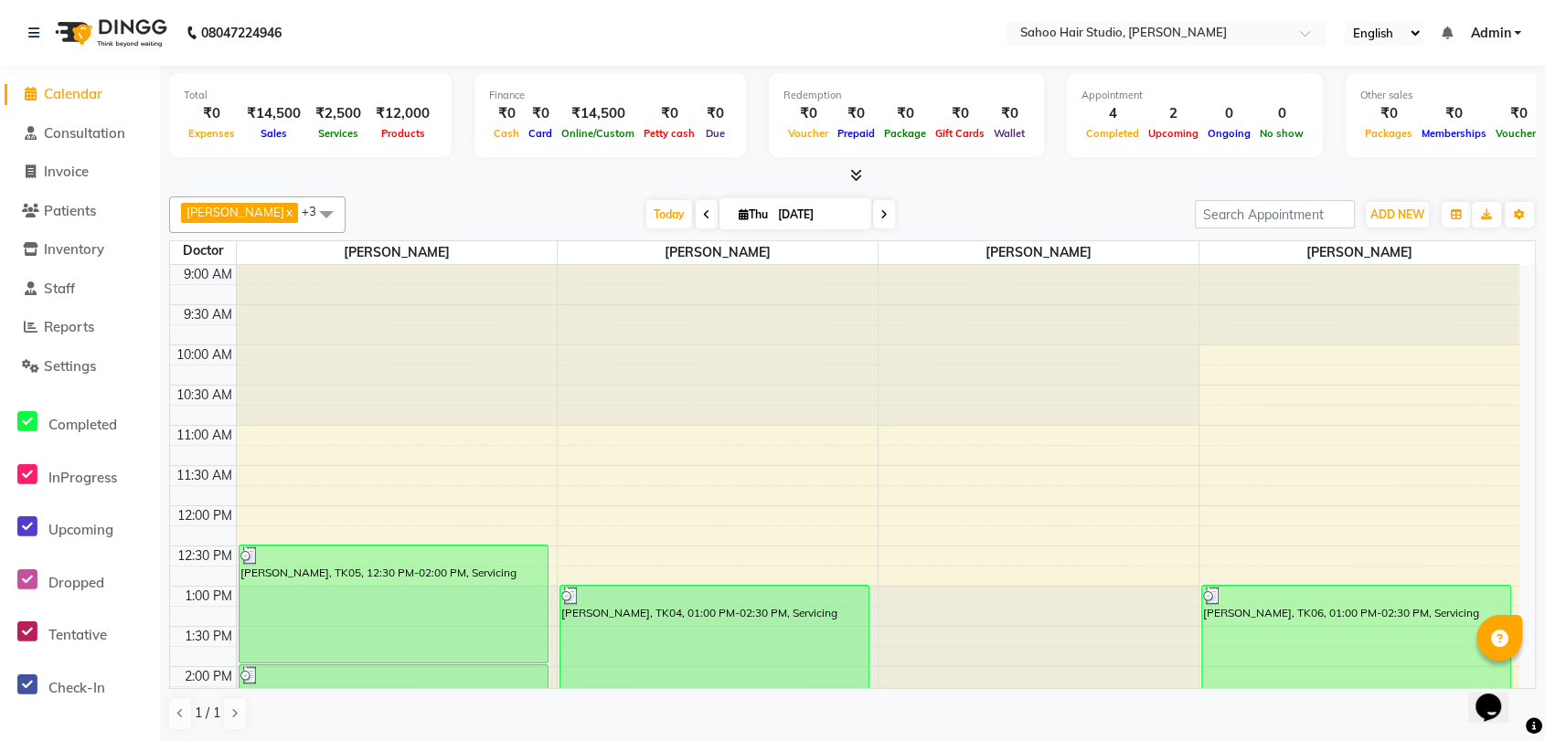
click at [739, 212] on icon at bounding box center [744, 214] width 10 height 12
select select "9"
select select "2025"
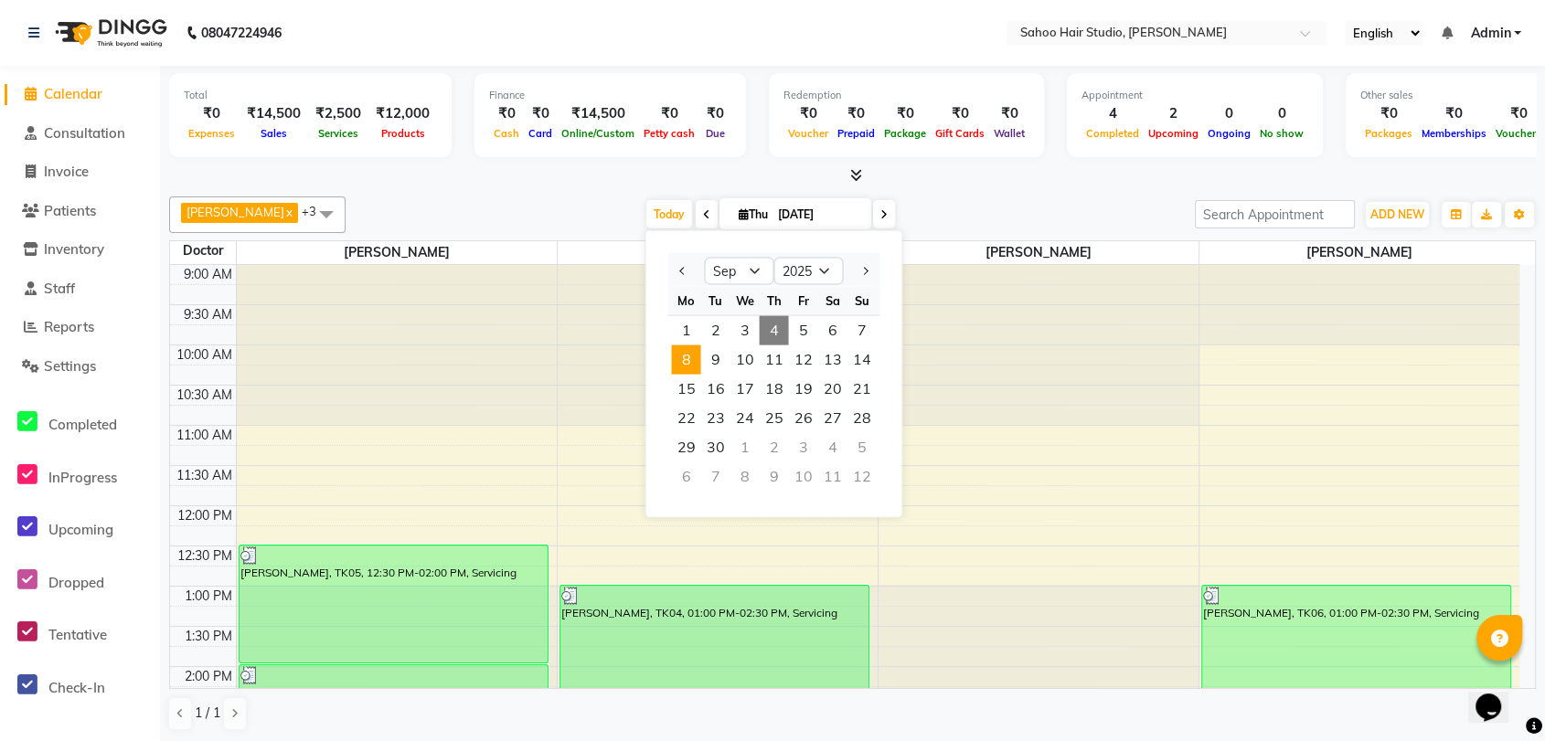
click at [688, 357] on span "8" at bounding box center [685, 360] width 29 height 29
type input "[DATE]"
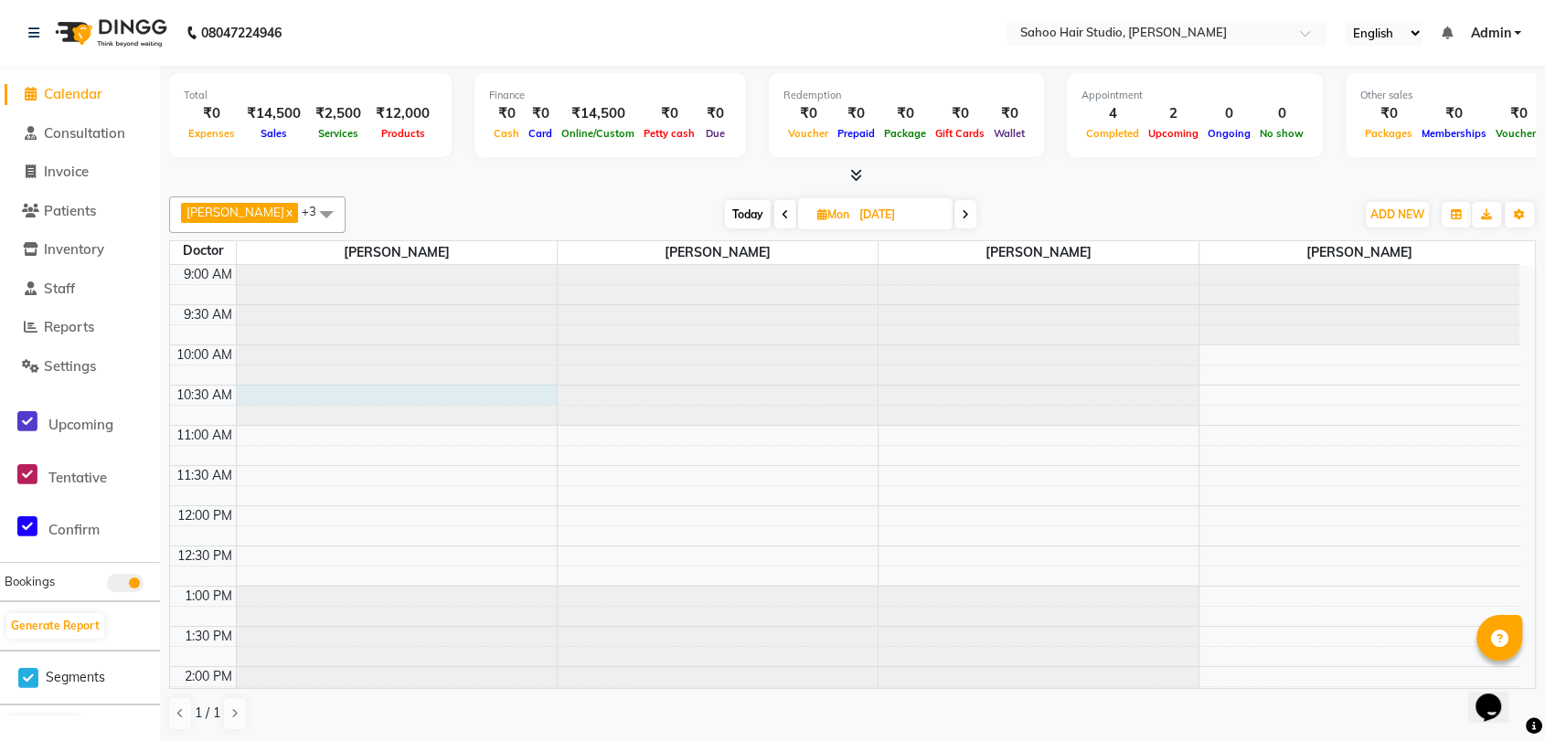
click at [283, 265] on div at bounding box center [397, 265] width 320 height 0
select select "82639"
select select "tentative"
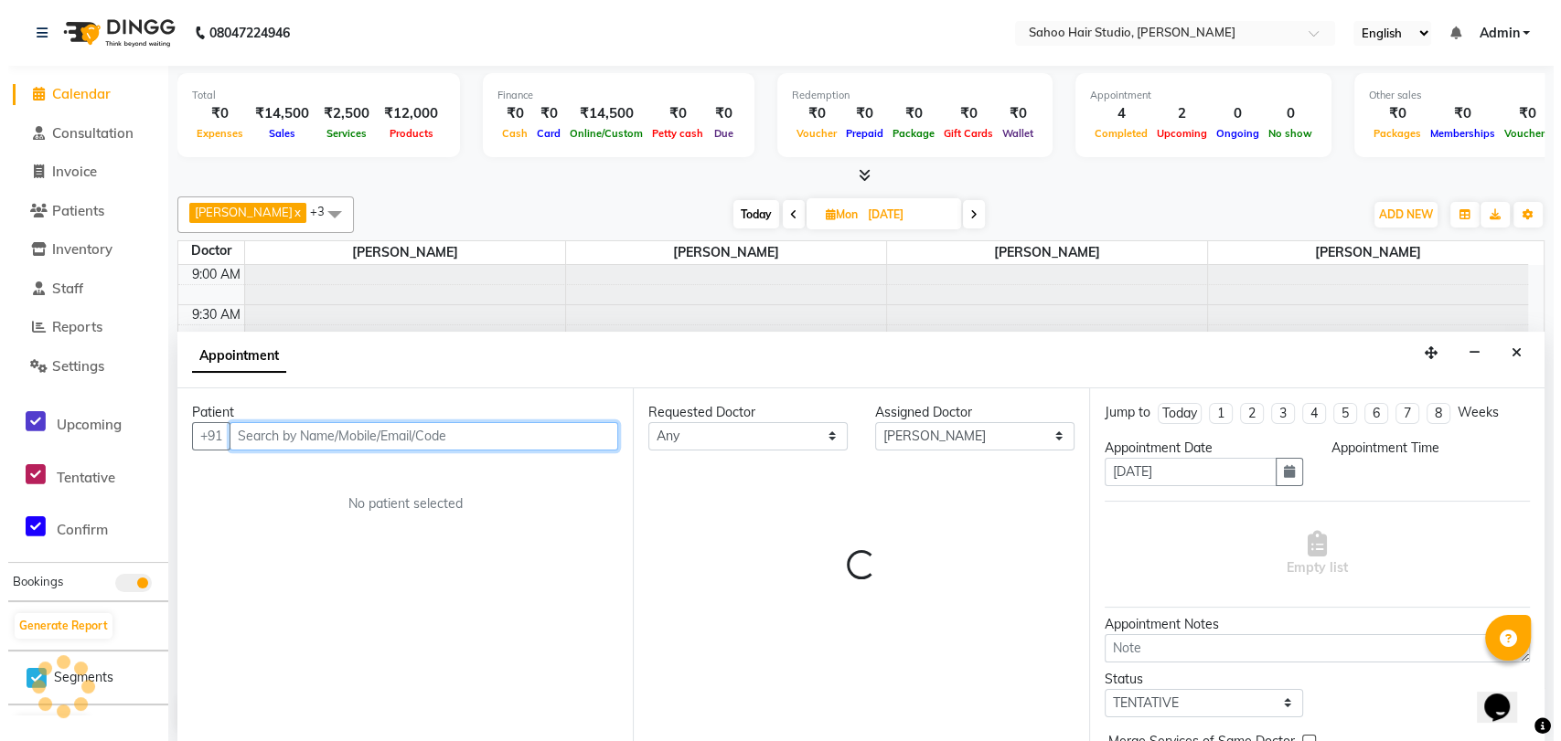
scroll to position [1, 0]
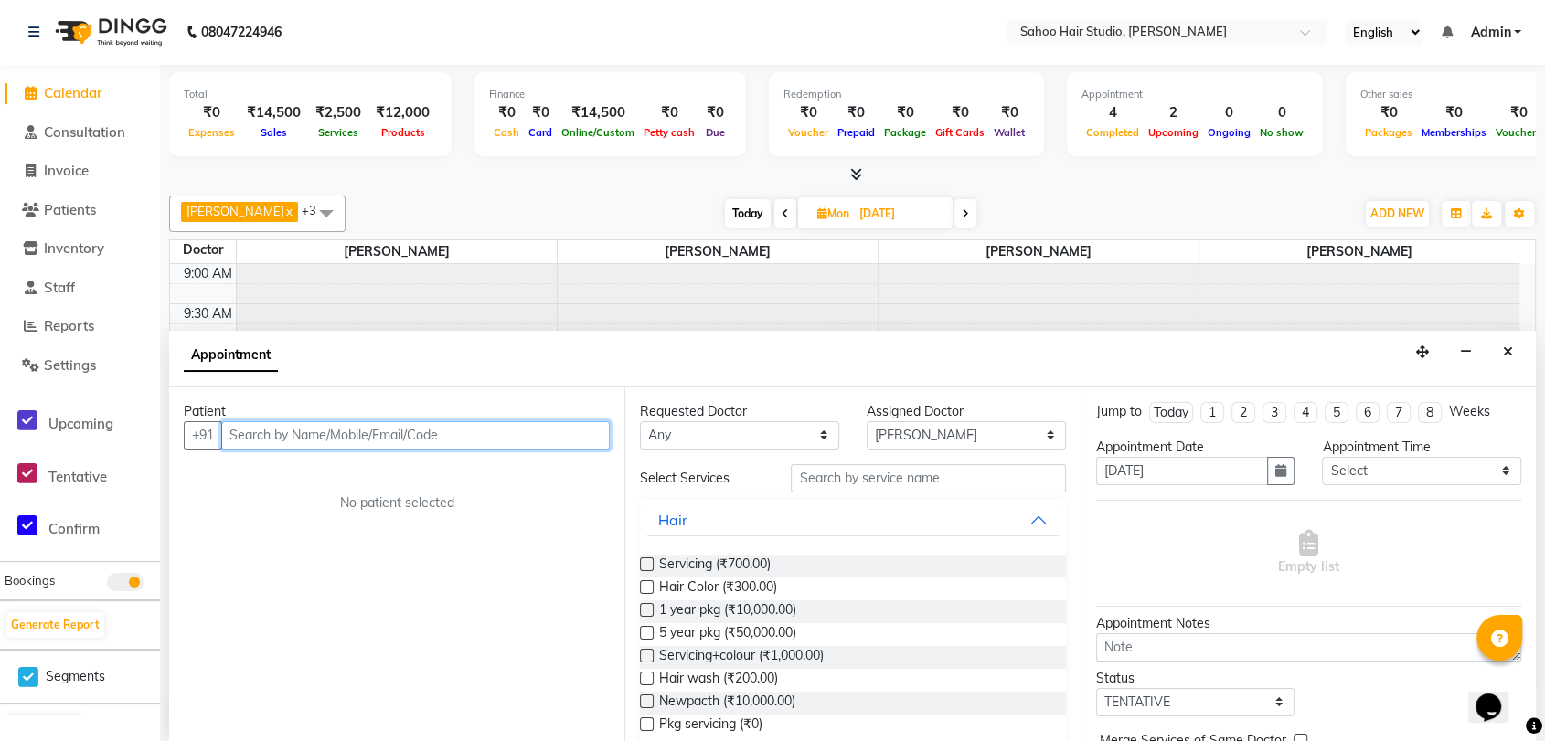
click at [284, 437] on input "text" at bounding box center [415, 435] width 389 height 28
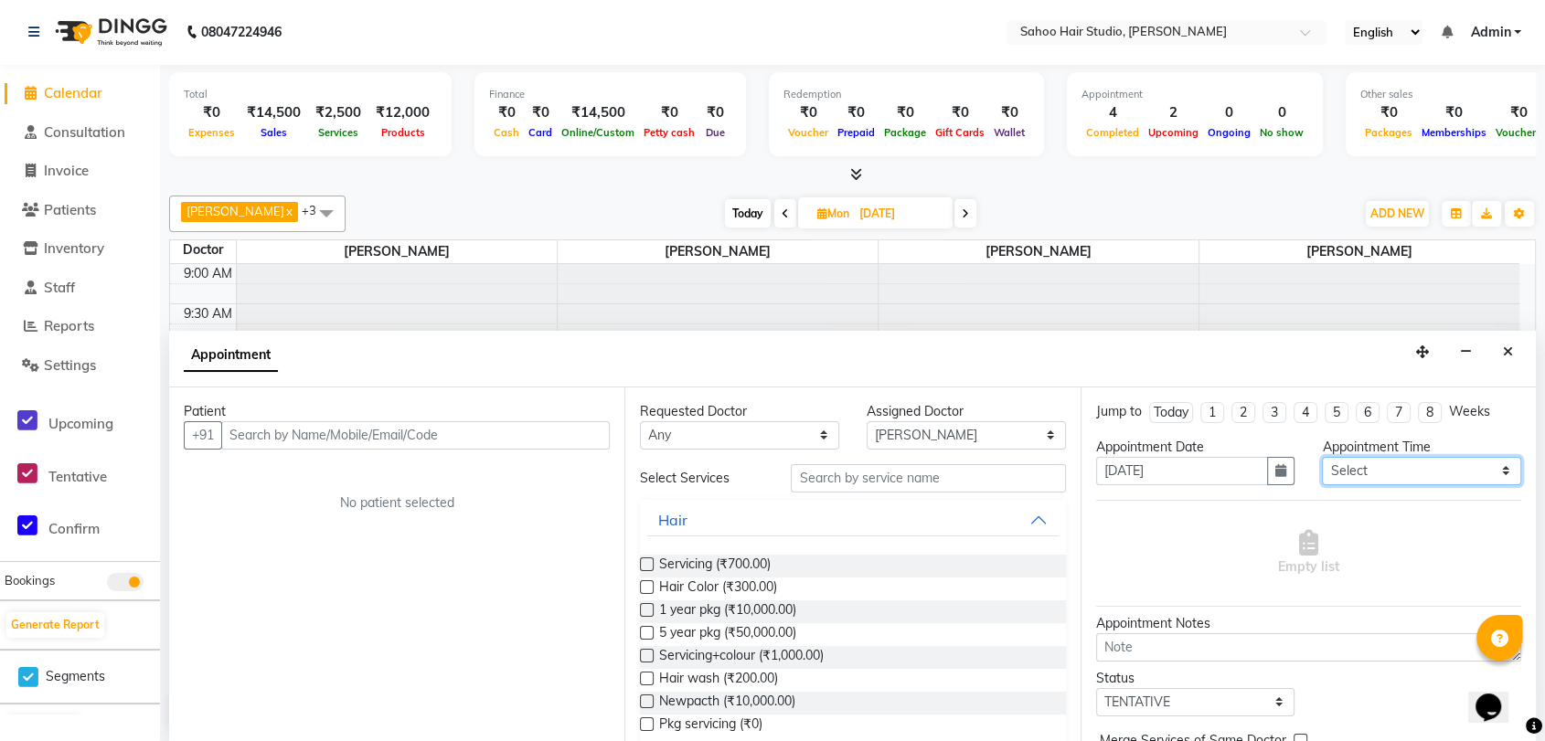
click at [1413, 464] on select "Select 10:00 AM 11:00 AM 12:00 PM 01:00 PM 02:00 PM 03:00 PM 04:00 PM 05:00 PM …" at bounding box center [1421, 471] width 199 height 28
select select "600"
click at [1322, 457] on select "Select 10:00 AM 11:00 AM 12:00 PM 01:00 PM 02:00 PM 03:00 PM 04:00 PM 05:00 PM …" at bounding box center [1421, 471] width 199 height 28
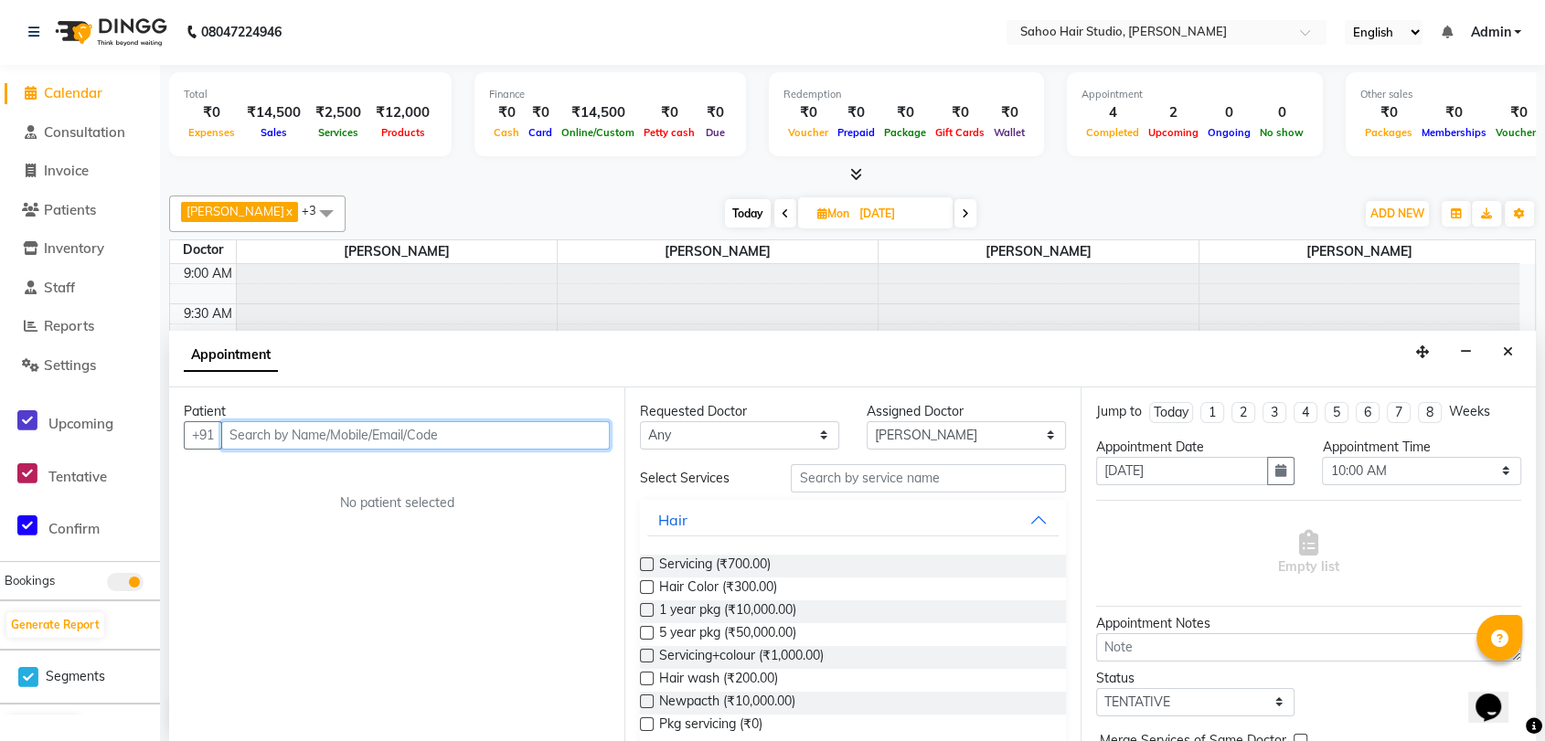
click at [376, 428] on input "text" at bounding box center [415, 435] width 389 height 28
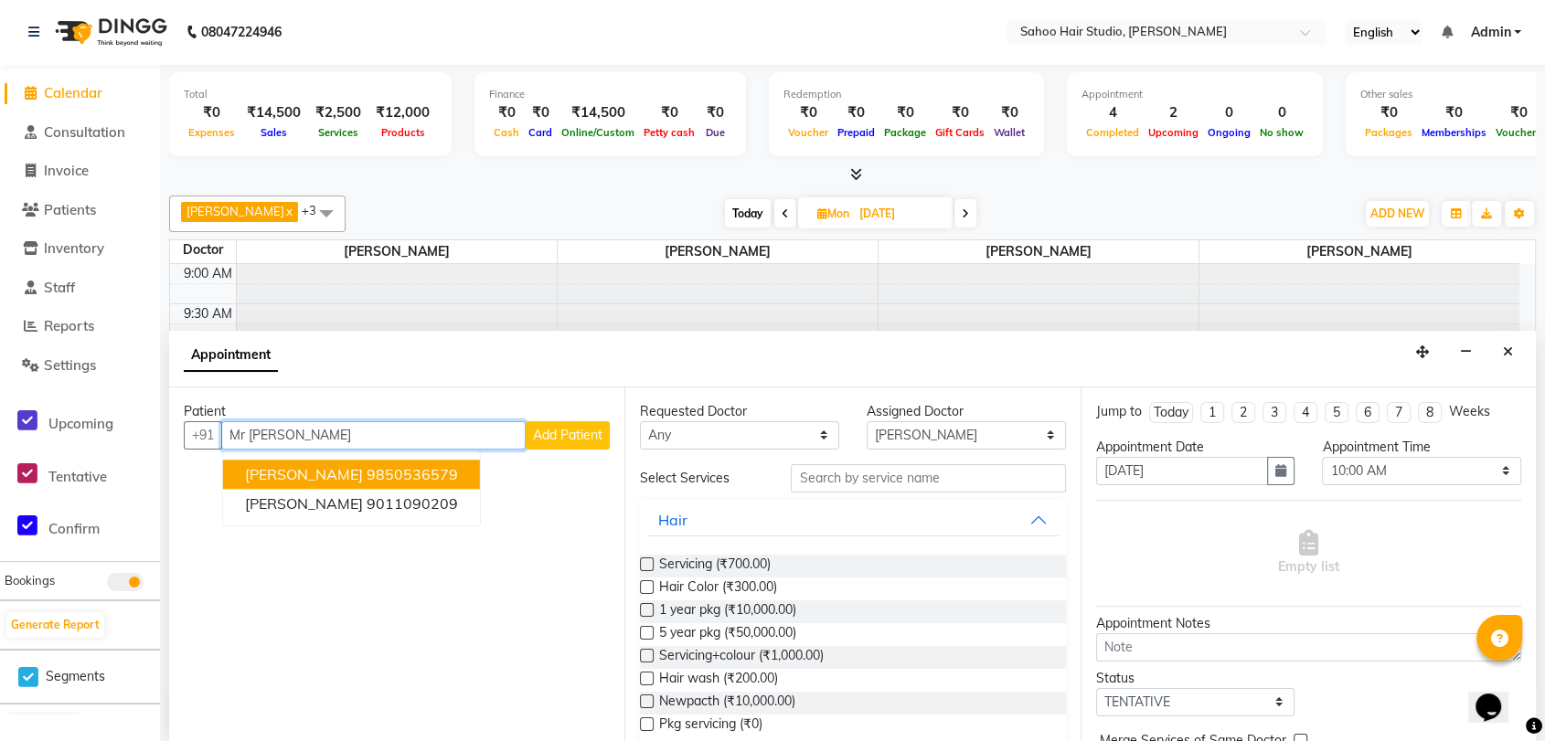
type input "Mr [PERSON_NAME]"
click at [578, 429] on span "Add Patient" at bounding box center [567, 435] width 69 height 16
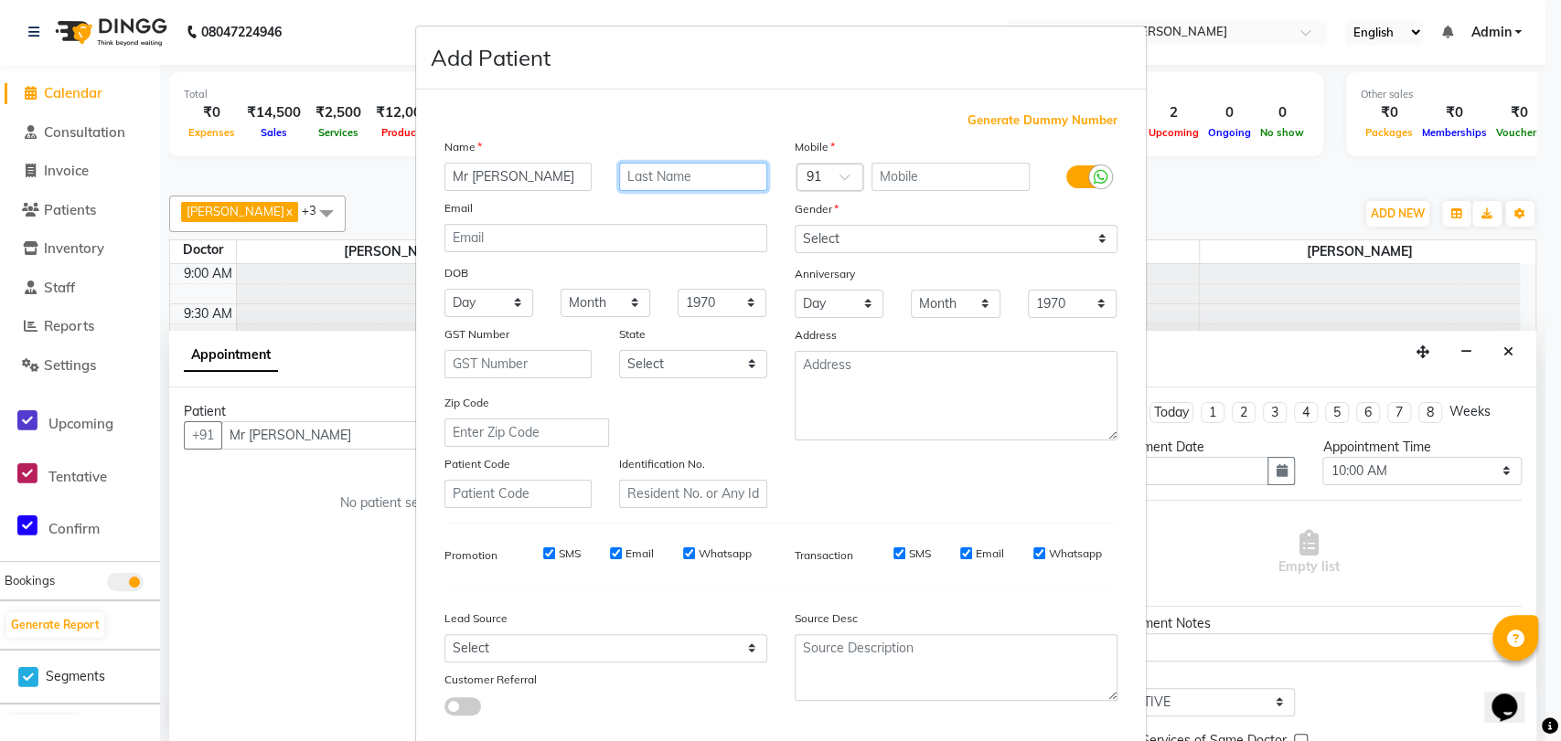
click at [630, 176] on input "text" at bounding box center [693, 177] width 148 height 28
type input "[PERSON_NAME]"
click at [892, 168] on input "text" at bounding box center [950, 177] width 158 height 28
type input "860022246"
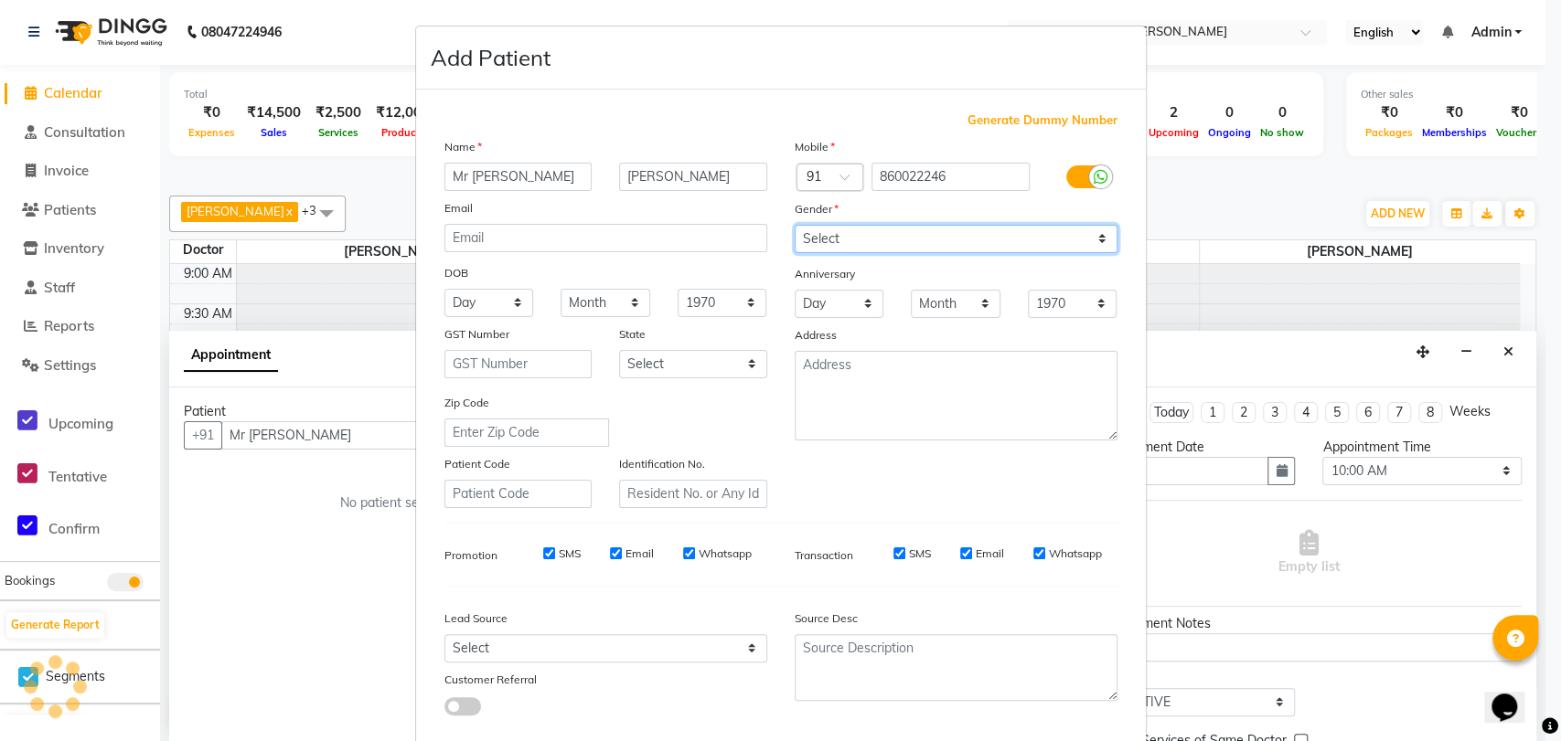
click at [900, 233] on select "Select [DEMOGRAPHIC_DATA] [DEMOGRAPHIC_DATA] Other Prefer Not To Say" at bounding box center [955, 239] width 323 height 28
select select "[DEMOGRAPHIC_DATA]"
click at [794, 225] on select "Select [DEMOGRAPHIC_DATA] [DEMOGRAPHIC_DATA] Other Prefer Not To Say" at bounding box center [955, 239] width 323 height 28
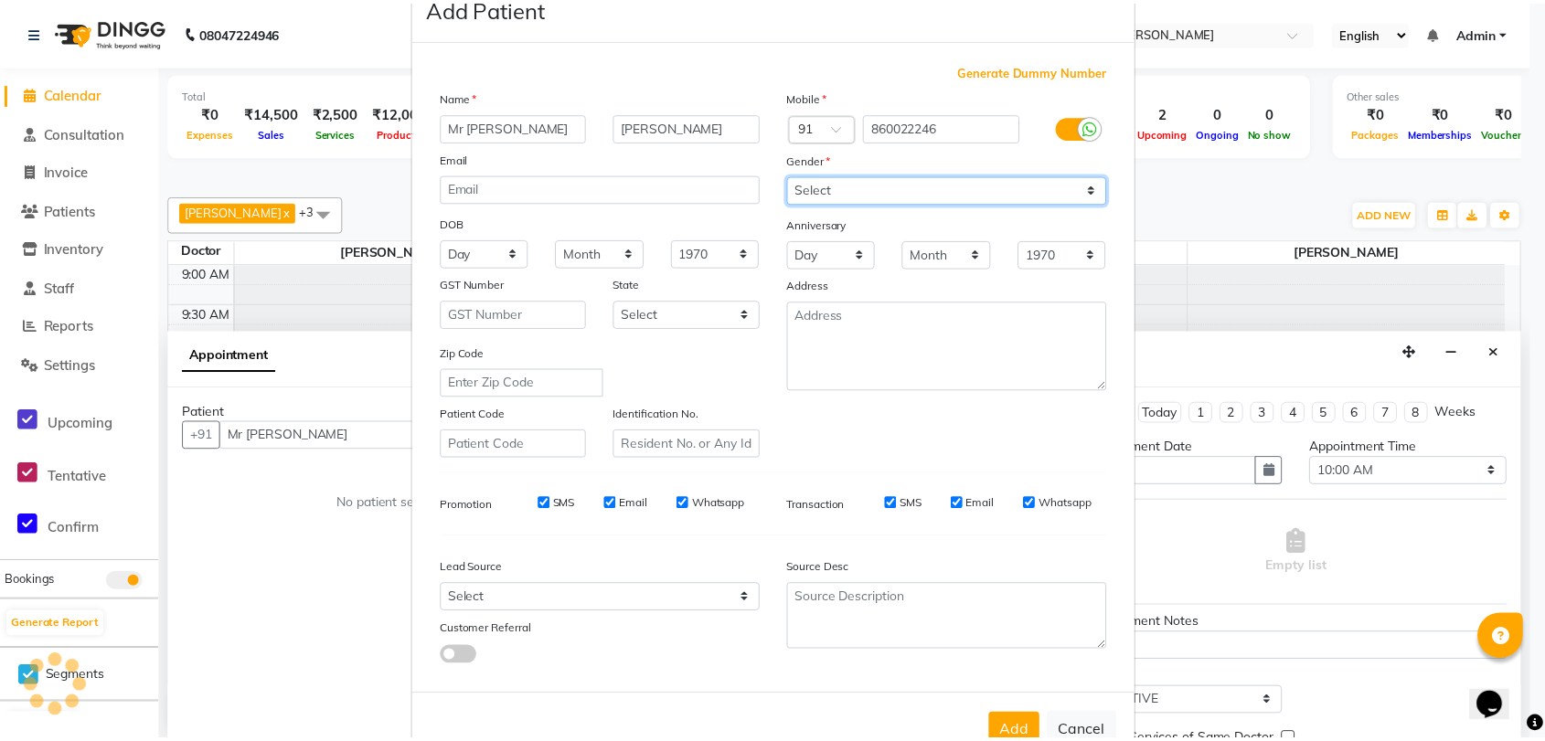
scroll to position [99, 0]
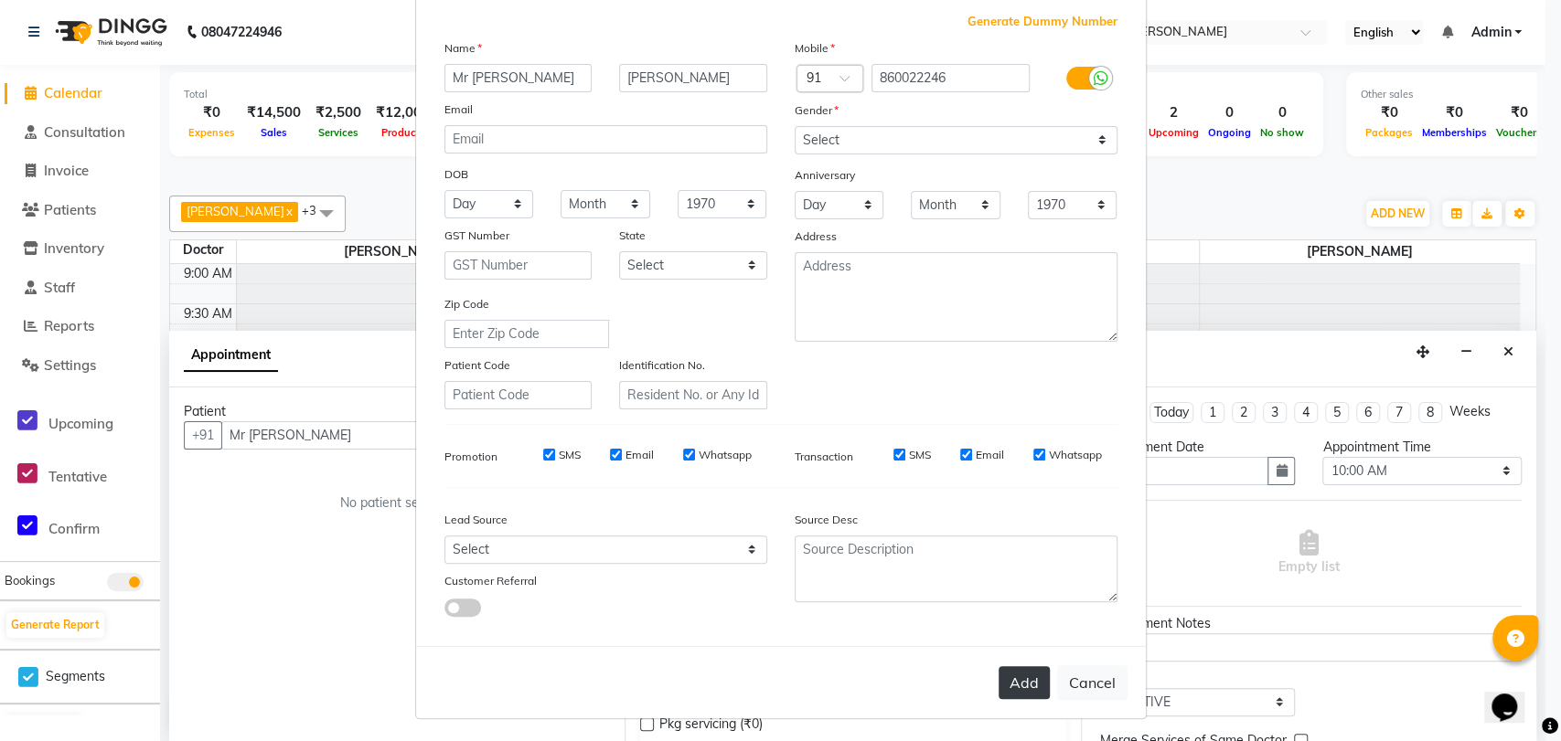
click at [1015, 688] on button "Add" at bounding box center [1023, 683] width 51 height 33
type input "860022246"
select select
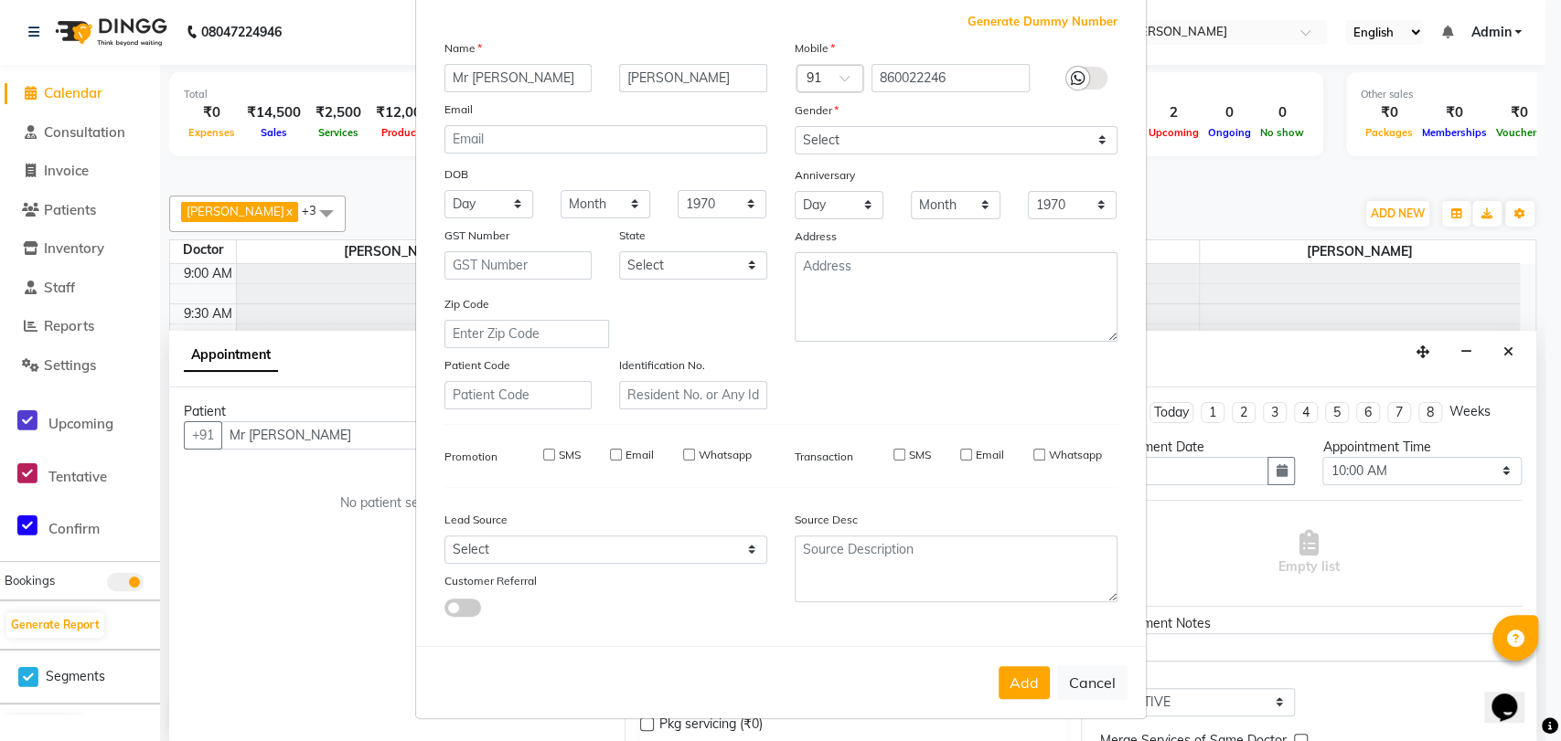
select select
checkbox input "false"
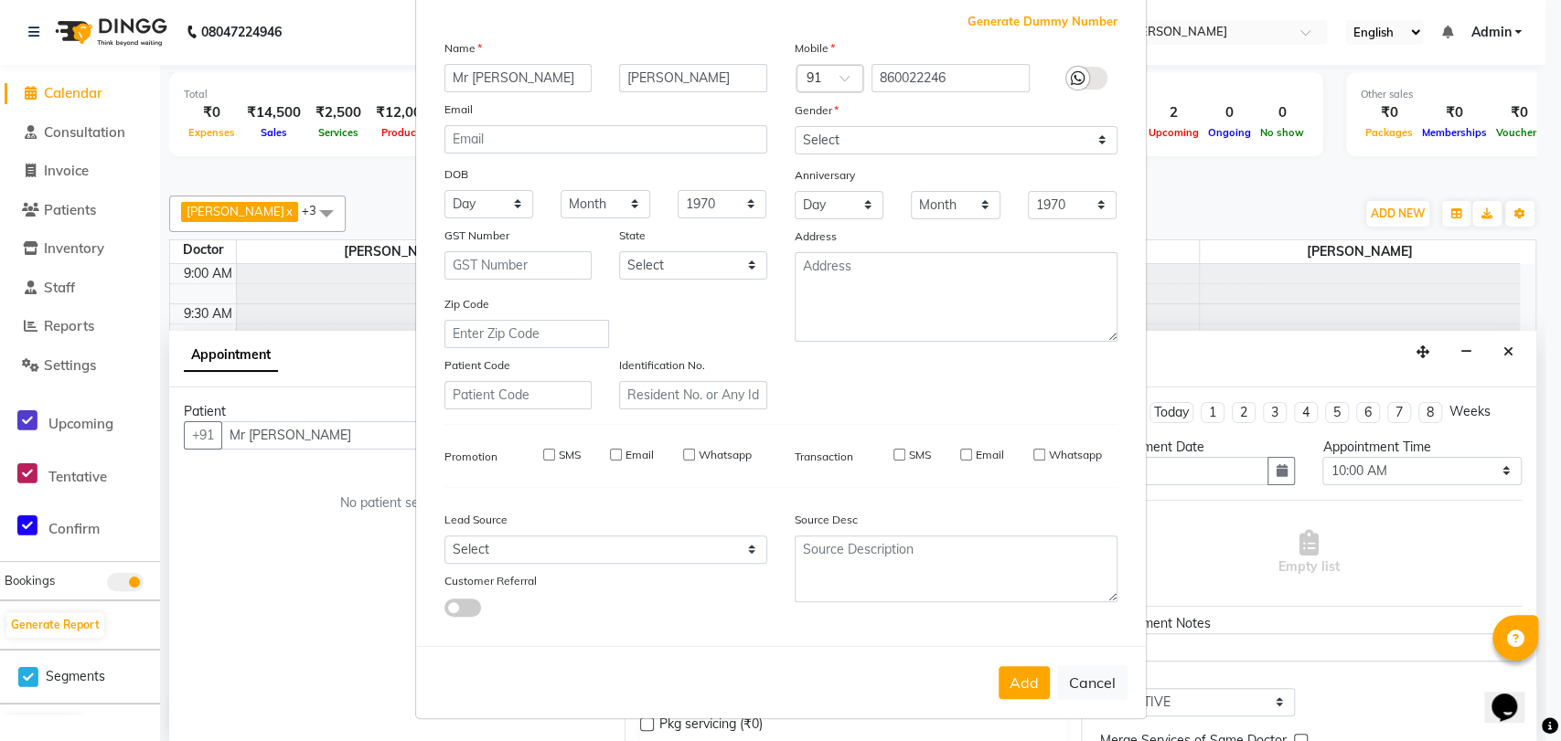
checkbox input "false"
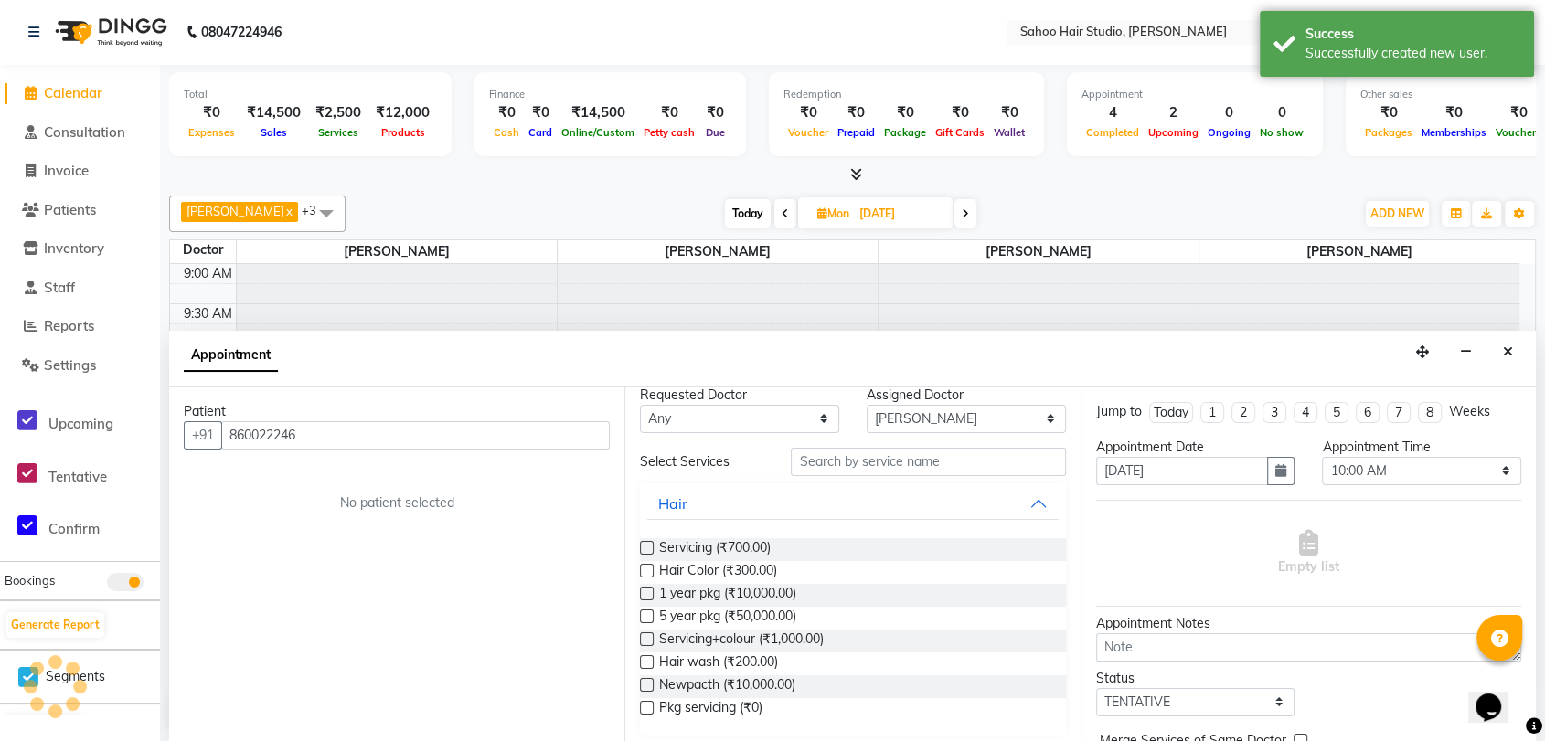
scroll to position [24, 0]
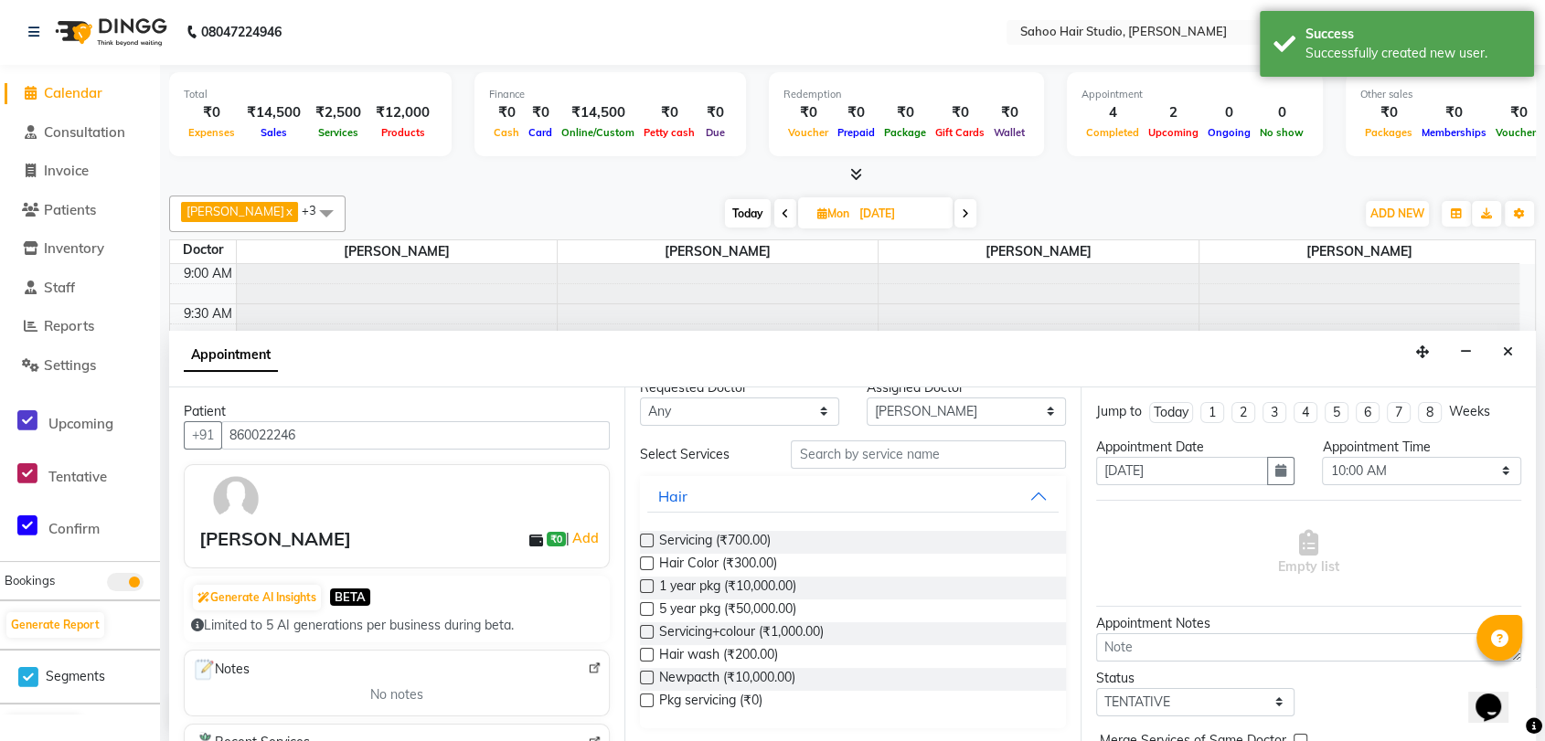
click at [647, 676] on label at bounding box center [647, 678] width 14 height 14
click at [647, 676] on input "checkbox" at bounding box center [646, 680] width 12 height 12
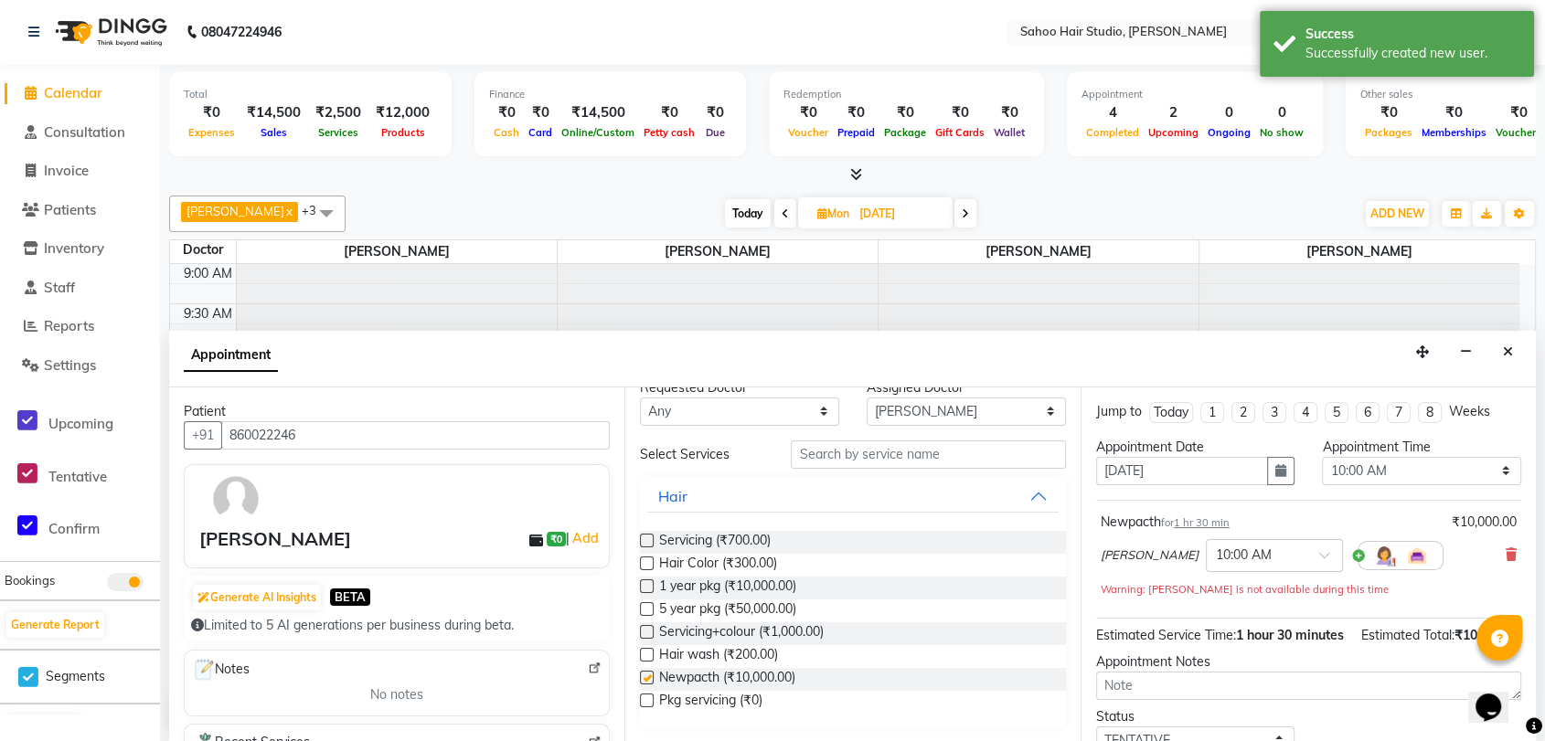
checkbox input "false"
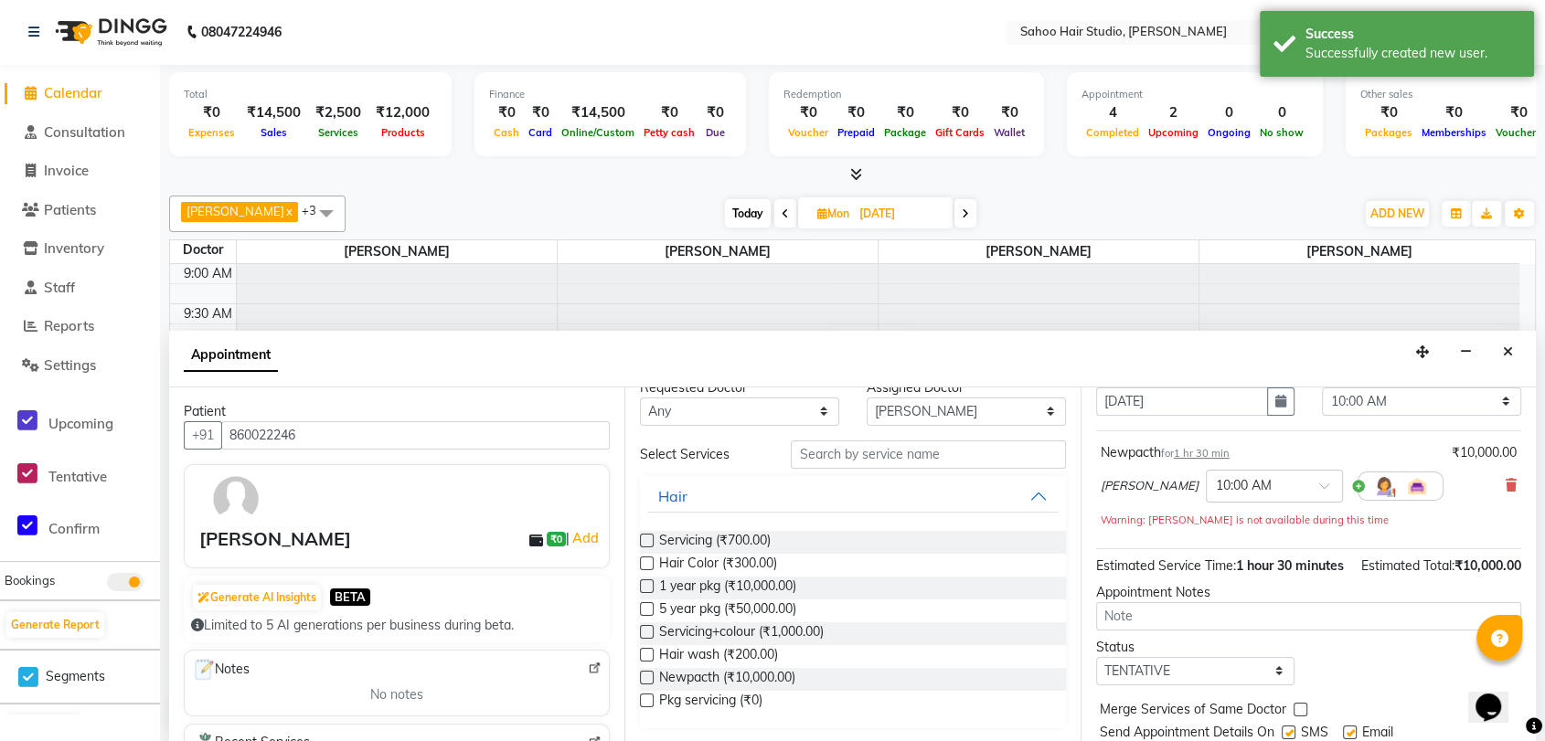
scroll to position [146, 0]
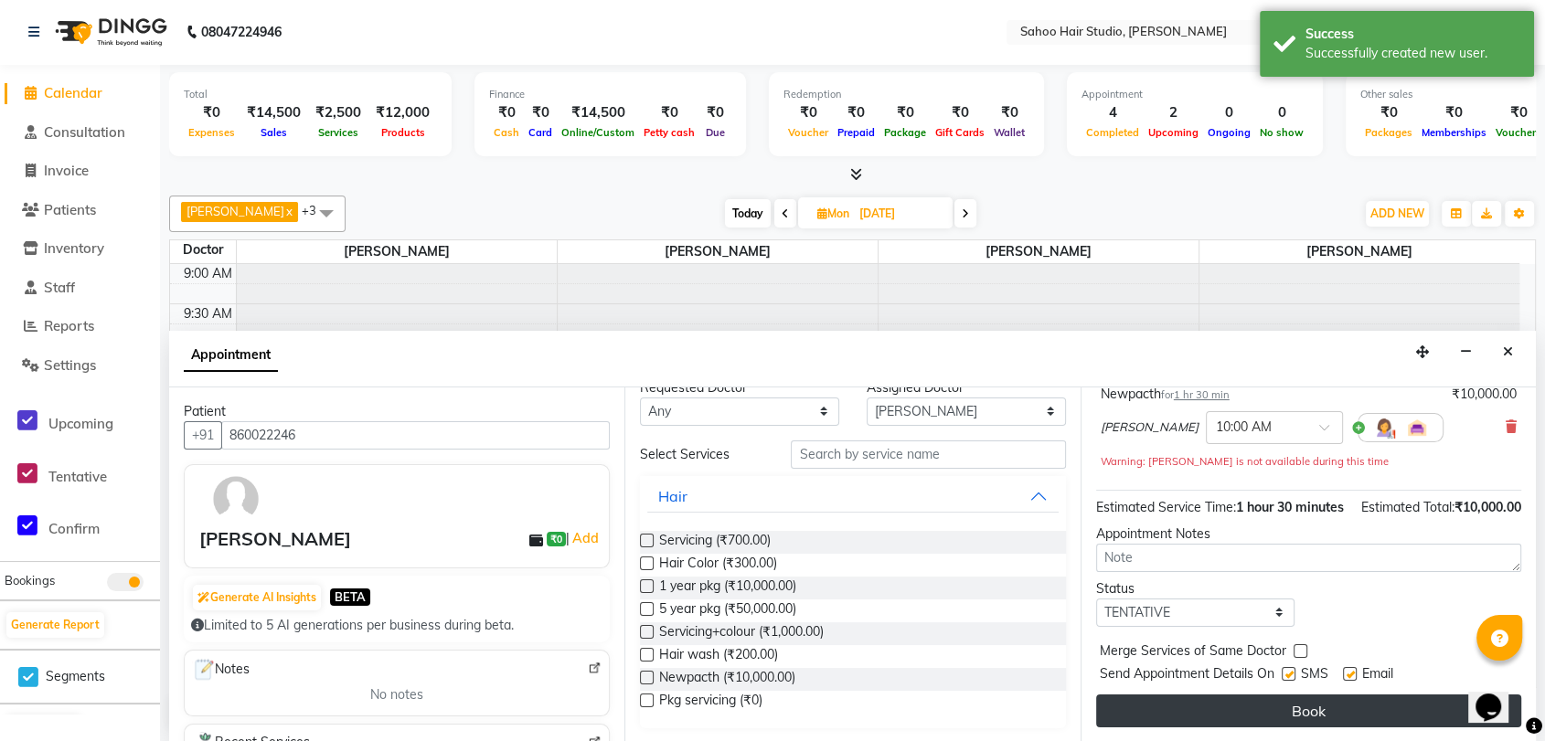
click at [1272, 709] on button "Book" at bounding box center [1308, 711] width 425 height 33
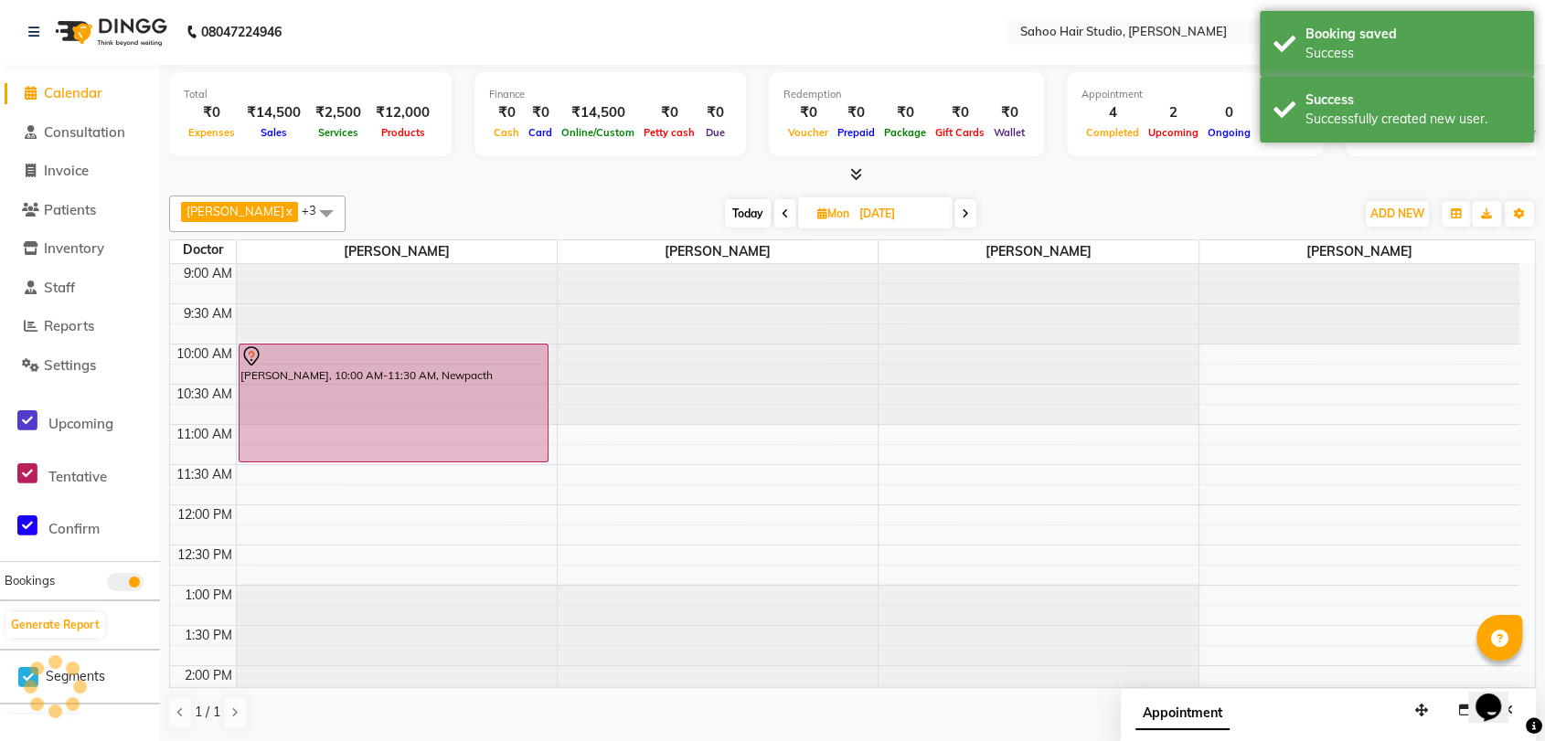
scroll to position [0, 0]
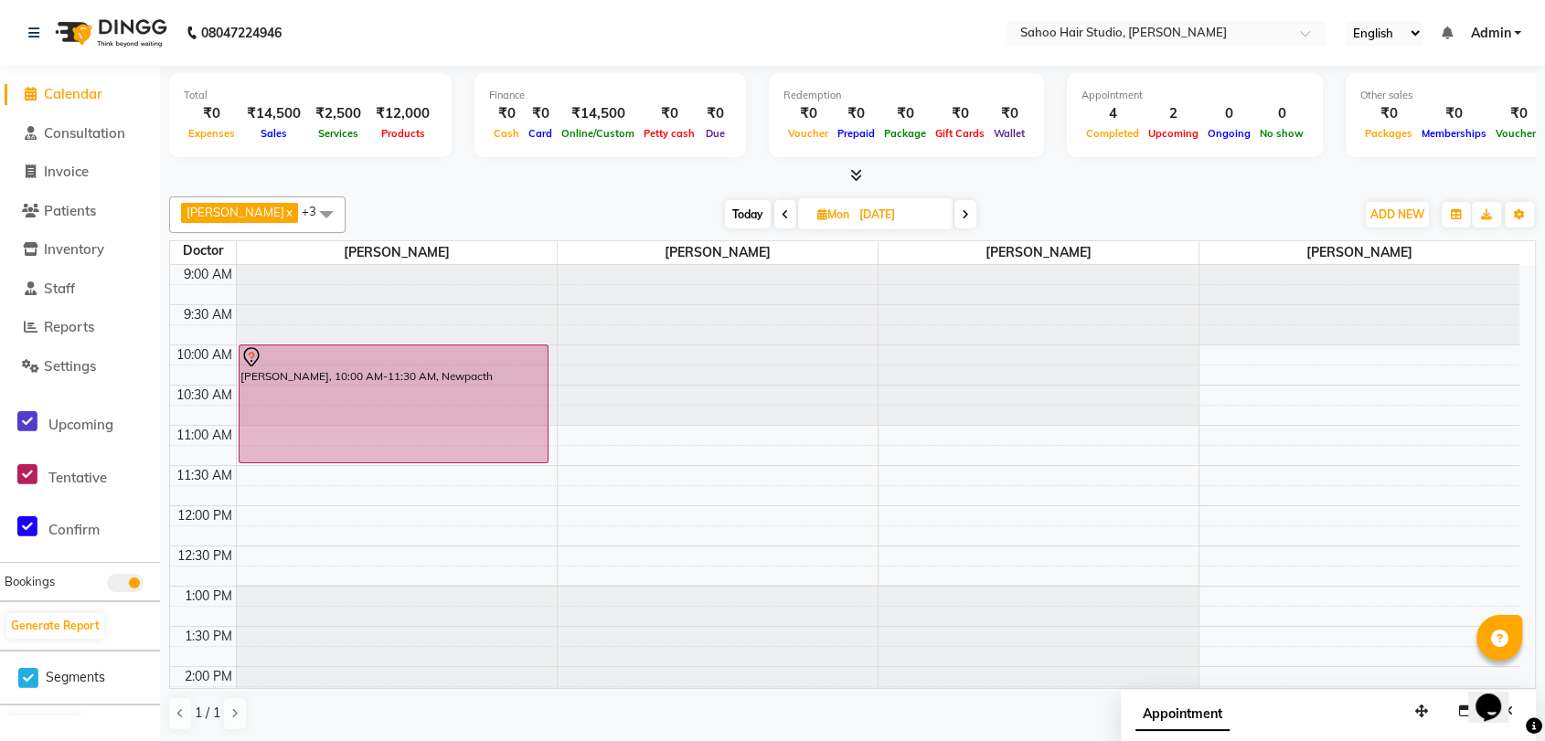
click at [739, 217] on span "Today" at bounding box center [748, 214] width 46 height 28
type input "[DATE]"
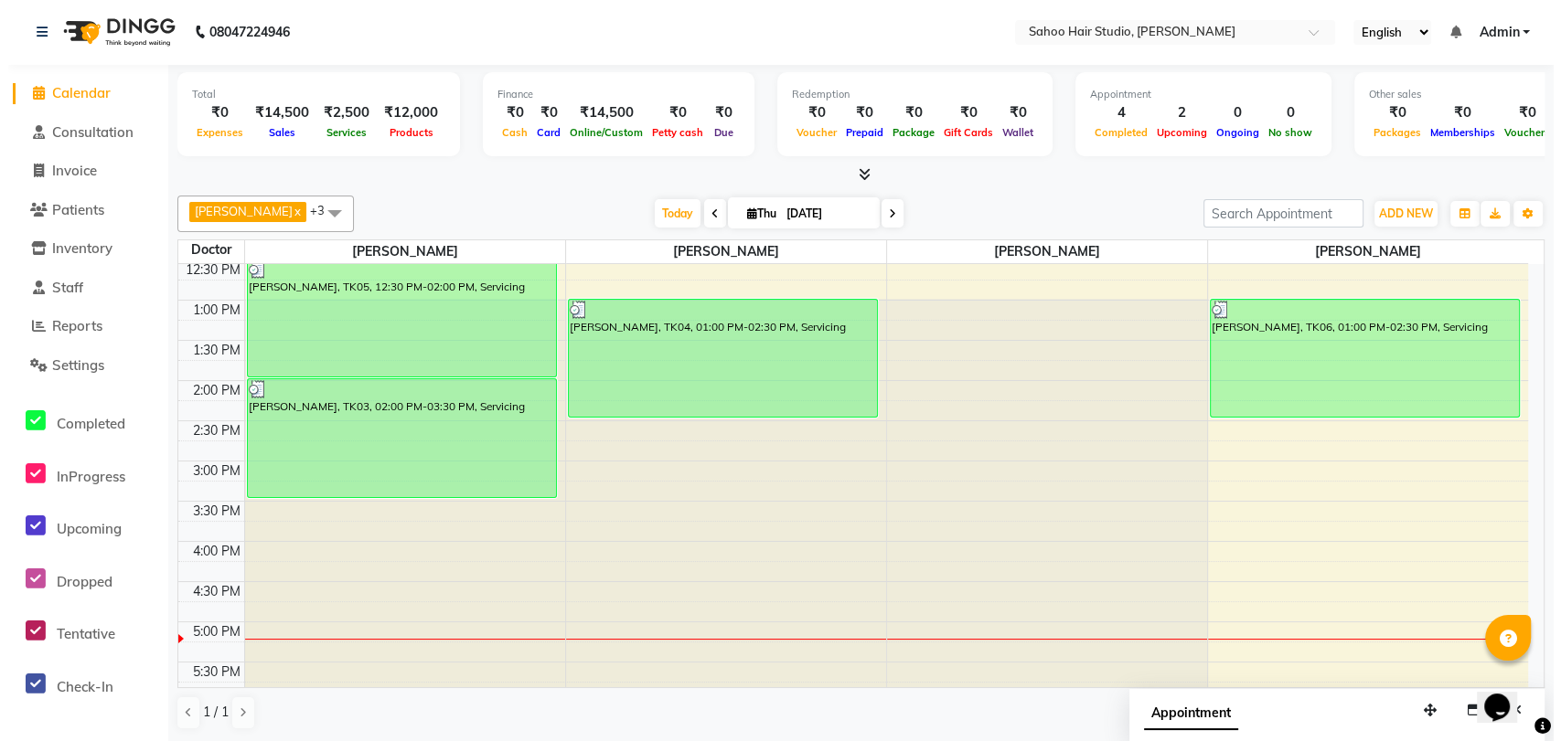
scroll to position [231, 0]
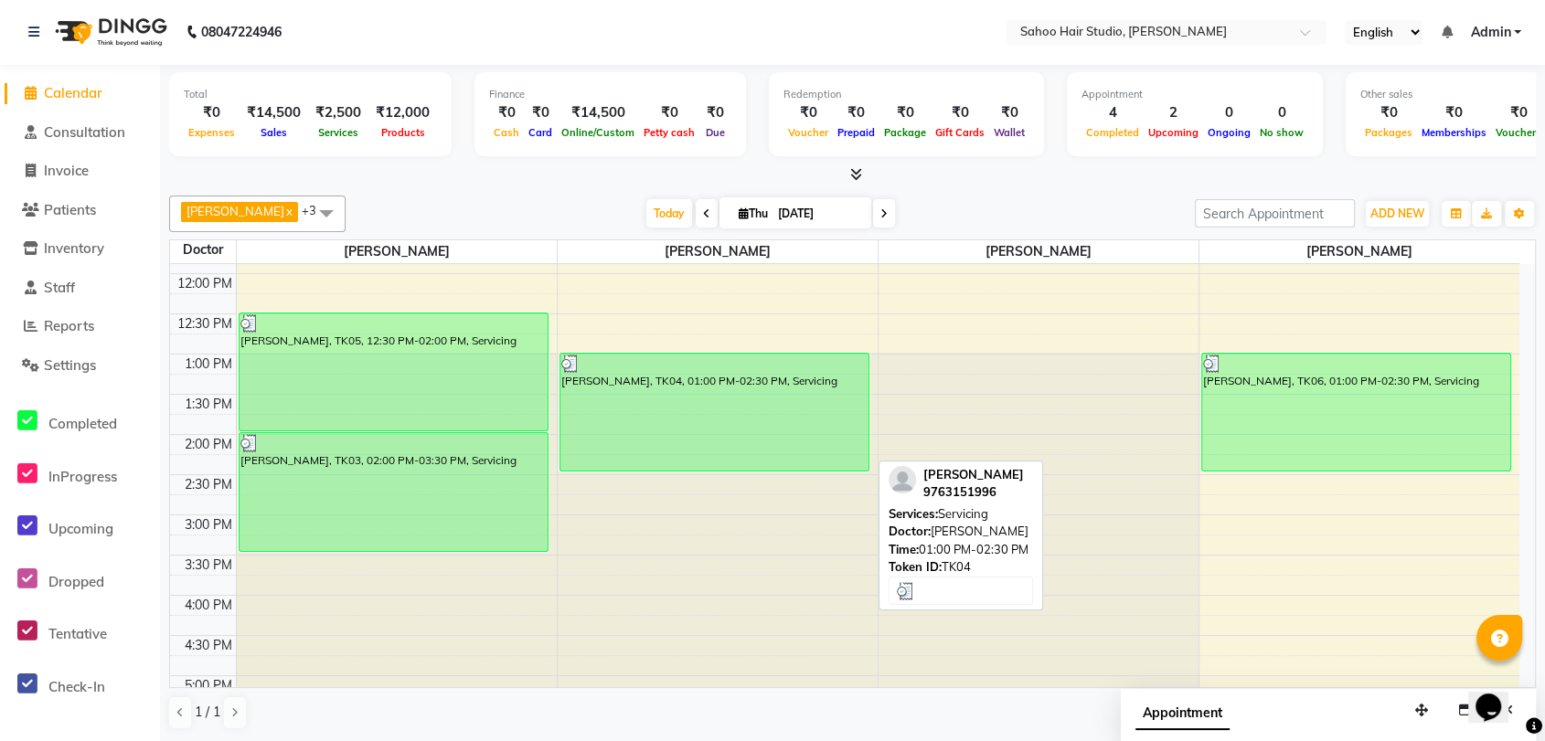
click at [571, 355] on img at bounding box center [570, 364] width 18 height 18
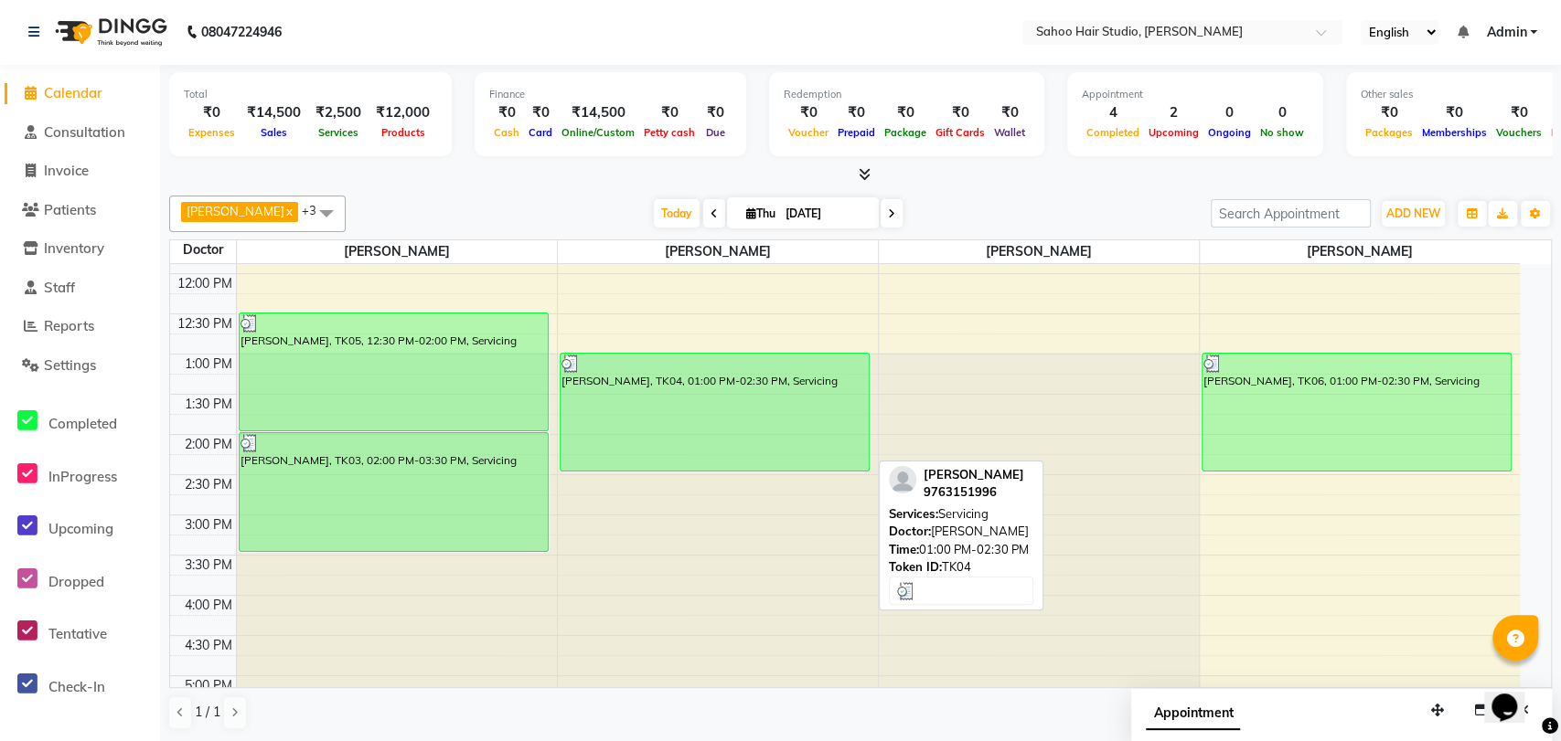
select select "3"
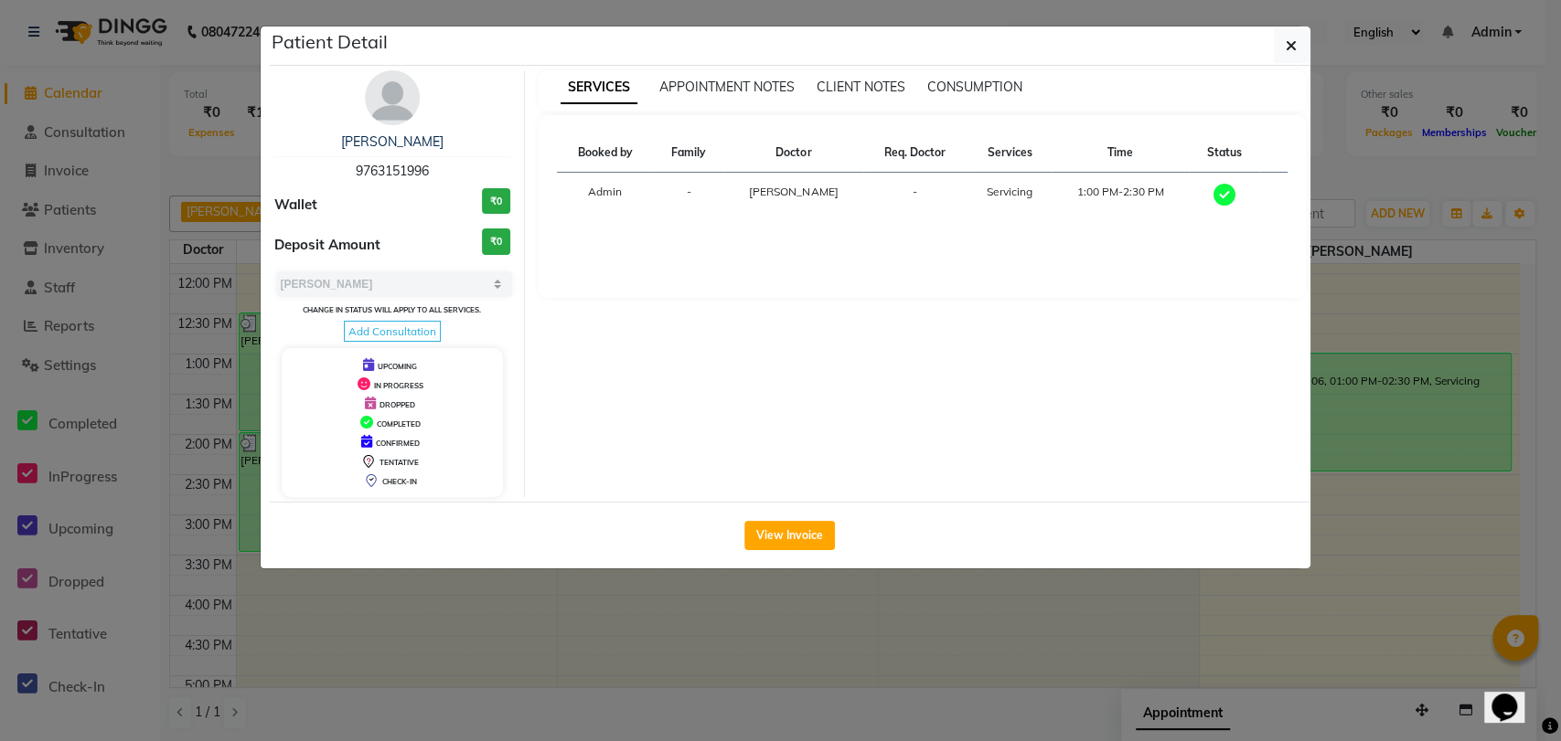
click at [784, 517] on div "View Invoice" at bounding box center [790, 535] width 1040 height 67
click at [789, 537] on button "View Invoice" at bounding box center [789, 535] width 91 height 29
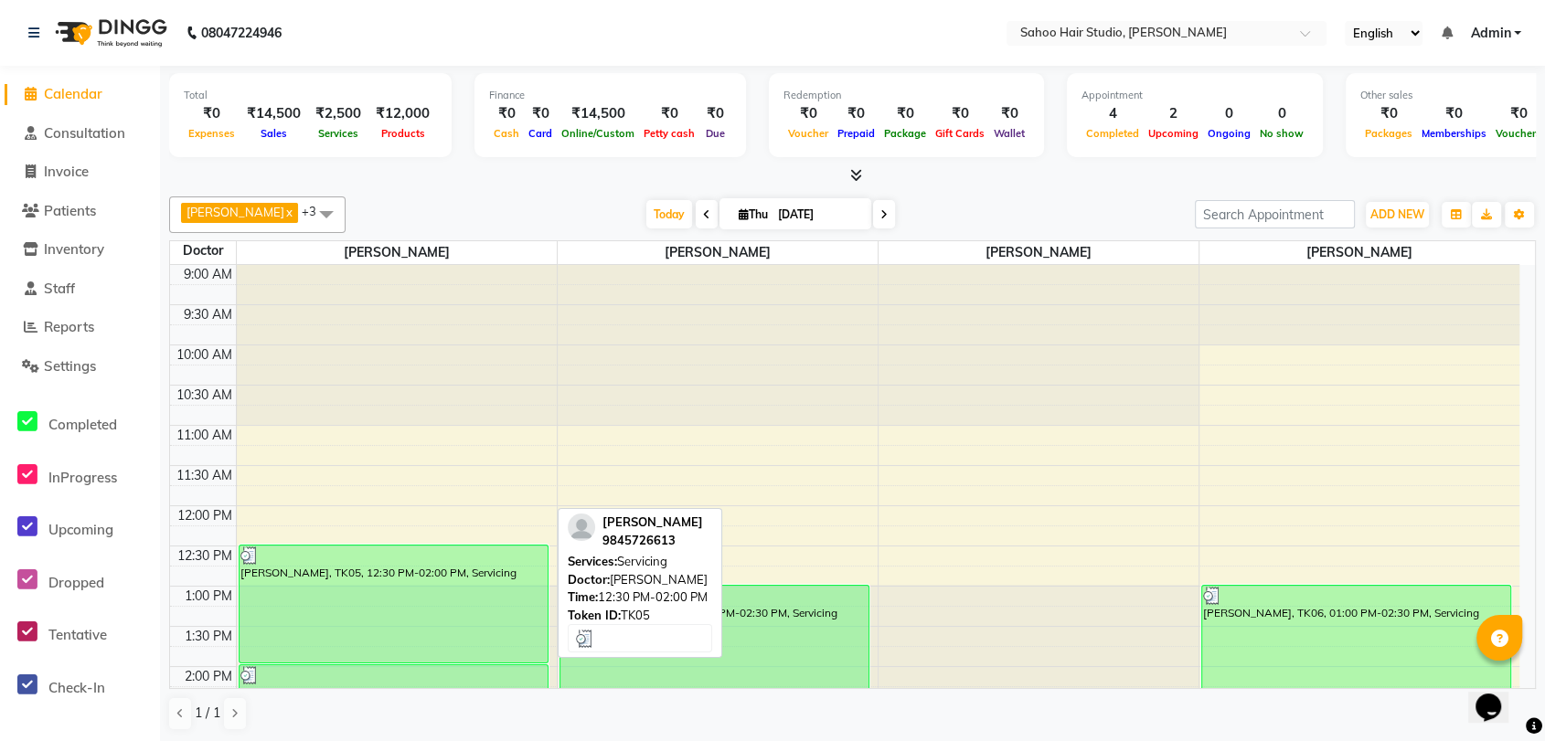
click at [243, 557] on img at bounding box center [249, 556] width 18 height 18
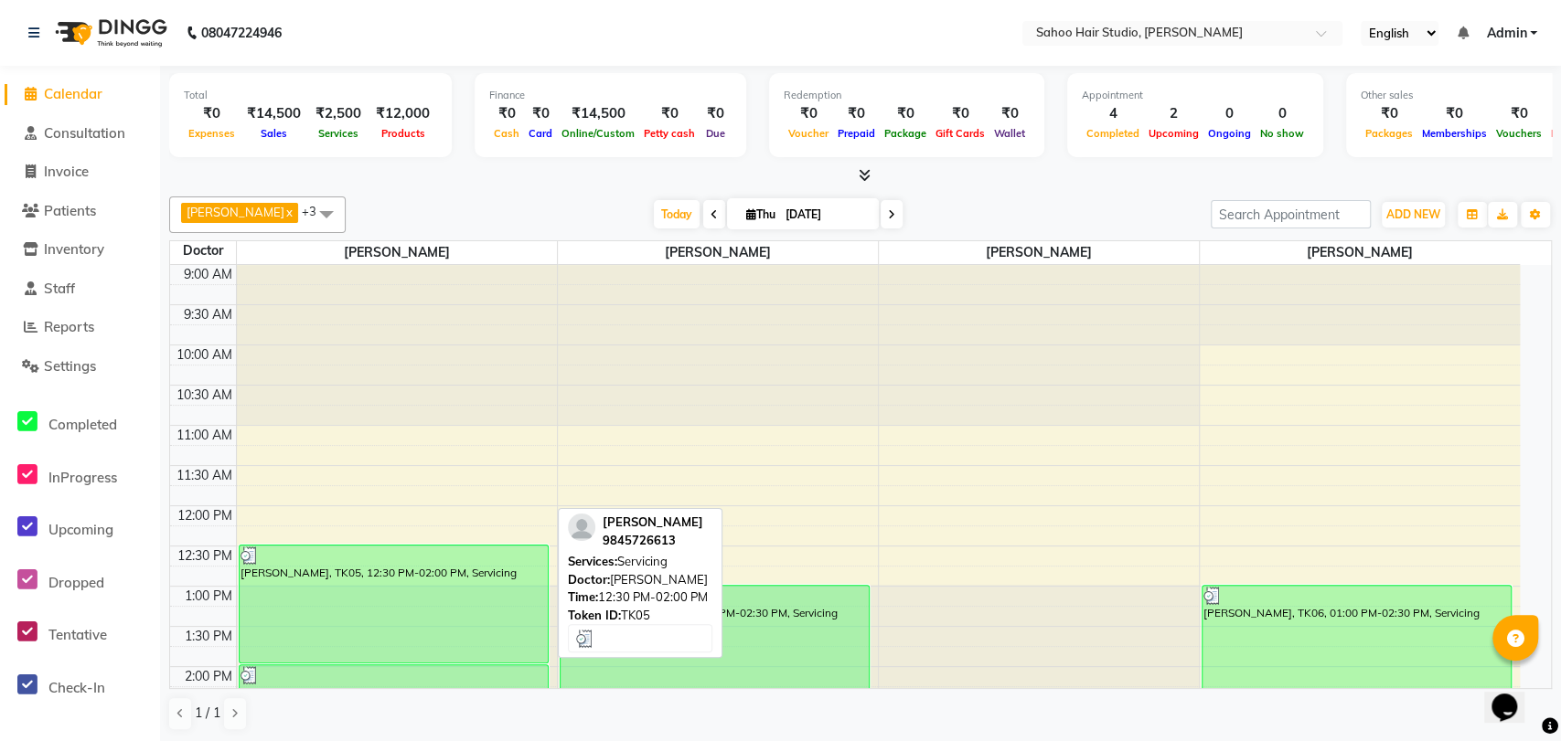
select select "3"
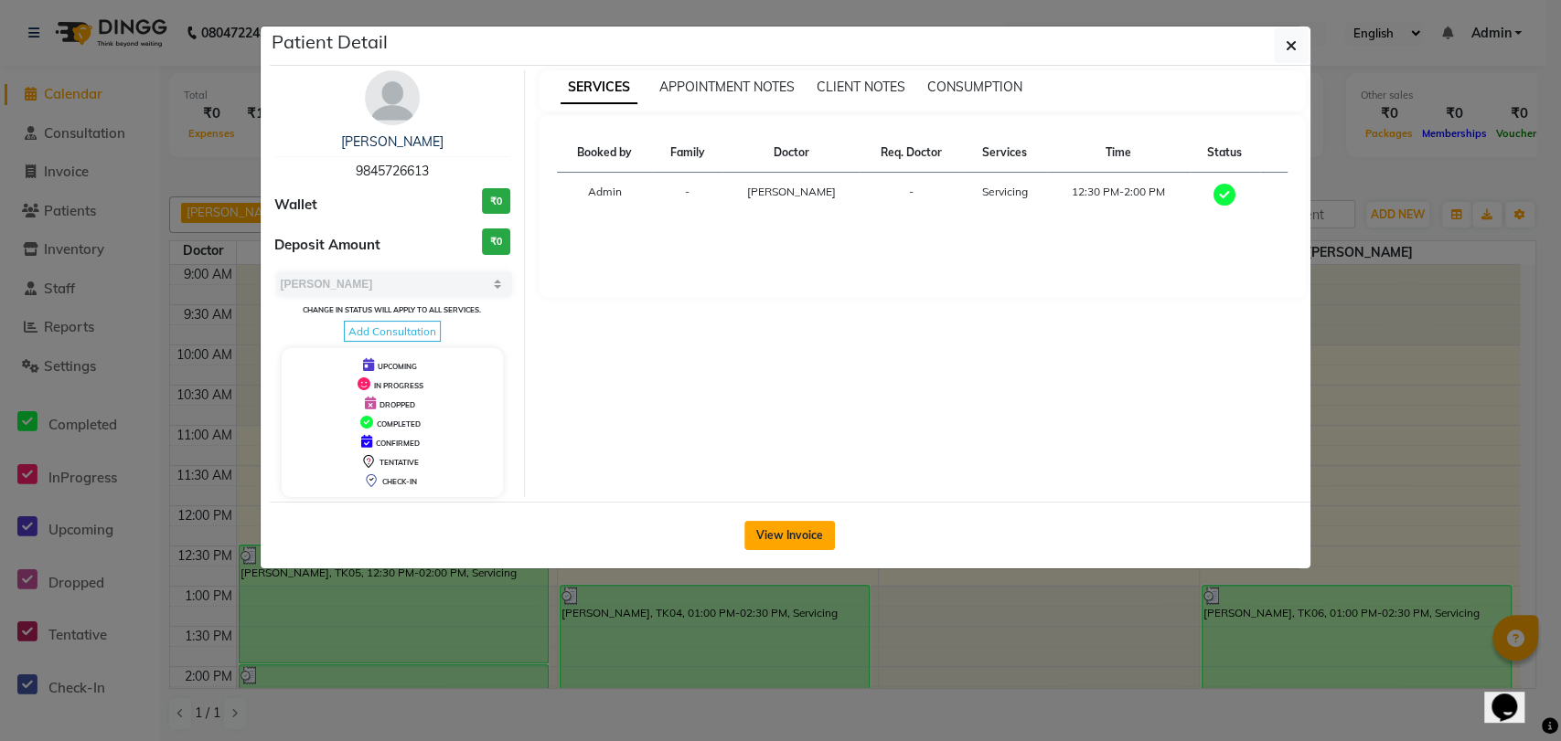
click at [787, 526] on button "View Invoice" at bounding box center [789, 535] width 91 height 29
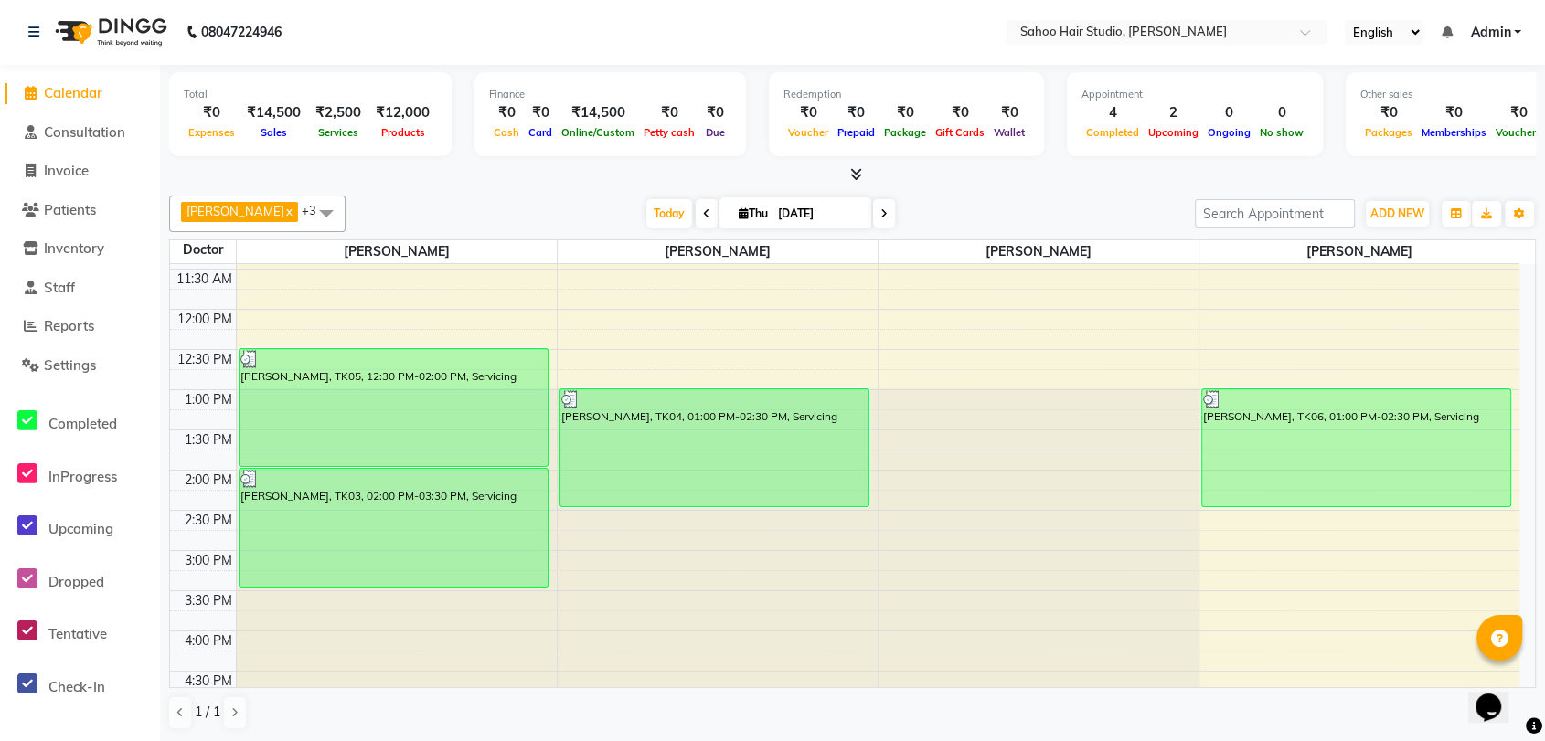
scroll to position [231, 0]
